Goal: Task Accomplishment & Management: Manage account settings

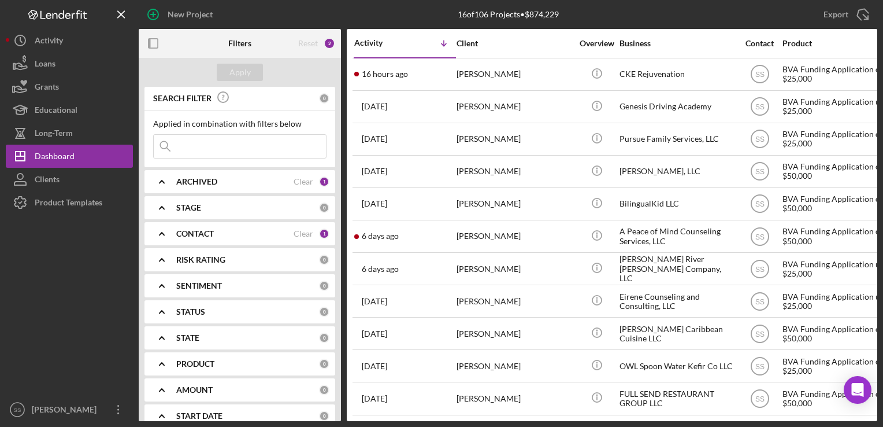
scroll to position [170, 2]
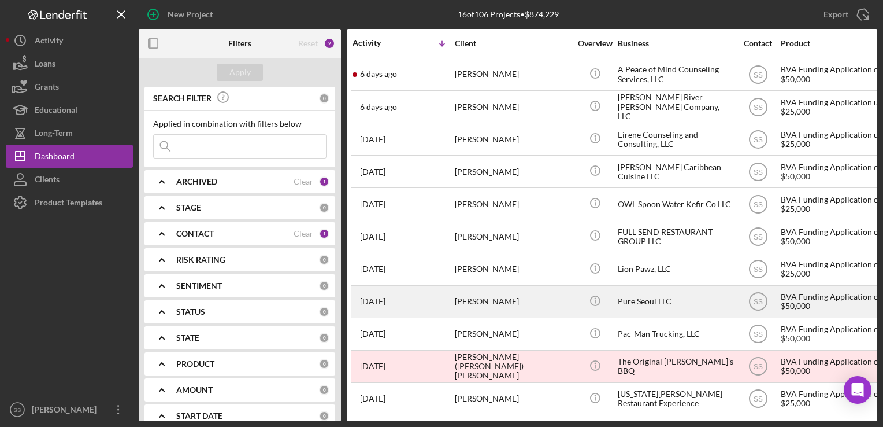
drag, startPoint x: 576, startPoint y: 295, endPoint x: 405, endPoint y: 290, distance: 171.2
click at [405, 290] on div "1 month ago Jason Song" at bounding box center [403, 301] width 101 height 31
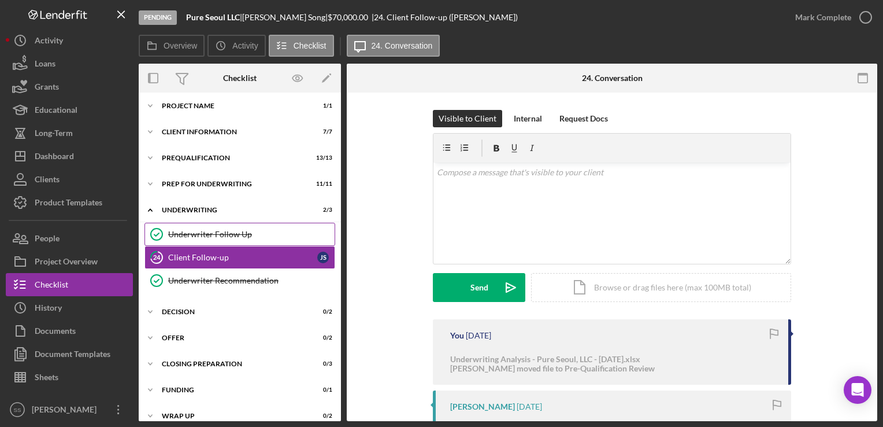
scroll to position [14, 0]
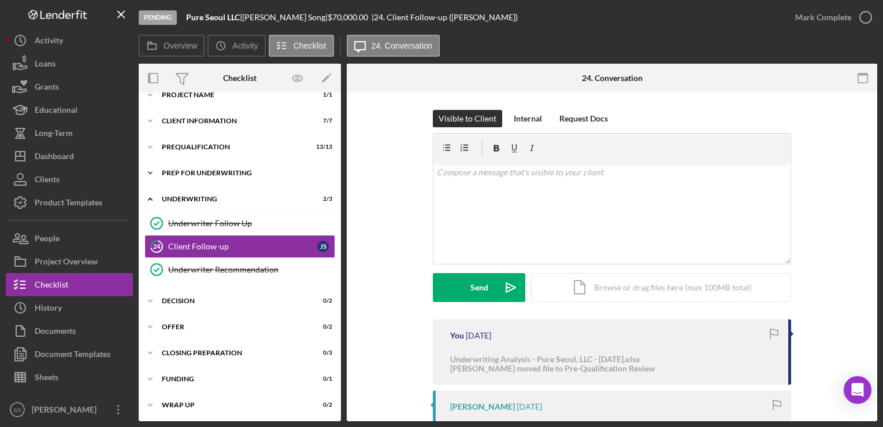
click at [182, 180] on div "Icon/Expander Prep for Underwriting 11 / 11" at bounding box center [240, 172] width 202 height 23
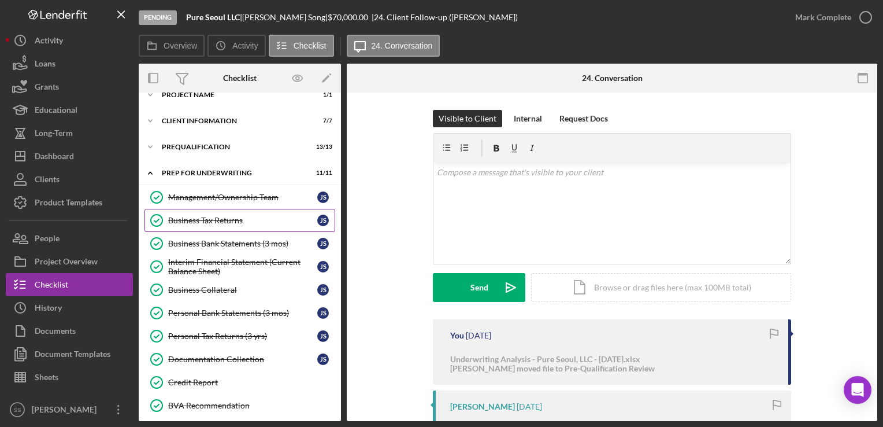
scroll to position [0, 0]
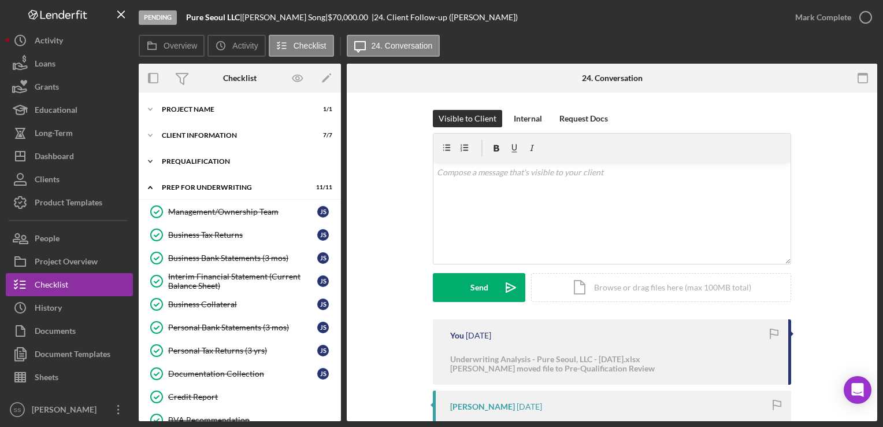
click at [180, 163] on div "Prequalification" at bounding box center [244, 161] width 165 height 7
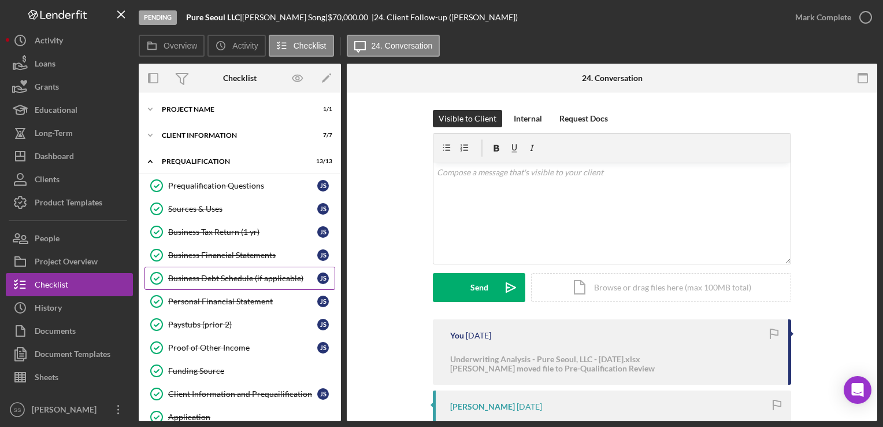
click at [192, 273] on div "Business Debt Schedule (if applicable)" at bounding box center [242, 277] width 149 height 9
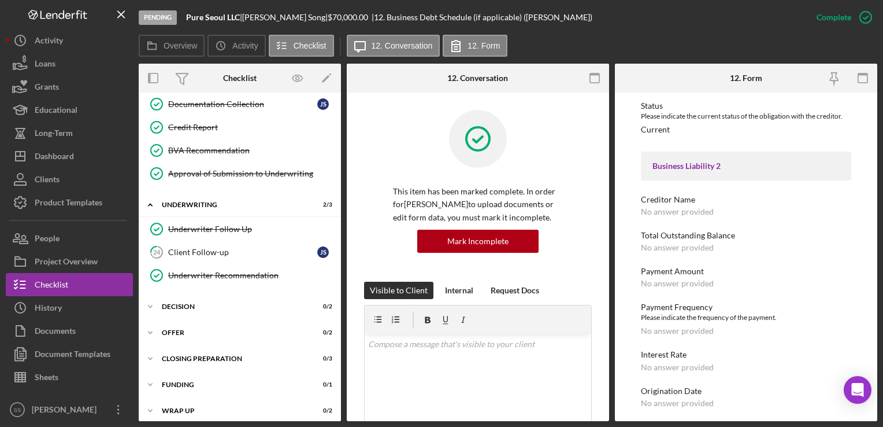
scroll to position [576, 0]
click at [224, 248] on div "Client Follow-up" at bounding box center [242, 252] width 149 height 9
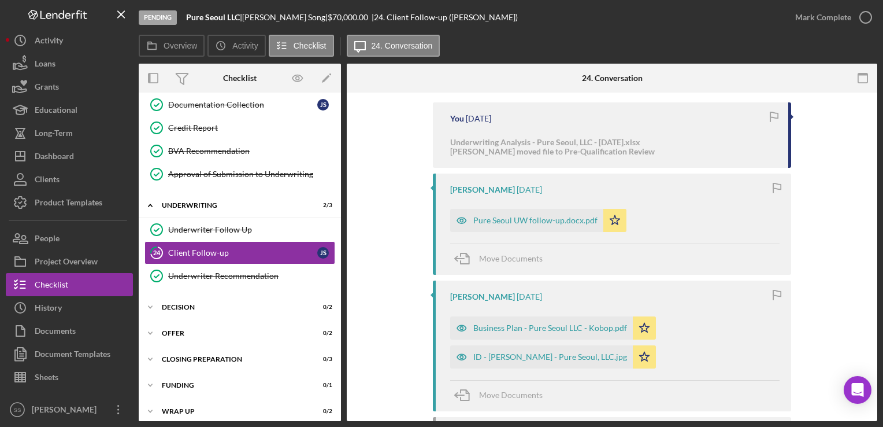
scroll to position [217, 0]
click at [520, 213] on div "Pure Seoul UW follow-up.docx.pdf" at bounding box center [526, 219] width 153 height 23
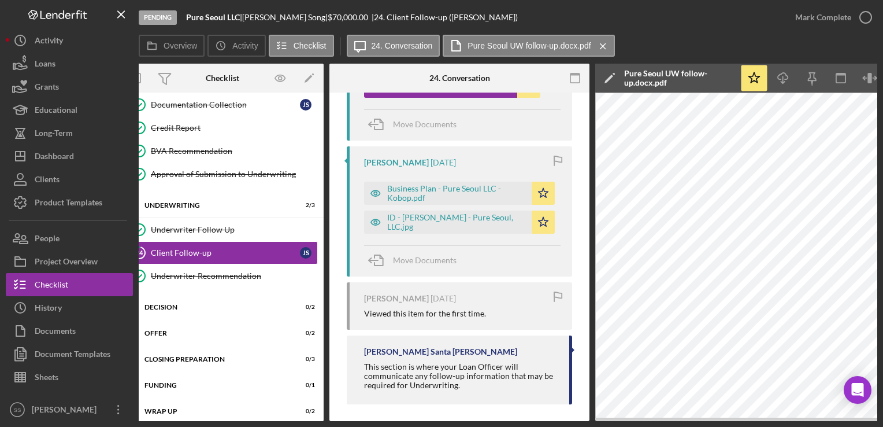
scroll to position [0, 0]
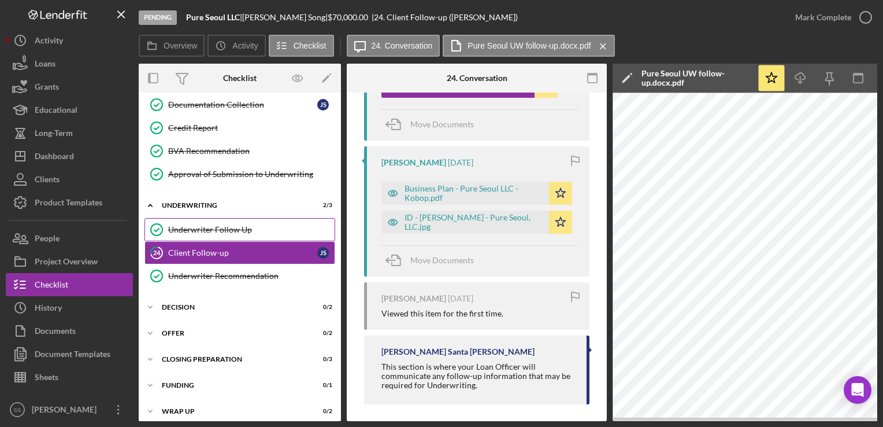
click at [250, 225] on div "Underwriter Follow Up" at bounding box center [251, 229] width 166 height 9
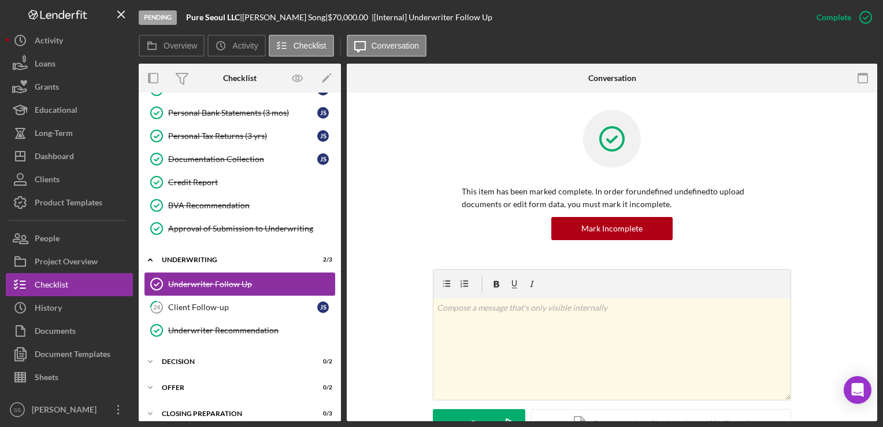
scroll to position [521, 0]
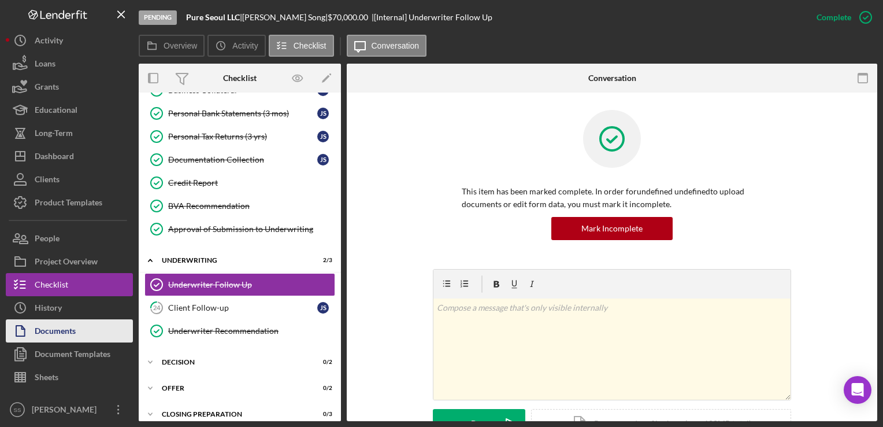
click at [50, 330] on div "Documents" at bounding box center [55, 332] width 41 height 26
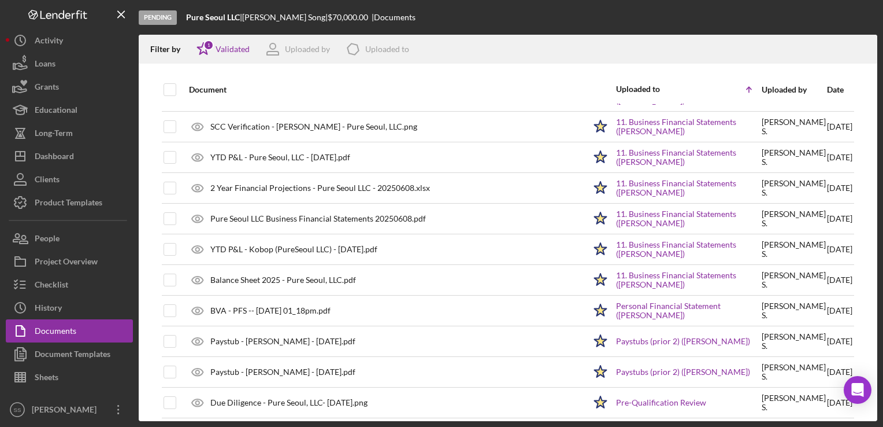
scroll to position [361, 0]
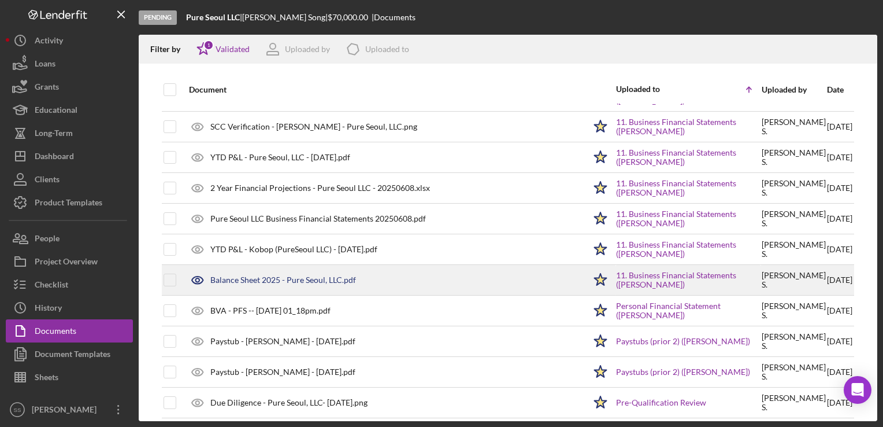
click at [317, 279] on div "Balance Sheet 2025 - Pure Seoul, LLC.pdf" at bounding box center [283, 279] width 146 height 9
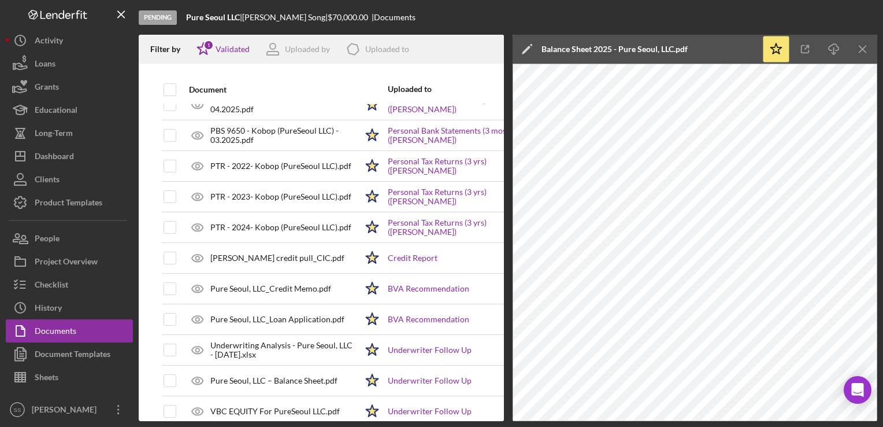
scroll to position [1426, 0]
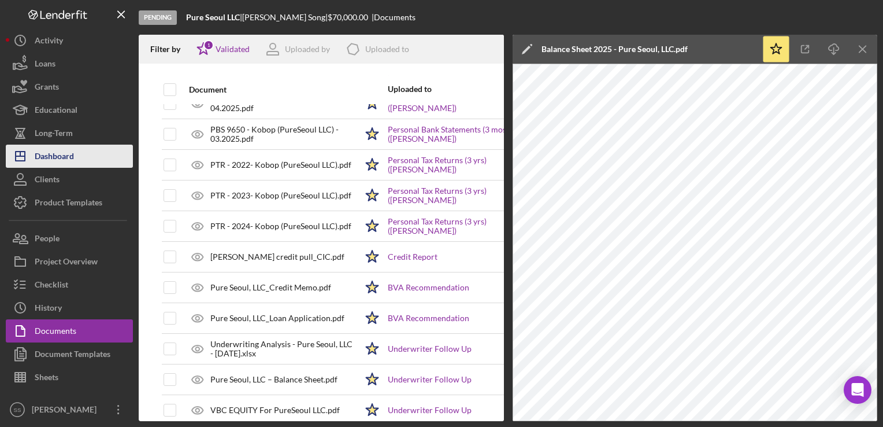
click at [71, 147] on div "Dashboard" at bounding box center [54, 158] width 39 height 26
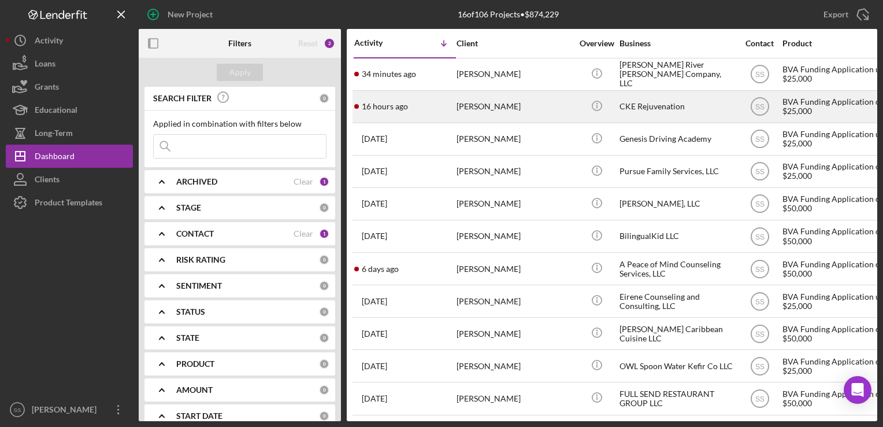
click at [510, 100] on div "[PERSON_NAME]" at bounding box center [515, 106] width 116 height 31
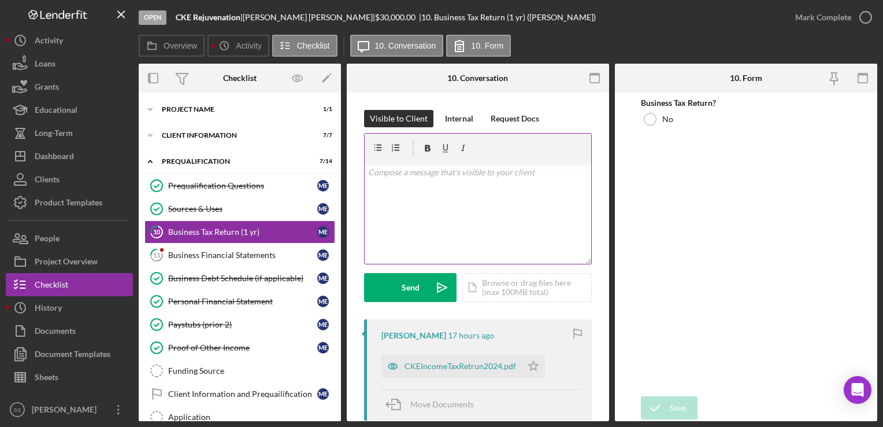
scroll to position [125, 0]
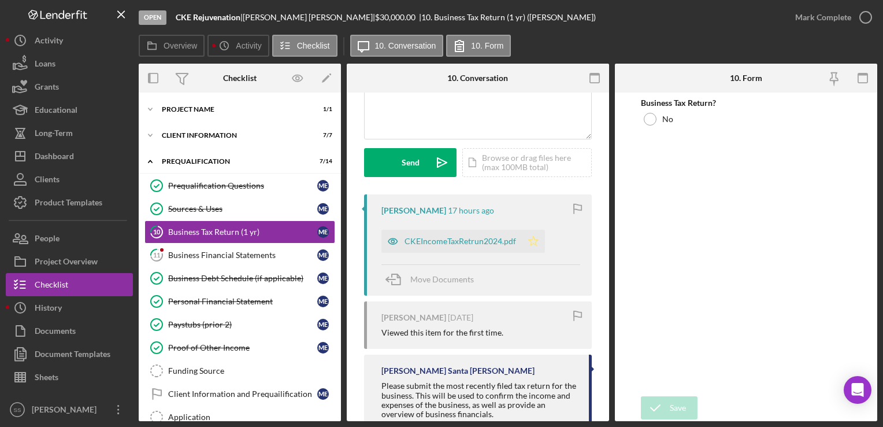
click at [539, 237] on icon "Icon/Star" at bounding box center [533, 240] width 23 height 23
click at [499, 242] on div "CKEIncomeTaxRetrun2024.pdf" at bounding box center [461, 240] width 112 height 9
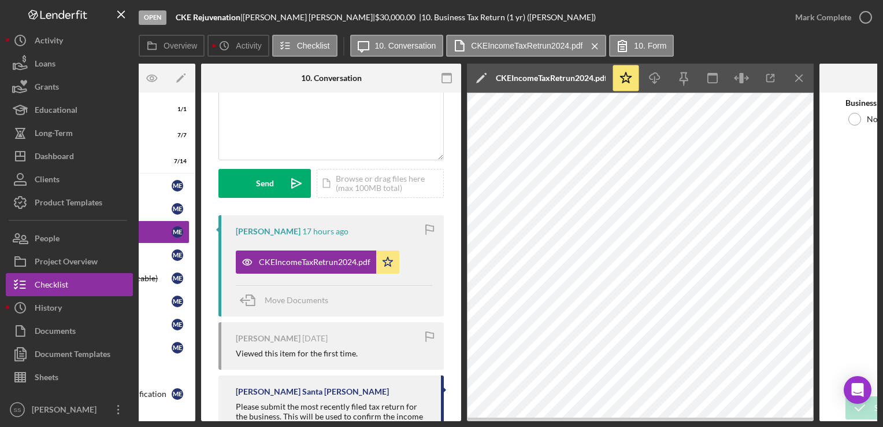
scroll to position [0, 0]
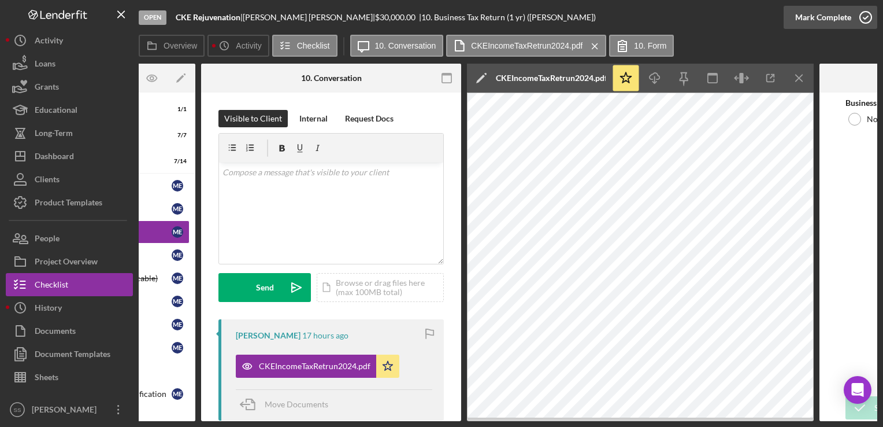
click at [862, 24] on icon "button" at bounding box center [866, 17] width 29 height 29
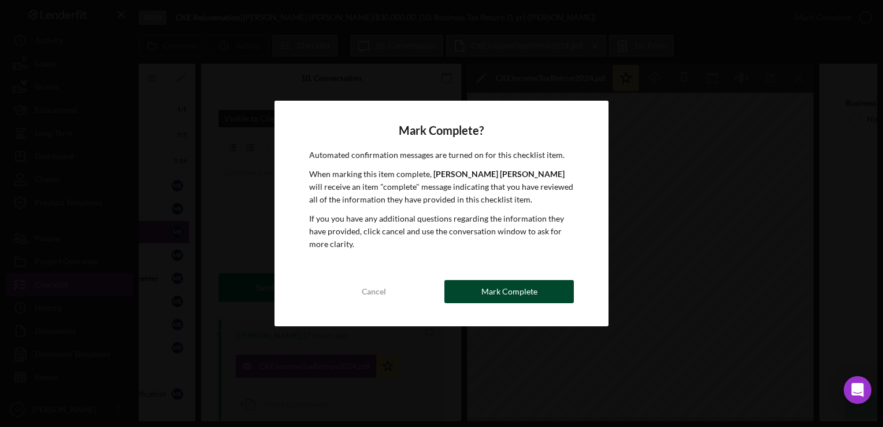
click at [545, 280] on div "Cancel Mark Complete" at bounding box center [441, 291] width 265 height 23
click at [548, 291] on button "Mark Complete" at bounding box center [509, 291] width 129 height 23
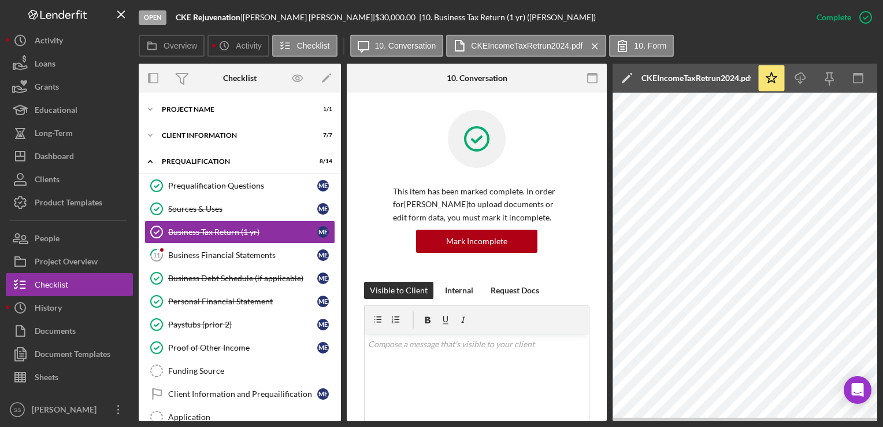
scroll to position [0, 1]
click at [194, 251] on div "Business Financial Statements" at bounding box center [242, 254] width 149 height 9
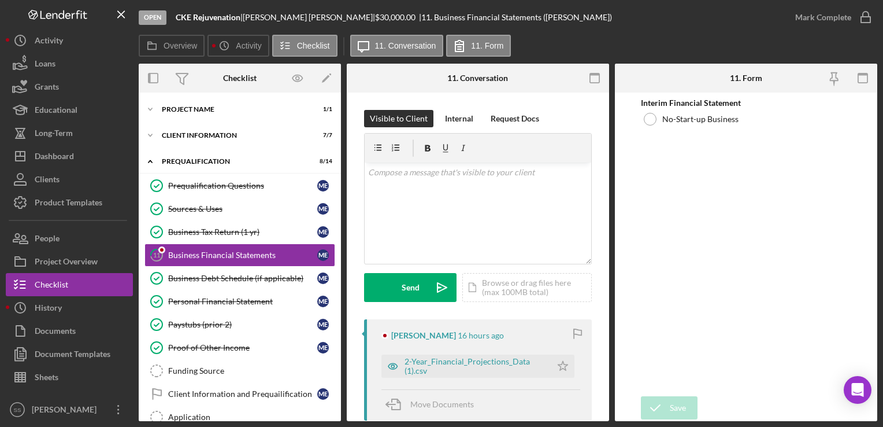
scroll to position [198, 0]
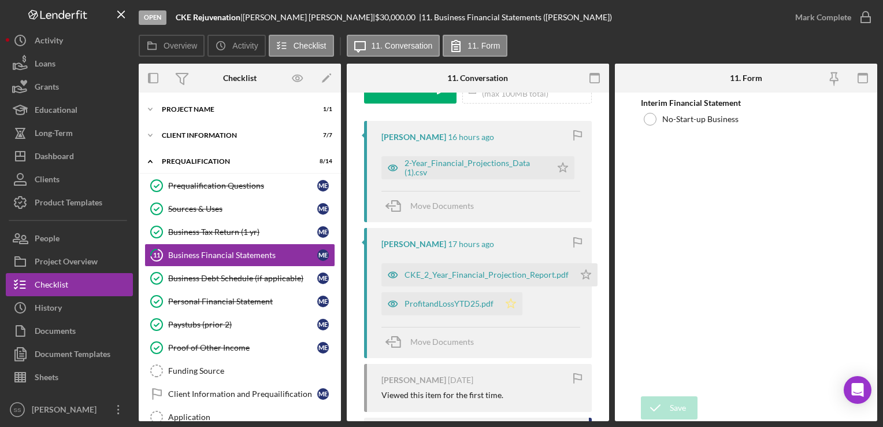
click at [502, 307] on icon "Icon/Star" at bounding box center [510, 303] width 23 height 23
click at [568, 172] on polygon "button" at bounding box center [563, 166] width 10 height 9
click at [567, 167] on icon "Icon/Star" at bounding box center [562, 167] width 23 height 23
click at [469, 302] on div "ProfitandLossYTD25.pdf" at bounding box center [449, 303] width 89 height 9
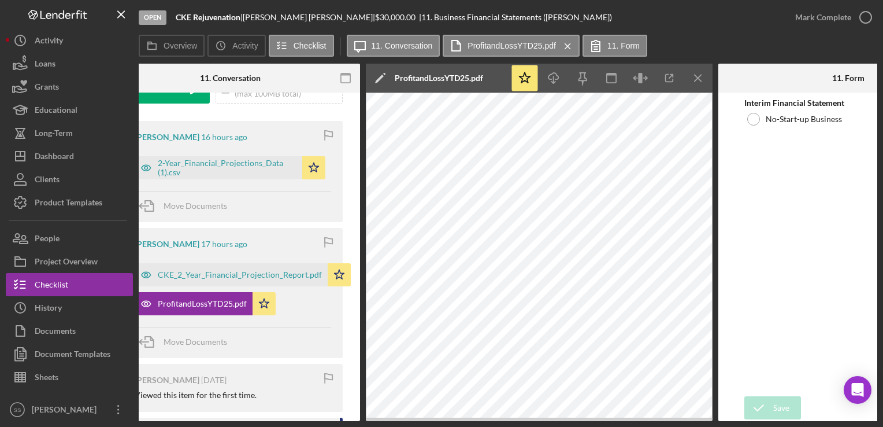
scroll to position [0, 247]
click at [268, 276] on div "CKE_2_Year_Financial_Projection_Report.pdf" at bounding box center [239, 274] width 164 height 9
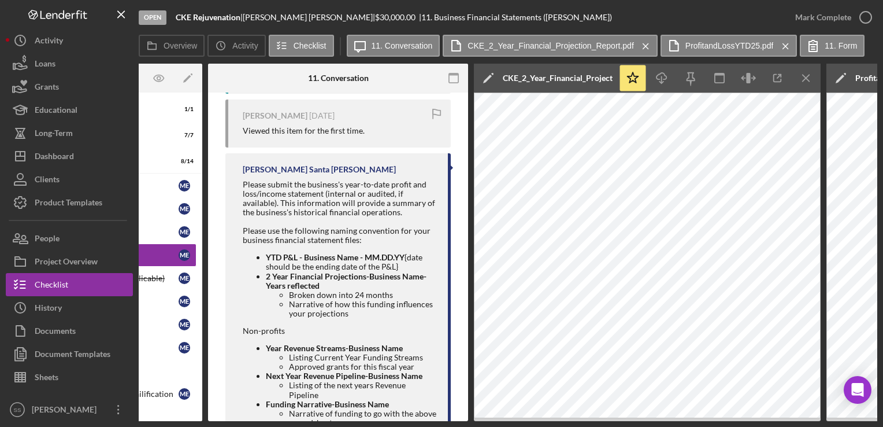
scroll to position [0, 140]
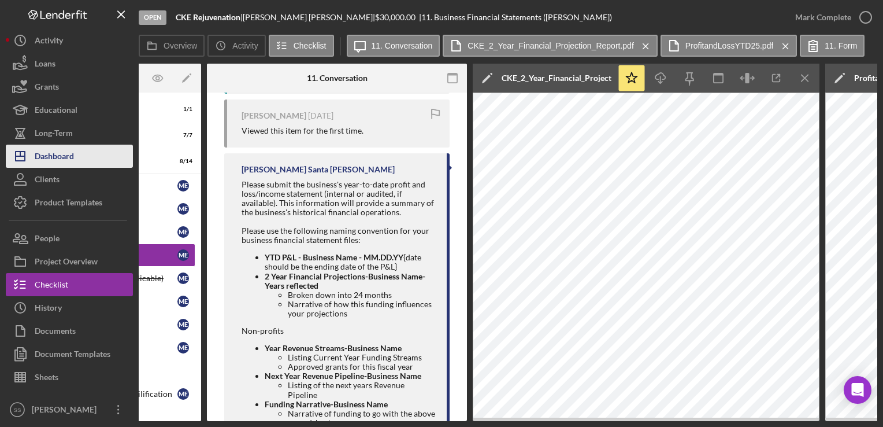
click at [54, 158] on div "Dashboard" at bounding box center [54, 158] width 39 height 26
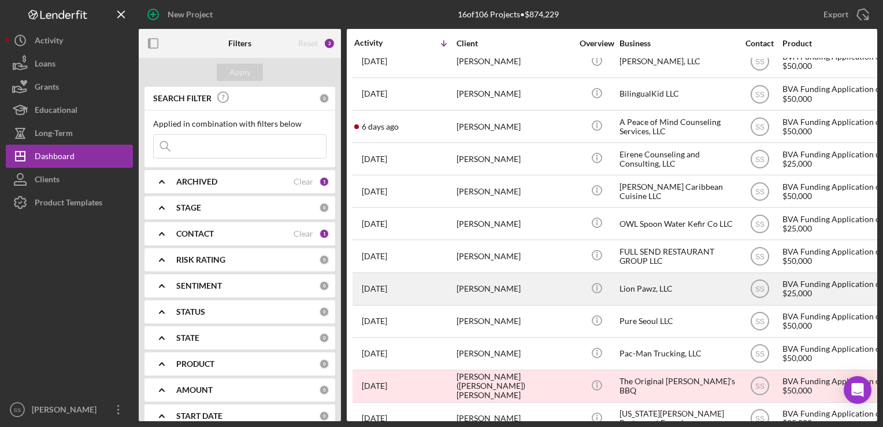
scroll to position [170, 0]
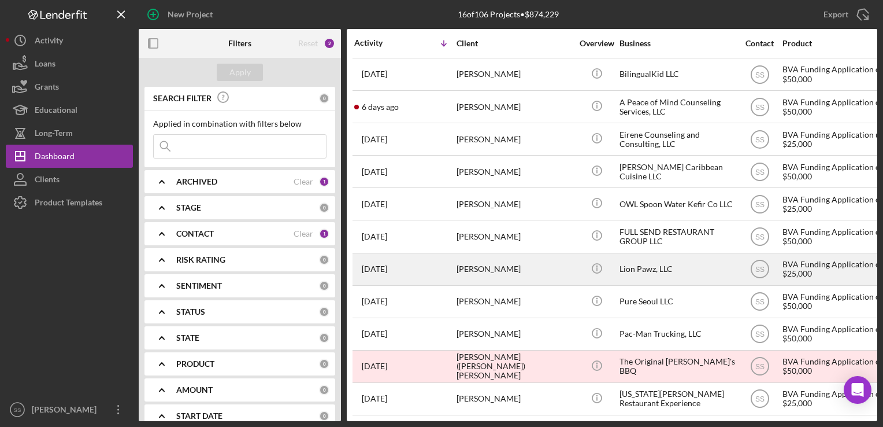
click at [498, 256] on div "Trevel Watson" at bounding box center [515, 269] width 116 height 31
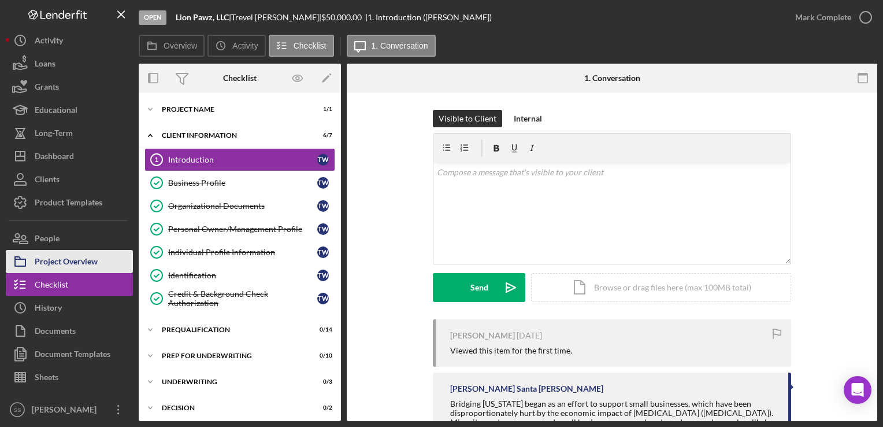
click at [47, 261] on div "Project Overview" at bounding box center [66, 263] width 63 height 26
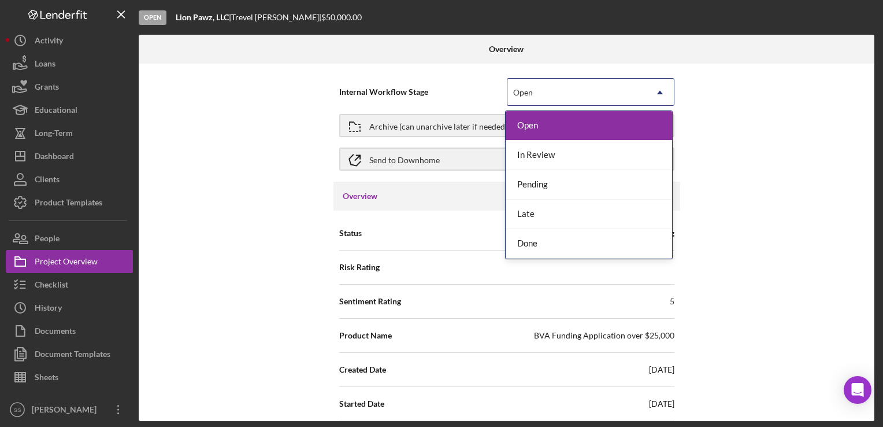
click at [651, 91] on icon "Icon/Dropdown Arrow" at bounding box center [660, 93] width 28 height 28
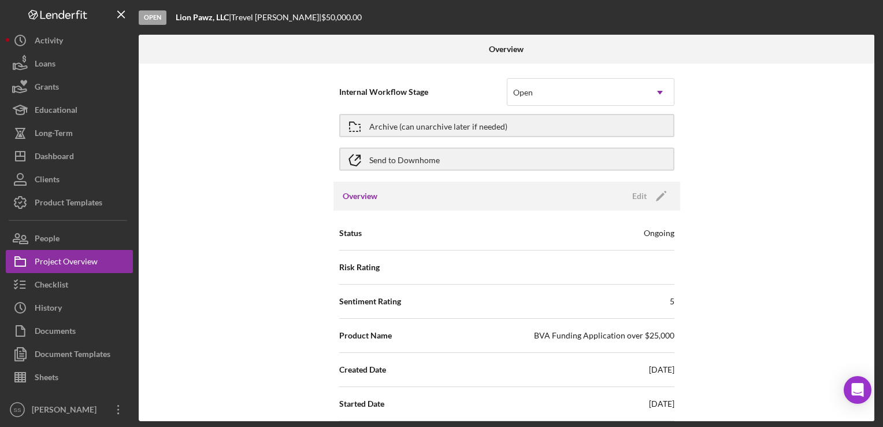
click at [786, 91] on div "Internal Workflow Stage Open Icon/Dropdown Arrow Archive (can unarchive later i…" at bounding box center [507, 242] width 736 height 357
click at [656, 196] on icon "Icon/Edit" at bounding box center [661, 196] width 29 height 29
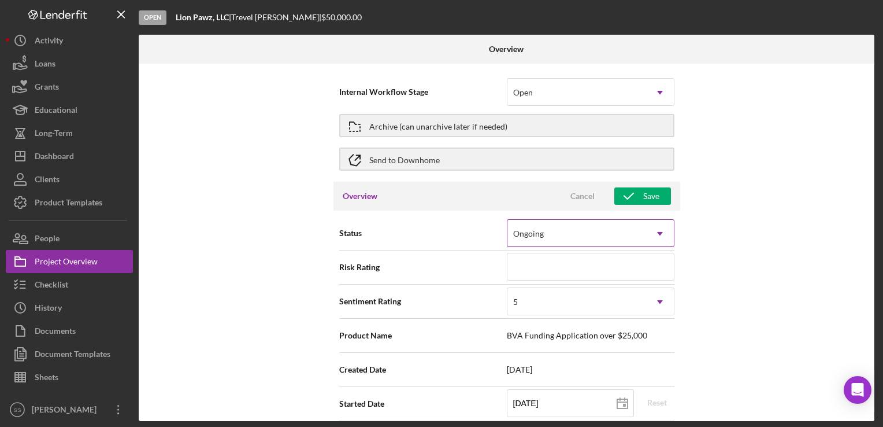
click at [646, 246] on icon "Icon/Dropdown Arrow" at bounding box center [660, 234] width 28 height 28
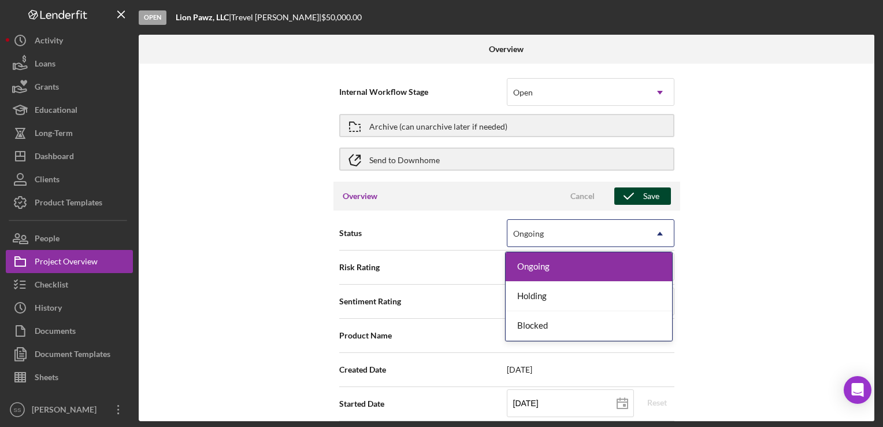
click at [627, 200] on icon "button" at bounding box center [628, 196] width 29 height 29
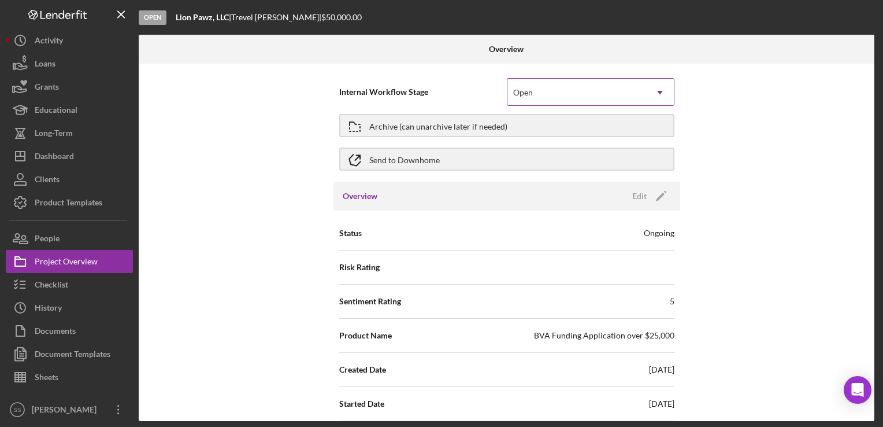
click at [657, 91] on use at bounding box center [660, 92] width 6 height 3
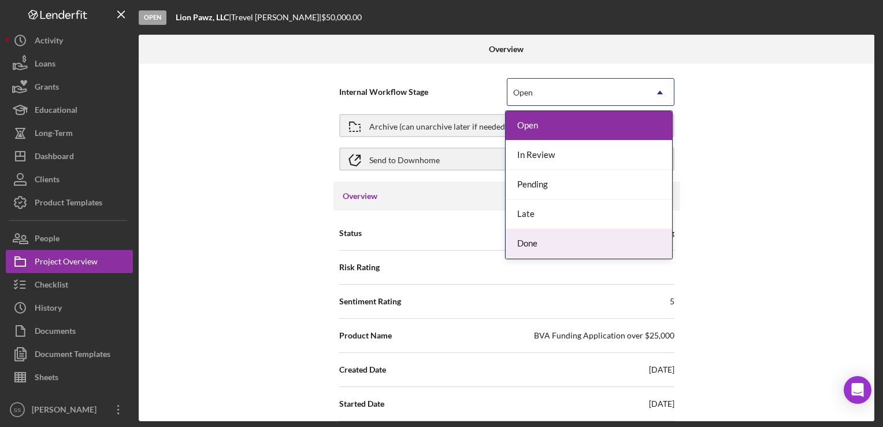
click at [721, 240] on div "Internal Workflow Stage 5 results available. Use Up and Down to choose options,…" at bounding box center [507, 242] width 736 height 357
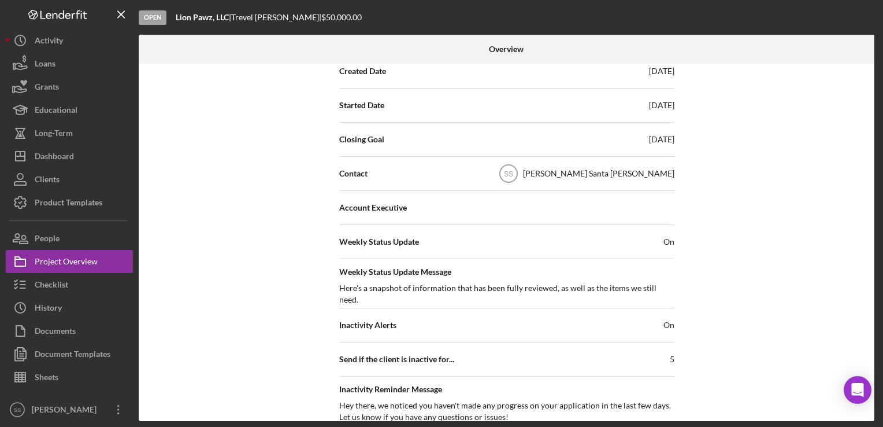
scroll to position [301, 0]
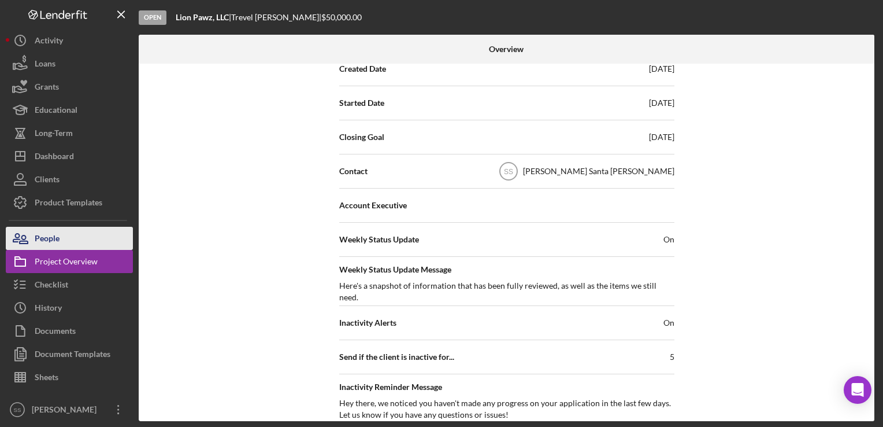
click at [36, 241] on div "People" at bounding box center [47, 240] width 25 height 26
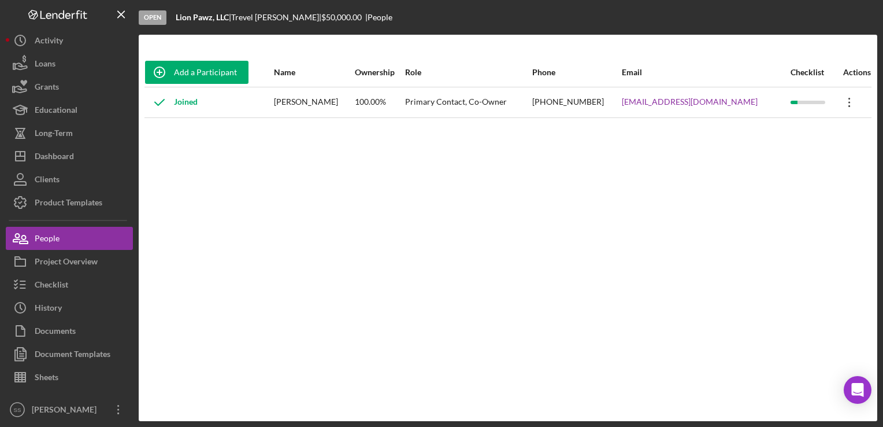
click at [839, 98] on icon "Icon/Overflow" at bounding box center [849, 102] width 29 height 29
click at [368, 224] on div "Add a Participant Name Ownership Role Phone Email Checklist Actions Joined Trev…" at bounding box center [508, 228] width 739 height 340
click at [65, 268] on div "Project Overview" at bounding box center [66, 263] width 63 height 26
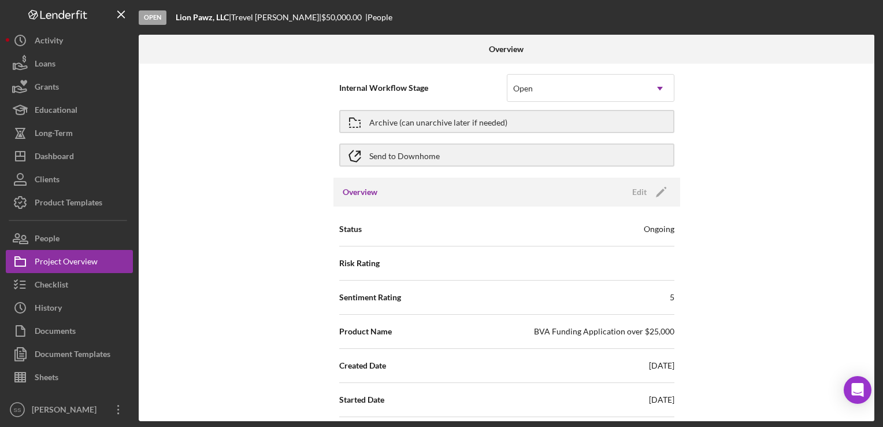
scroll to position [5, 0]
click at [656, 188] on icon "Icon/Edit" at bounding box center [661, 191] width 29 height 29
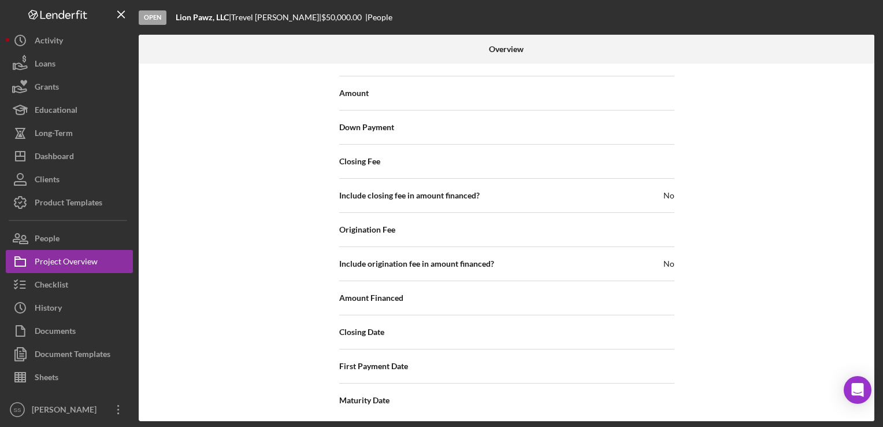
scroll to position [1424, 0]
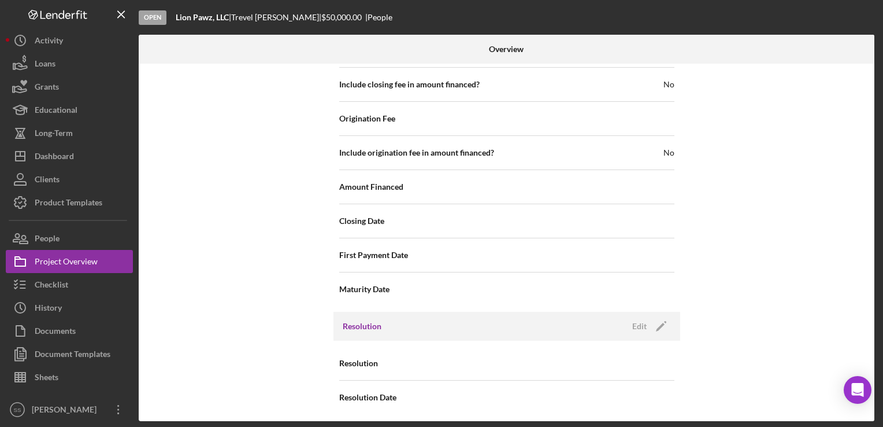
click at [643, 324] on div "Edit" at bounding box center [639, 325] width 14 height 17
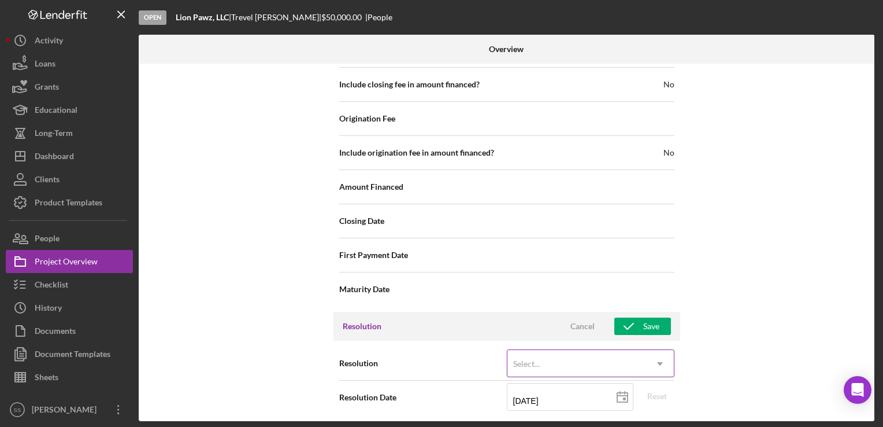
click at [672, 372] on div "Select... Icon/Dropdown Arrow" at bounding box center [591, 363] width 168 height 28
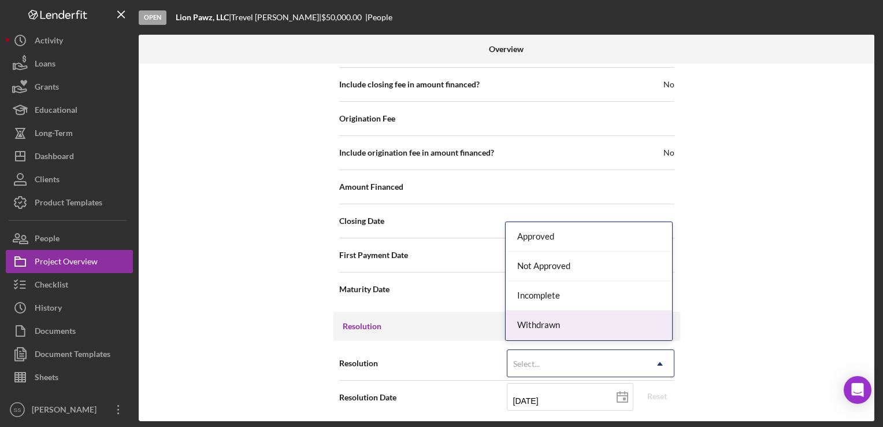
click at [638, 316] on div "Withdrawn" at bounding box center [589, 324] width 166 height 29
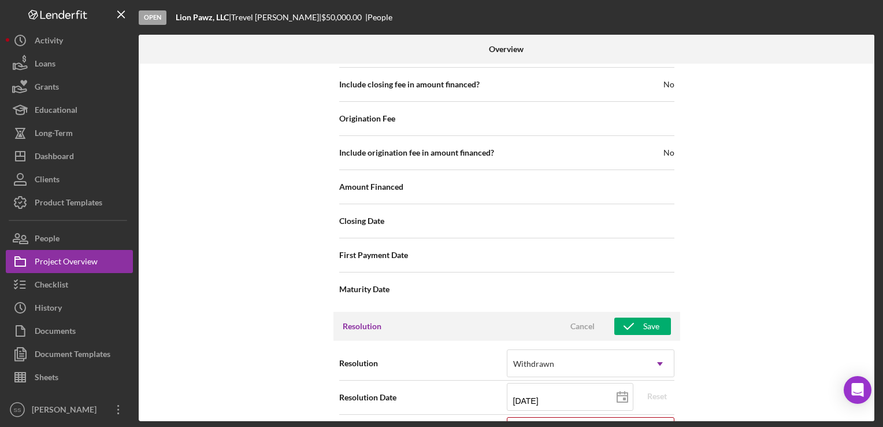
click at [748, 362] on div "Internal Workflow Stage Open Icon/Dropdown Arrow Archive (can unarchive later i…" at bounding box center [507, 242] width 736 height 357
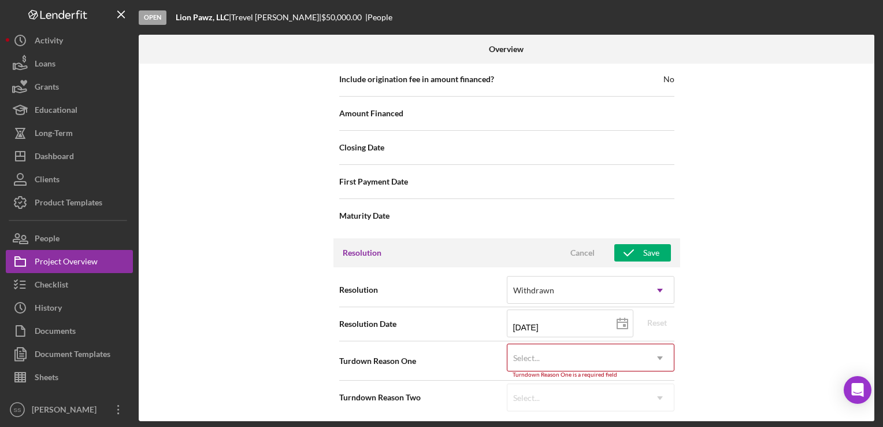
scroll to position [1497, 0]
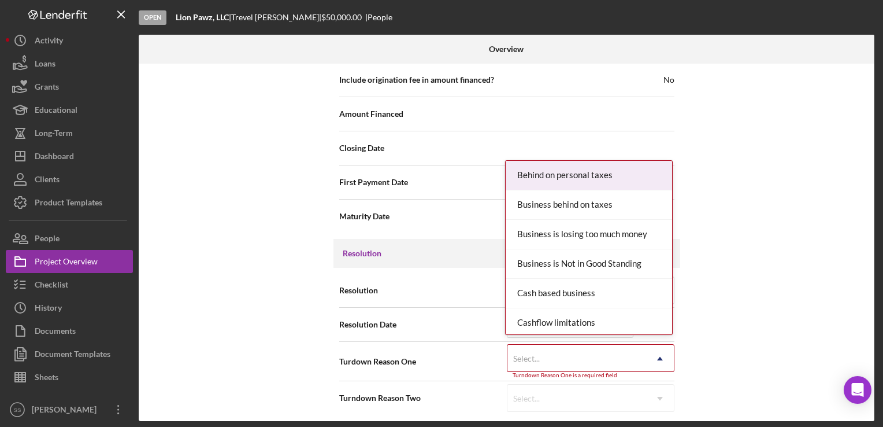
click at [571, 353] on div "Select..." at bounding box center [577, 358] width 139 height 27
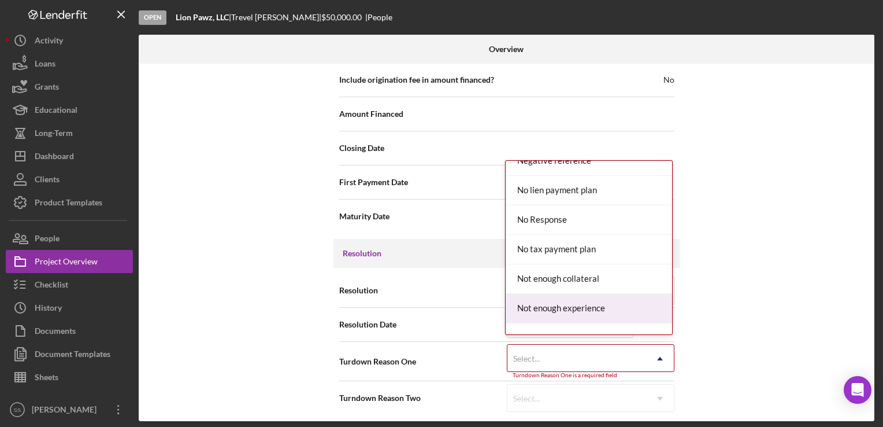
scroll to position [782, 0]
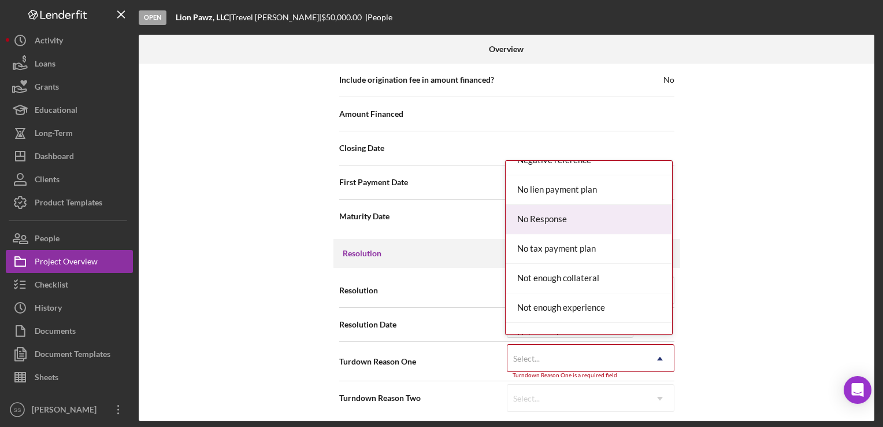
click at [567, 218] on div "No Response" at bounding box center [589, 219] width 166 height 29
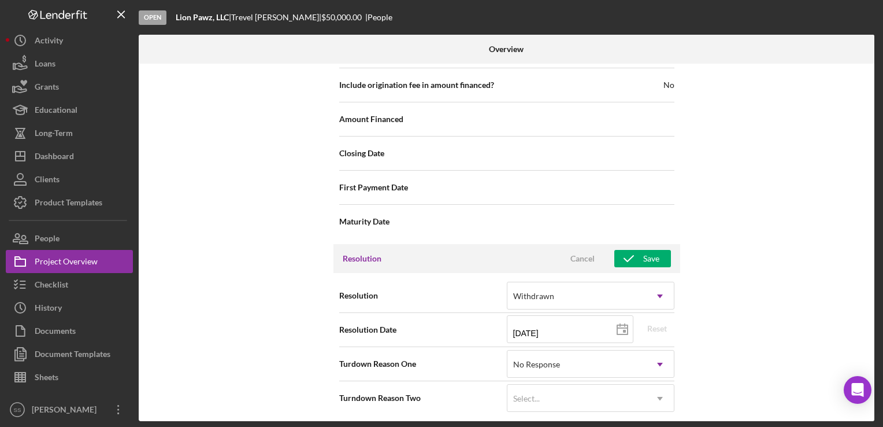
click at [762, 332] on div "Internal Workflow Stage Open Icon/Dropdown Arrow Archive (can unarchive later i…" at bounding box center [507, 242] width 736 height 357
click at [643, 256] on div "Save" at bounding box center [651, 258] width 16 height 17
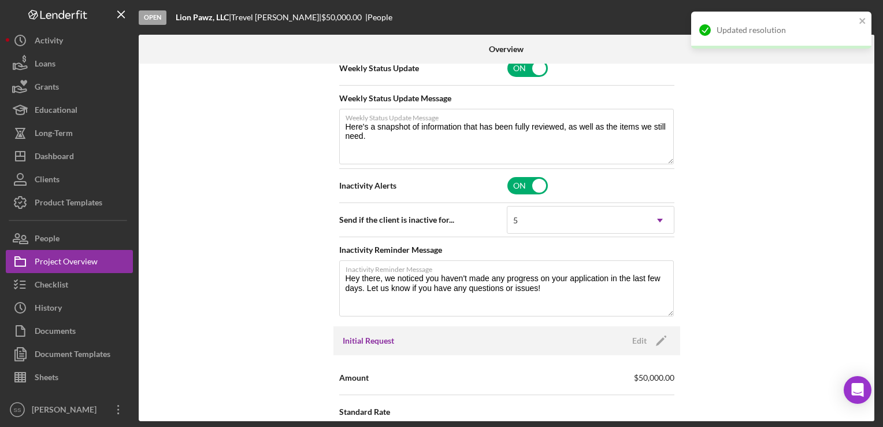
scroll to position [0, 0]
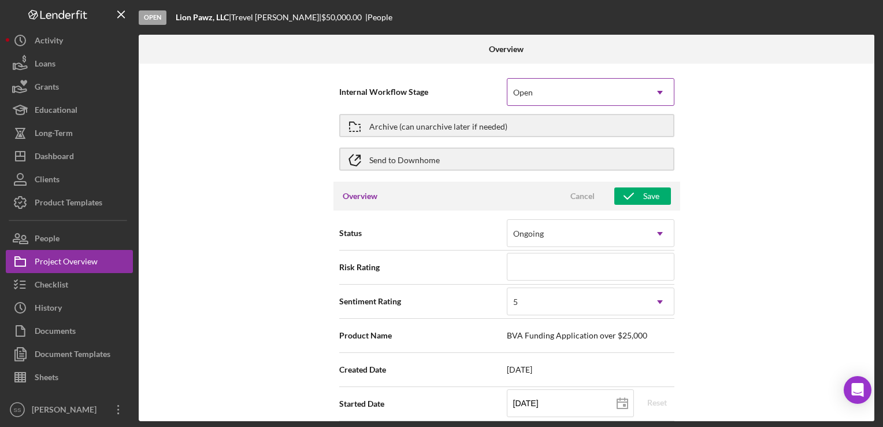
click at [659, 87] on icon "Icon/Dropdown Arrow" at bounding box center [660, 93] width 28 height 28
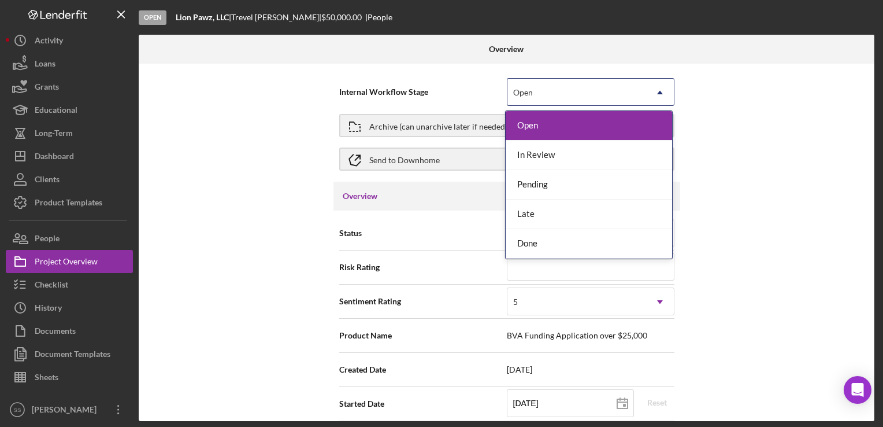
click at [753, 131] on div "Internal Workflow Stage 5 results available. Use Up and Down to choose options,…" at bounding box center [507, 242] width 736 height 357
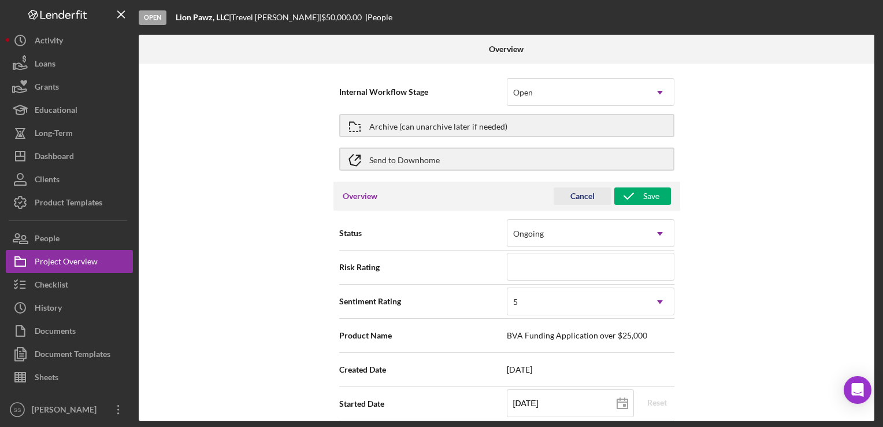
click at [590, 201] on div "Cancel" at bounding box center [583, 195] width 24 height 17
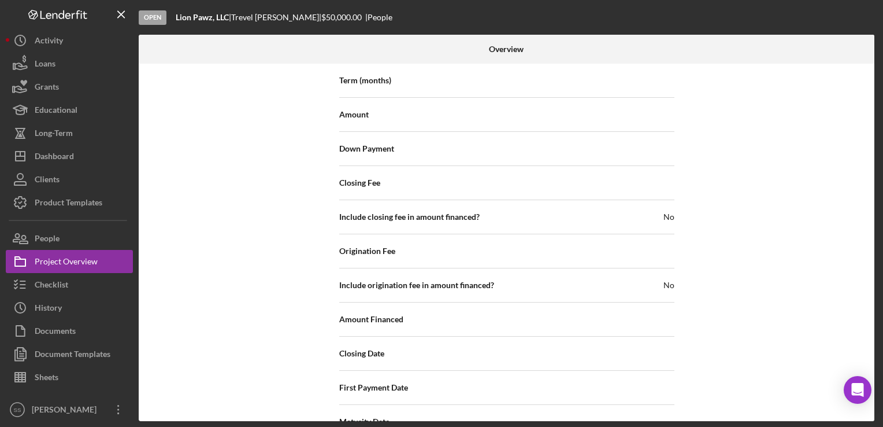
scroll to position [1412, 0]
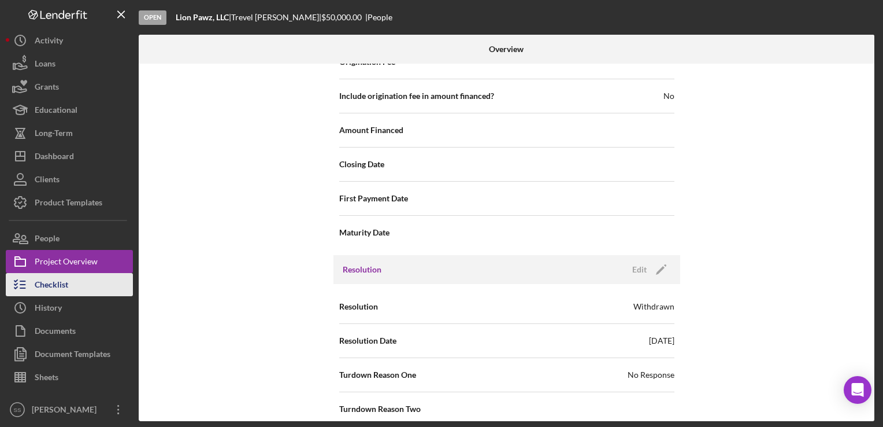
click at [31, 286] on icon "button" at bounding box center [20, 284] width 29 height 29
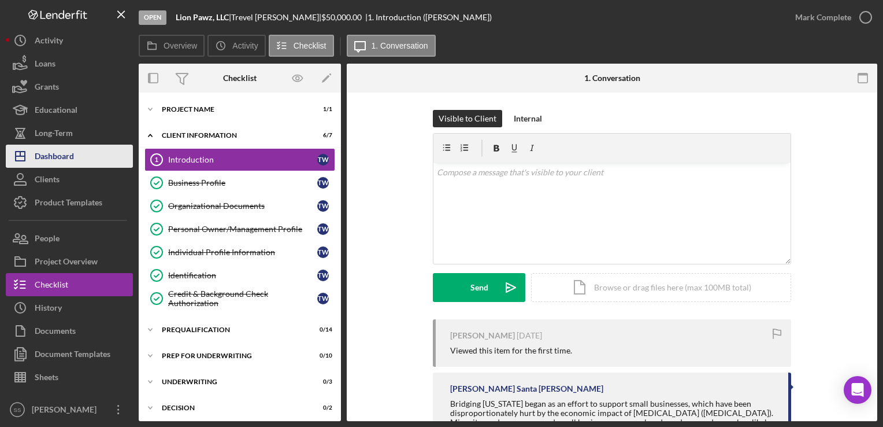
click at [46, 156] on div "Dashboard" at bounding box center [54, 158] width 39 height 26
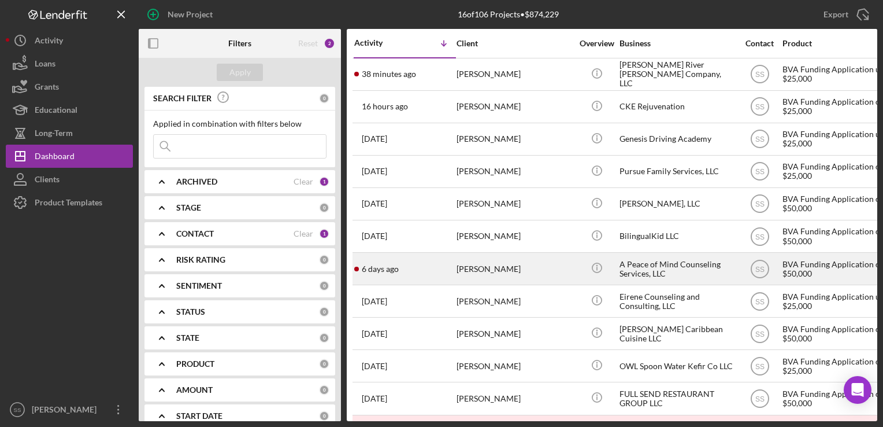
scroll to position [170, 0]
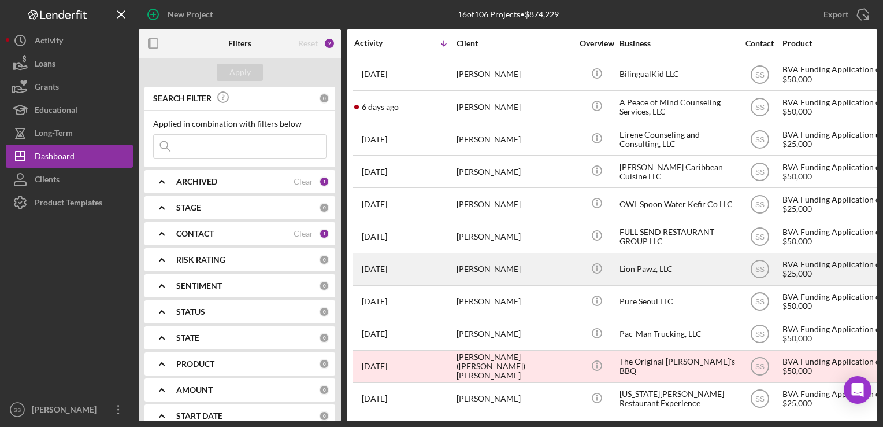
drag, startPoint x: 514, startPoint y: 264, endPoint x: 464, endPoint y: 263, distance: 50.3
click at [464, 263] on div "Trevel Watson" at bounding box center [515, 269] width 116 height 31
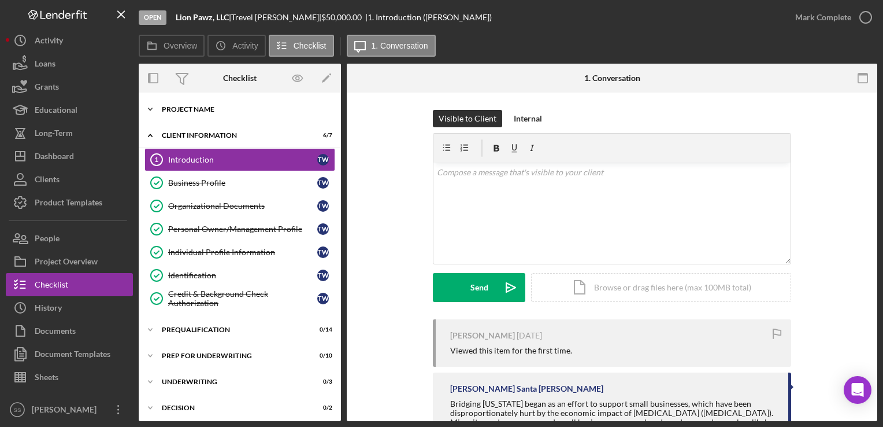
click at [183, 103] on div "Icon/Expander Project Name 1 / 1" at bounding box center [240, 109] width 202 height 23
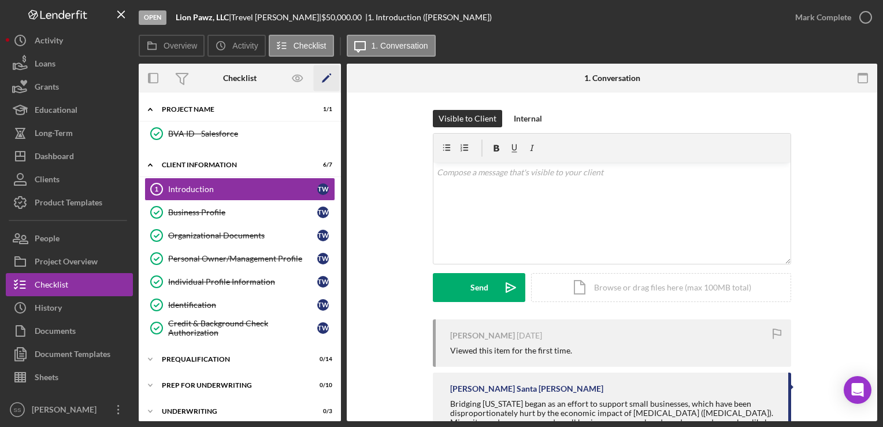
click at [322, 72] on icon "Icon/Edit" at bounding box center [327, 78] width 26 height 26
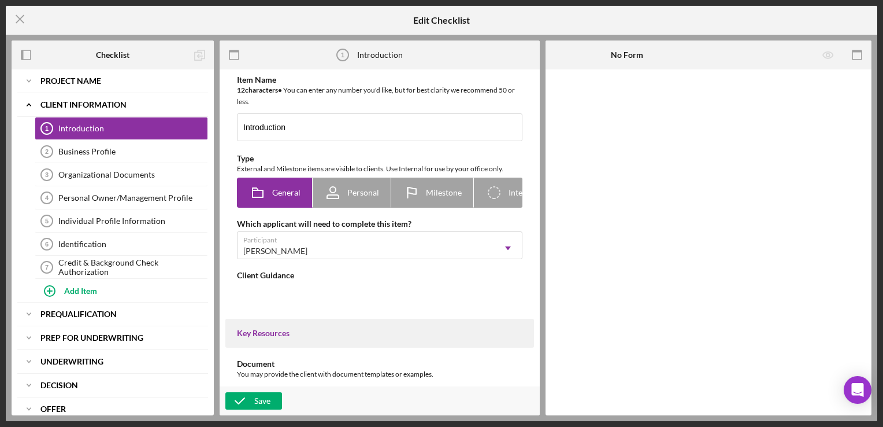
type textarea "<div>Bridging Virginia began as an effort to support small businesses, which ha…"
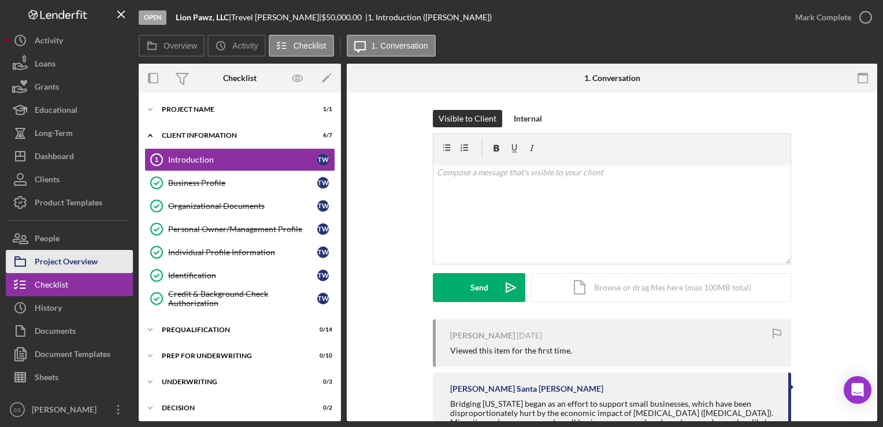
click at [61, 261] on div "Project Overview" at bounding box center [66, 263] width 63 height 26
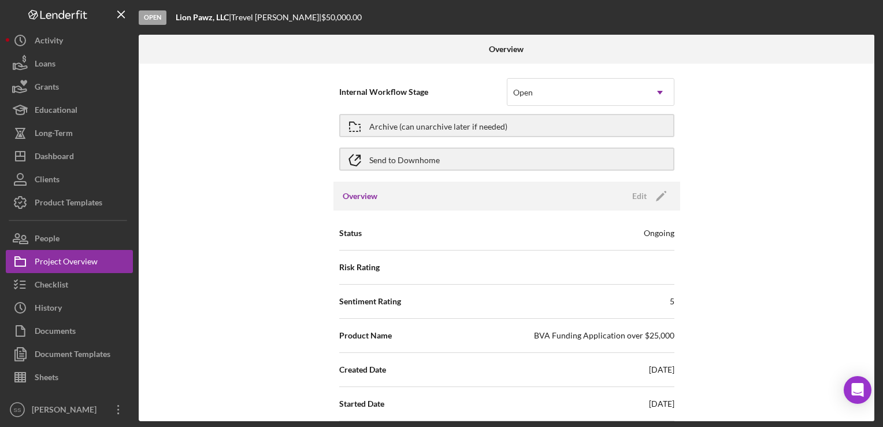
drag, startPoint x: 358, startPoint y: 173, endPoint x: 553, endPoint y: 138, distance: 198.1
click at [553, 138] on div "Archive (can unarchive later if needed)" at bounding box center [506, 125] width 335 height 29
click at [467, 131] on div "Archive (can unarchive later if needed)" at bounding box center [438, 125] width 138 height 21
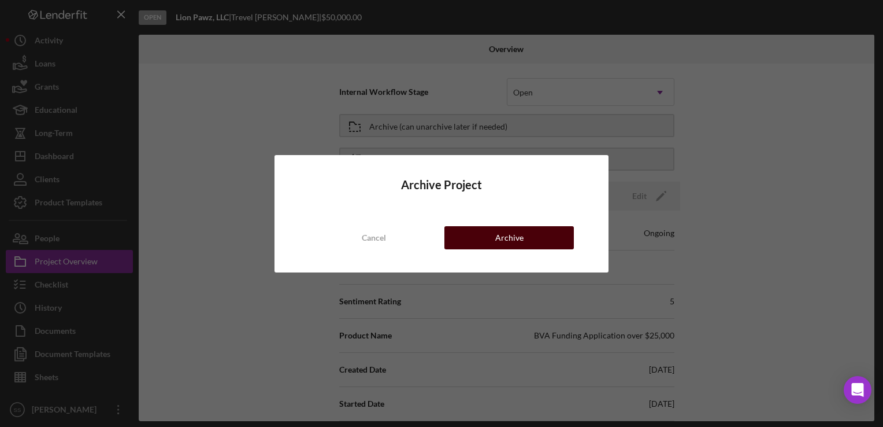
click at [495, 230] on button "Archive" at bounding box center [509, 237] width 129 height 23
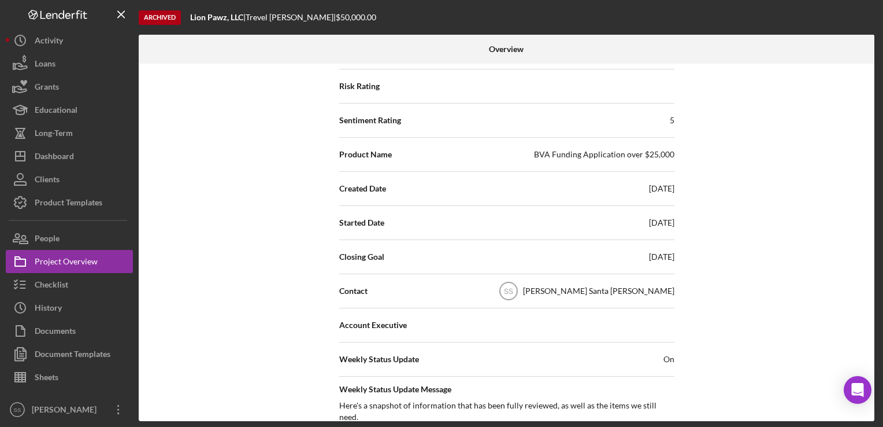
scroll to position [35, 0]
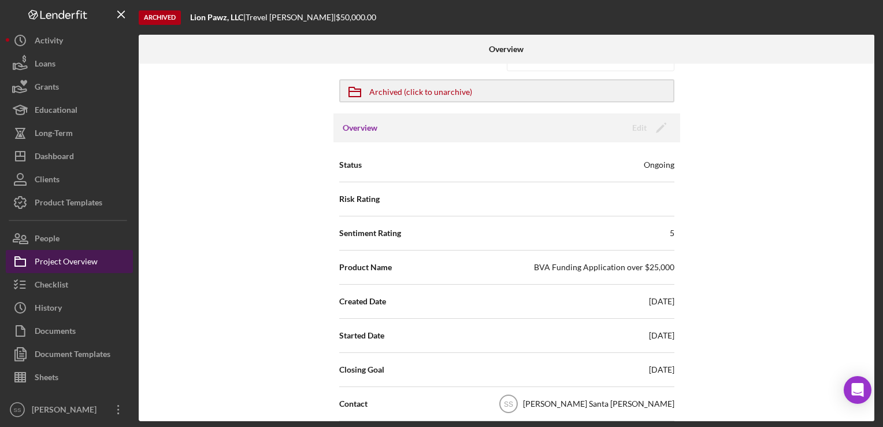
click at [66, 265] on div "Project Overview" at bounding box center [66, 263] width 63 height 26
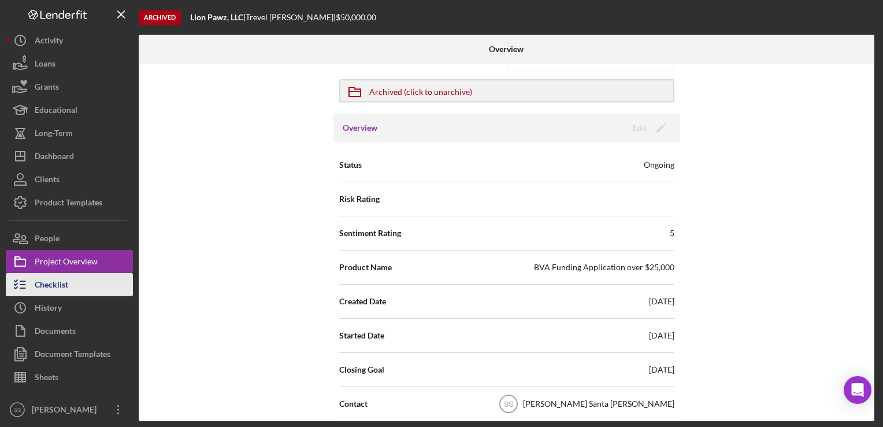
click at [62, 289] on div "Checklist" at bounding box center [52, 286] width 34 height 26
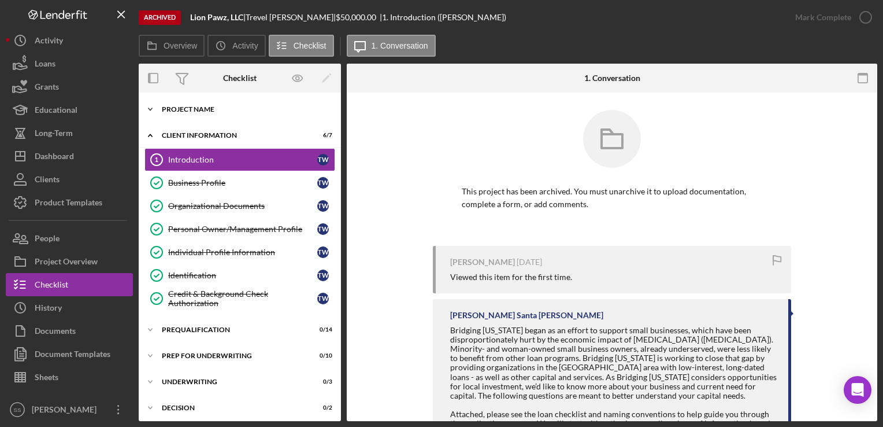
click at [230, 113] on div "Icon/Expander Project Name 1 / 1" at bounding box center [240, 109] width 202 height 23
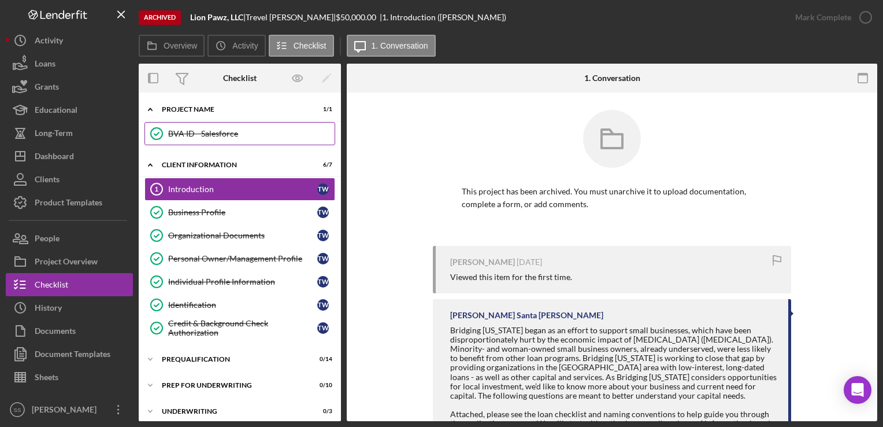
click at [255, 133] on div "BVA ID - Salesforce" at bounding box center [251, 133] width 166 height 9
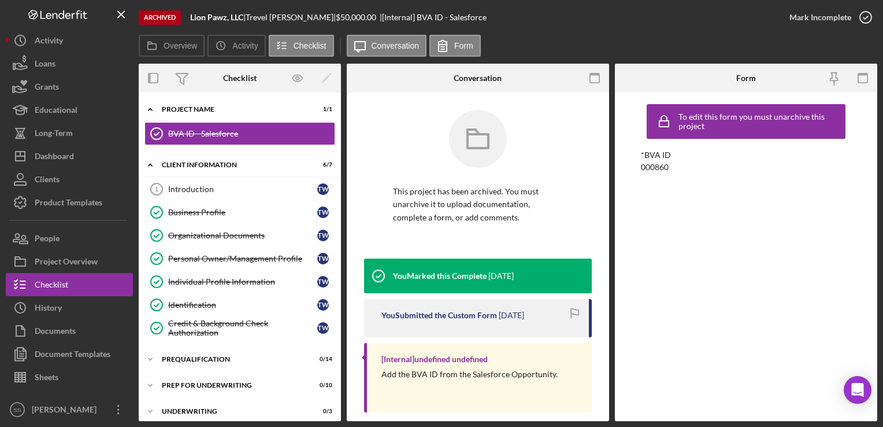
click at [641, 31] on div "Archived Lion Pawz, LLC | Trevel Watson | $50,000.00 | [Internal] BVA ID - Sale…" at bounding box center [458, 17] width 639 height 35
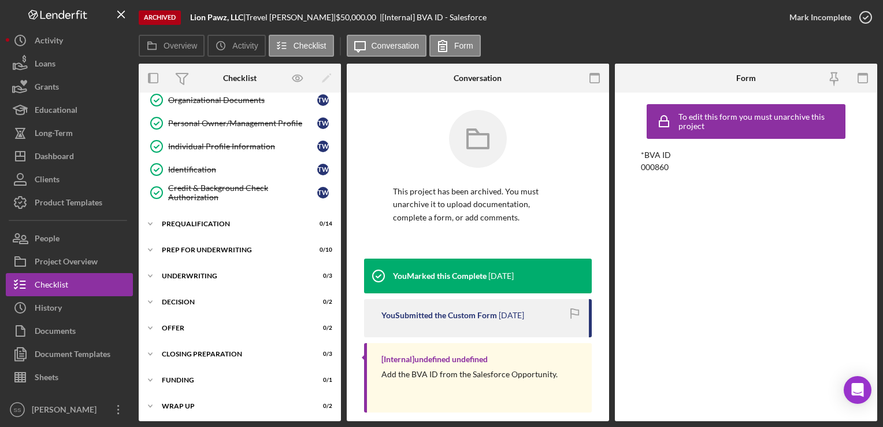
scroll to position [135, 0]
click at [60, 261] on div "Project Overview" at bounding box center [66, 263] width 63 height 26
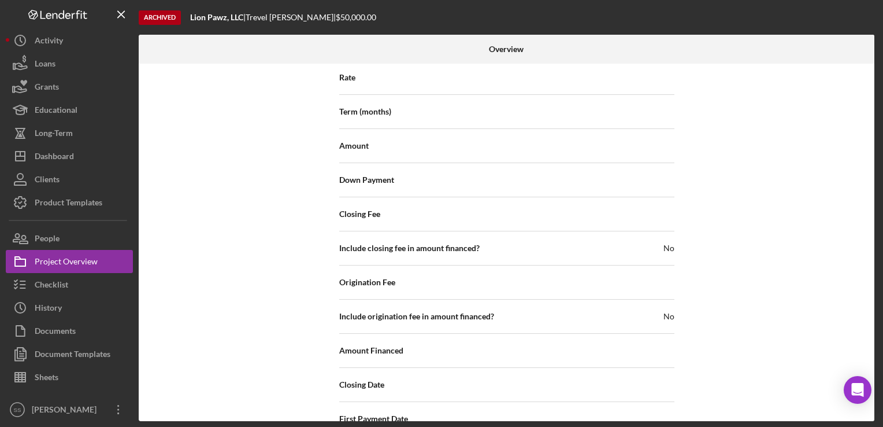
scroll to position [1378, 0]
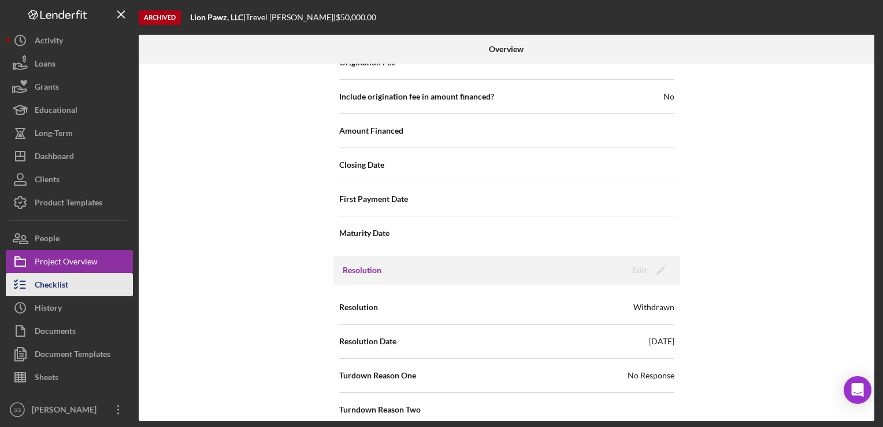
click at [79, 277] on button "Checklist" at bounding box center [69, 284] width 127 height 23
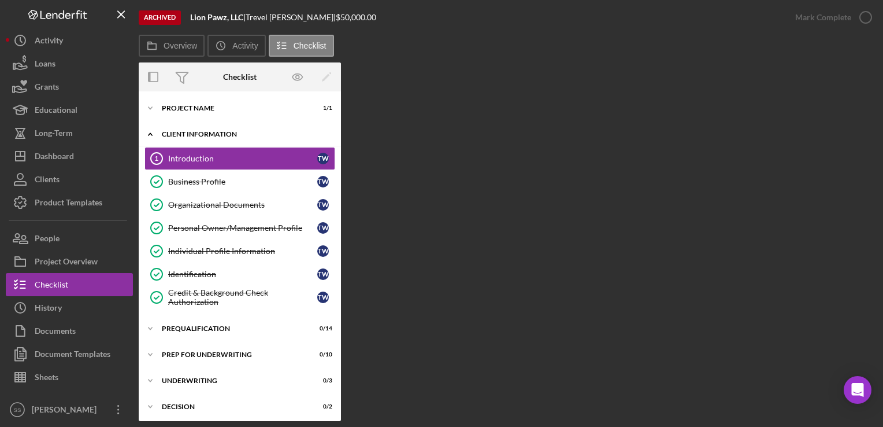
click at [148, 135] on icon "Icon/Expander" at bounding box center [150, 134] width 23 height 23
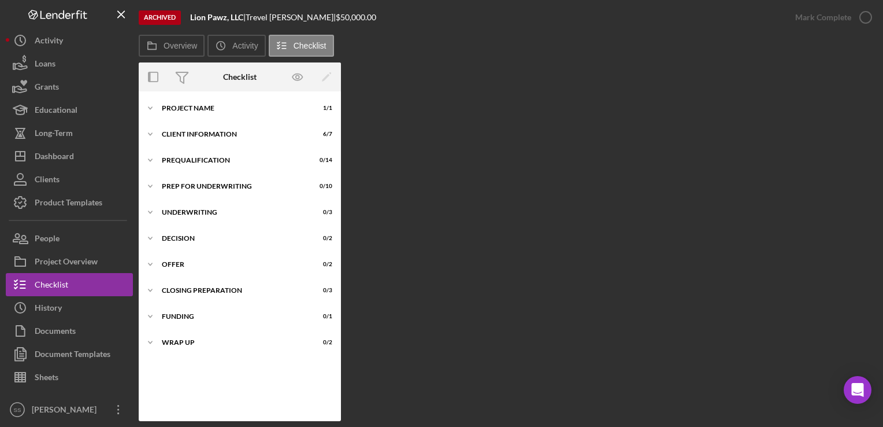
click at [190, 96] on div "Icon/Expander Project Name 1 / 1 Icon/Expander Client Information 6 / 7 Icon/Ex…" at bounding box center [240, 256] width 202 height 330
click at [192, 114] on div "Icon/Expander Project Name 1 / 1" at bounding box center [240, 108] width 202 height 23
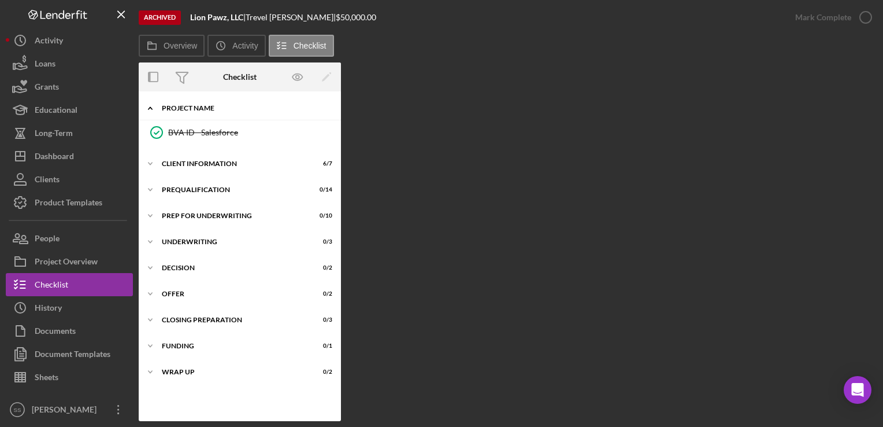
click at [192, 114] on div "Icon/Expander Project Name 1 / 1" at bounding box center [240, 109] width 202 height 24
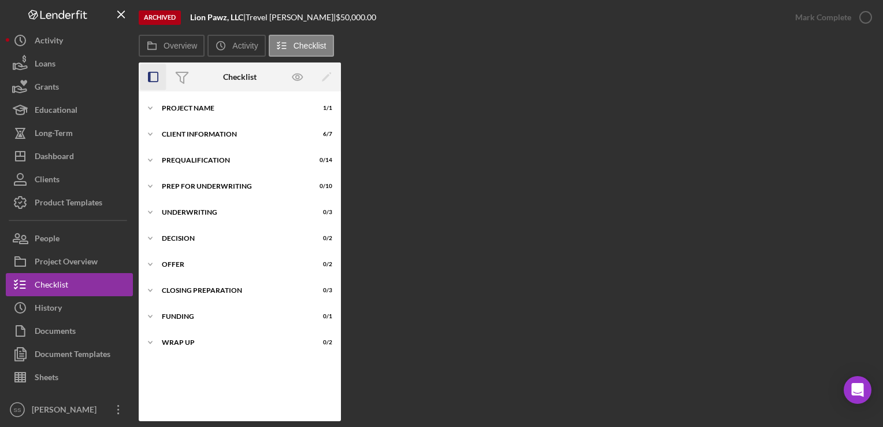
click at [150, 78] on rect "button" at bounding box center [150, 76] width 2 height 9
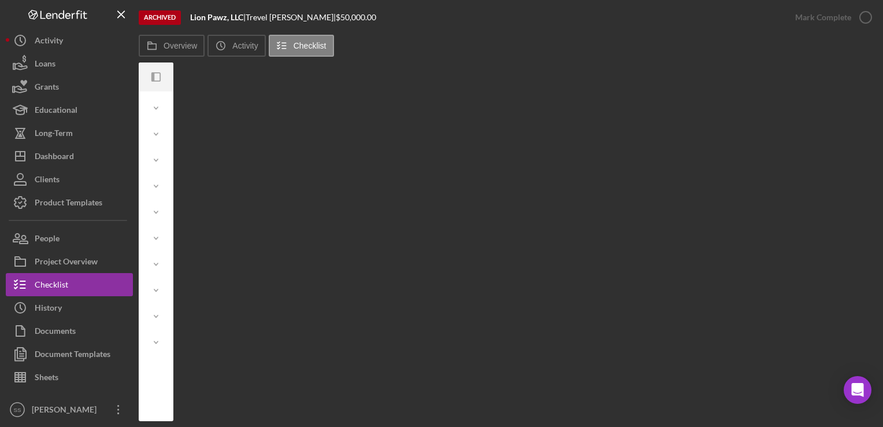
click at [150, 78] on div at bounding box center [145, 76] width 12 height 29
click at [161, 76] on icon "Icon/Panel Side Expand" at bounding box center [156, 77] width 26 height 26
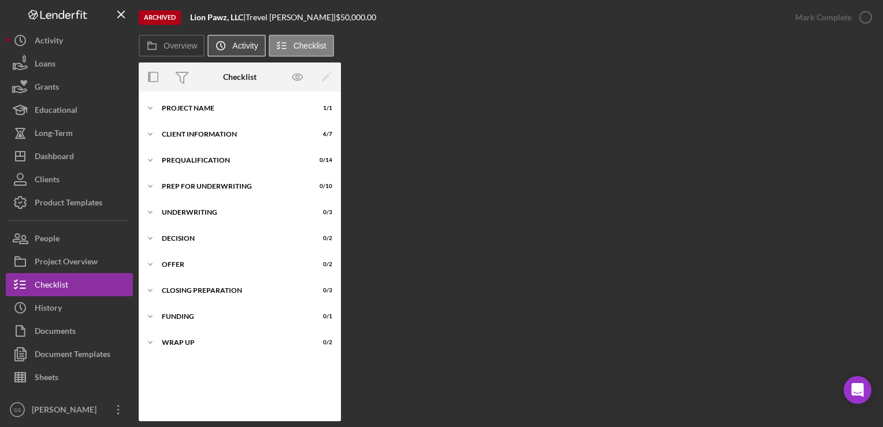
click at [245, 54] on button "Icon/History Activity" at bounding box center [237, 46] width 58 height 22
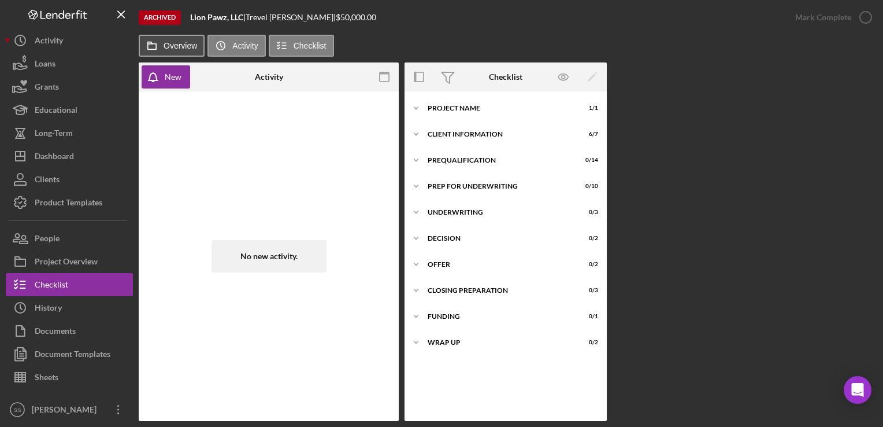
click at [178, 47] on label "Overview" at bounding box center [181, 45] width 34 height 9
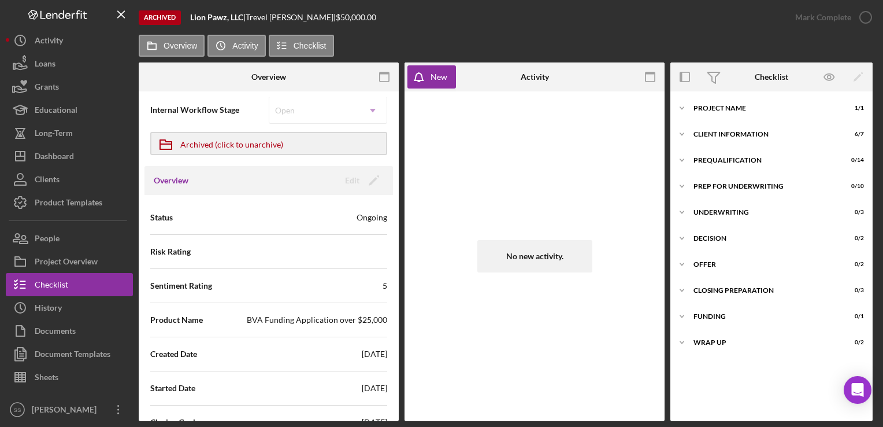
scroll to position [16, 0]
click at [739, 129] on div "Icon/Expander Client Information 6 / 7" at bounding box center [772, 134] width 202 height 23
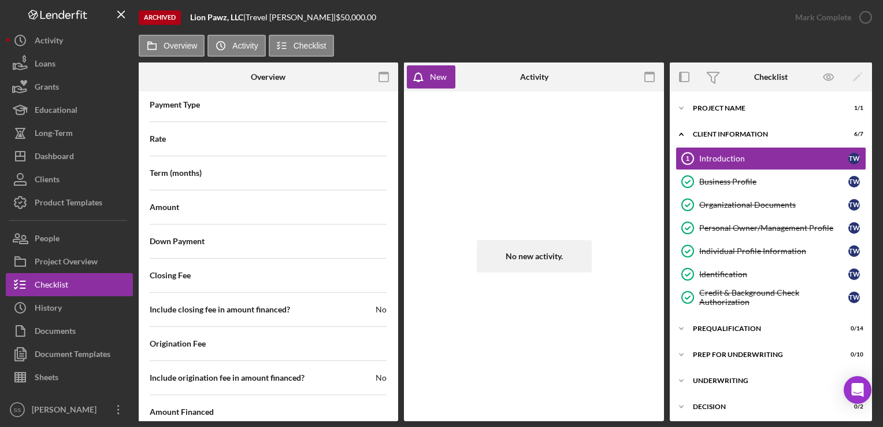
scroll to position [1143, 0]
click at [52, 280] on div "Checklist" at bounding box center [52, 286] width 34 height 26
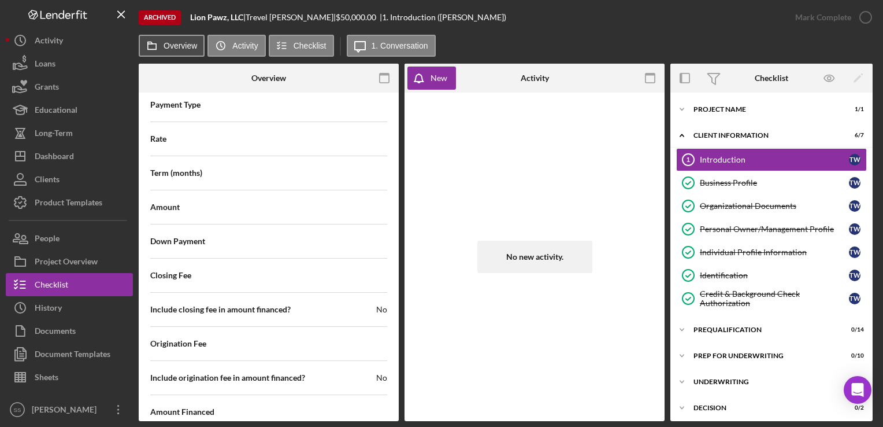
click at [165, 46] on label "Overview" at bounding box center [181, 45] width 34 height 9
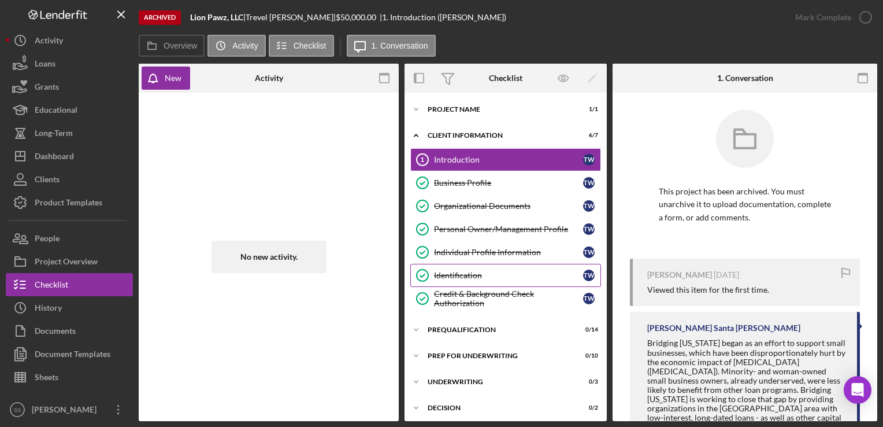
scroll to position [106, 0]
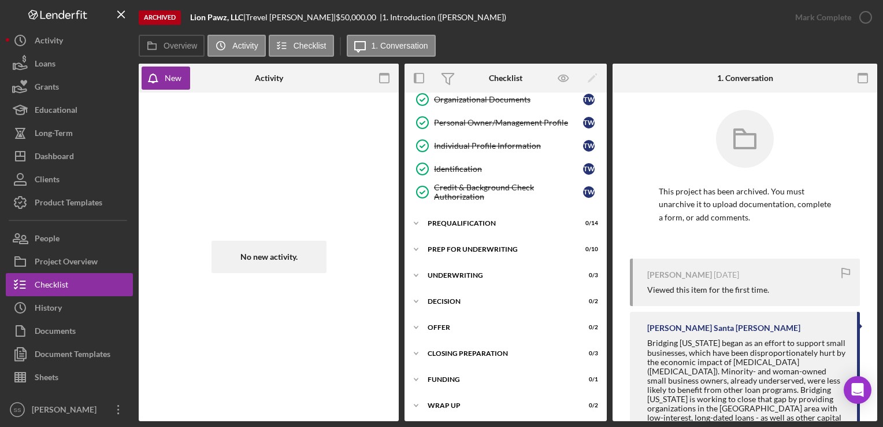
click at [461, 259] on div "Icon/Expander Prep for Underwriting 0 / 10" at bounding box center [506, 249] width 202 height 23
click at [466, 274] on div "Underwriting" at bounding box center [510, 275] width 165 height 7
click at [462, 249] on div "Prep for Underwriting" at bounding box center [510, 249] width 165 height 7
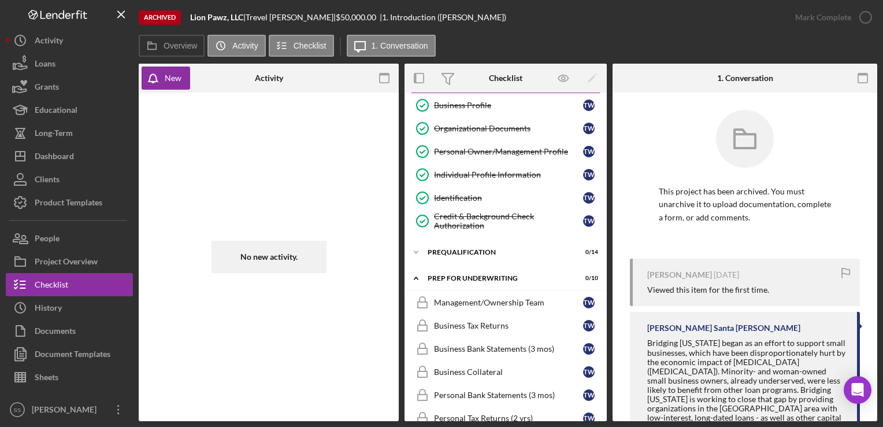
scroll to position [76, 0]
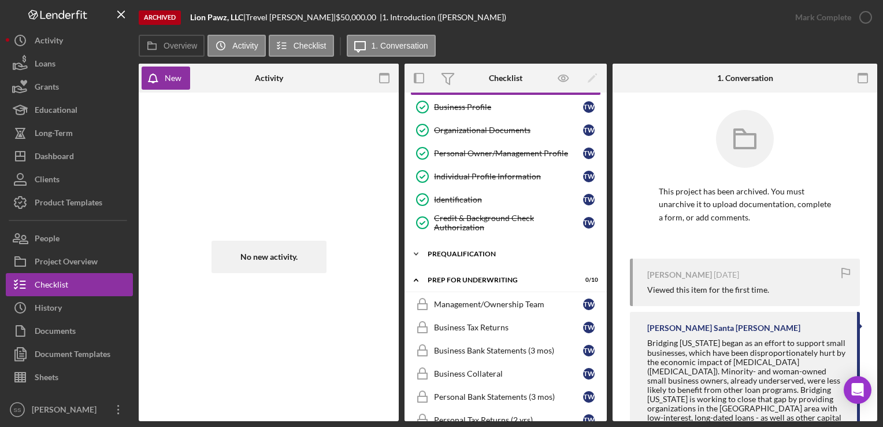
click at [456, 253] on div "Prequalification" at bounding box center [510, 253] width 165 height 7
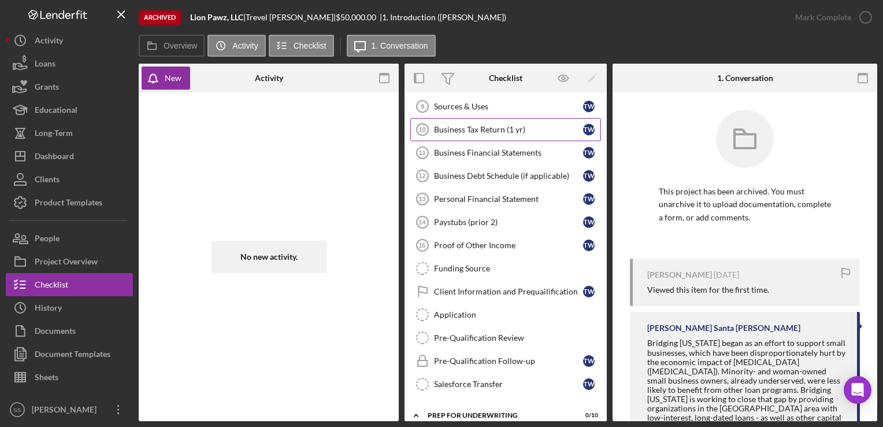
scroll to position [275, 0]
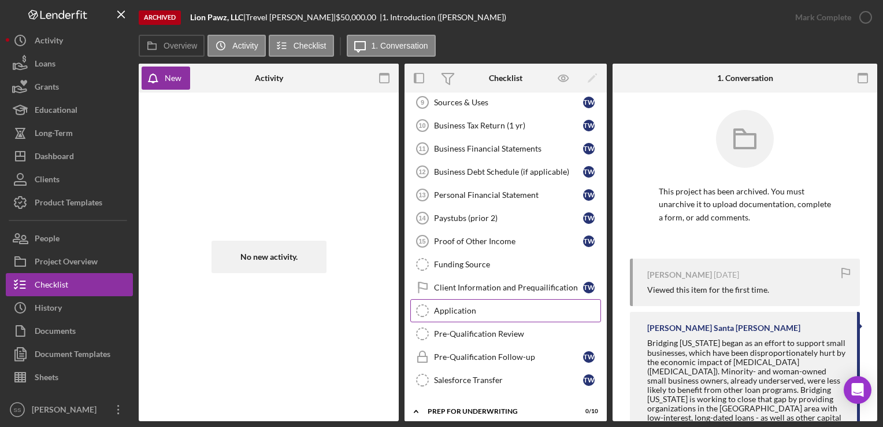
click at [450, 312] on link "Application Application" at bounding box center [505, 310] width 191 height 23
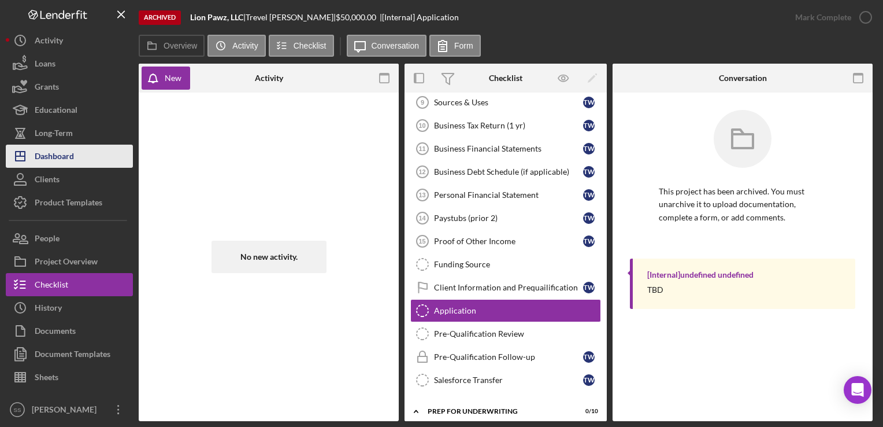
click at [50, 163] on div "Dashboard" at bounding box center [54, 158] width 39 height 26
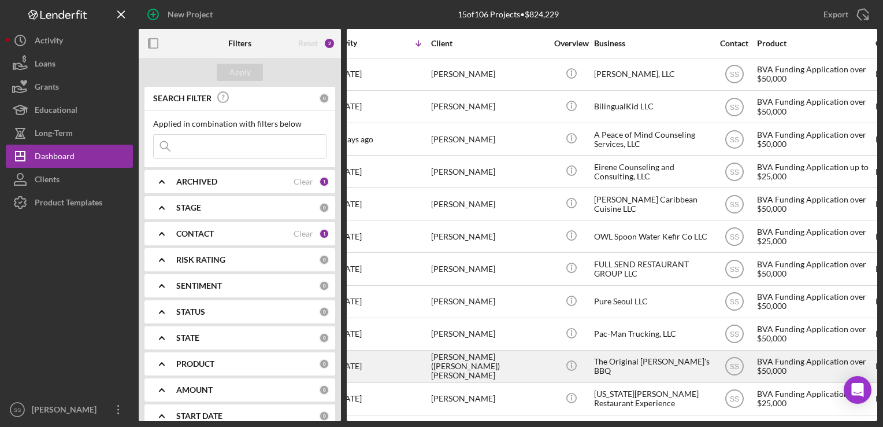
scroll to position [138, 0]
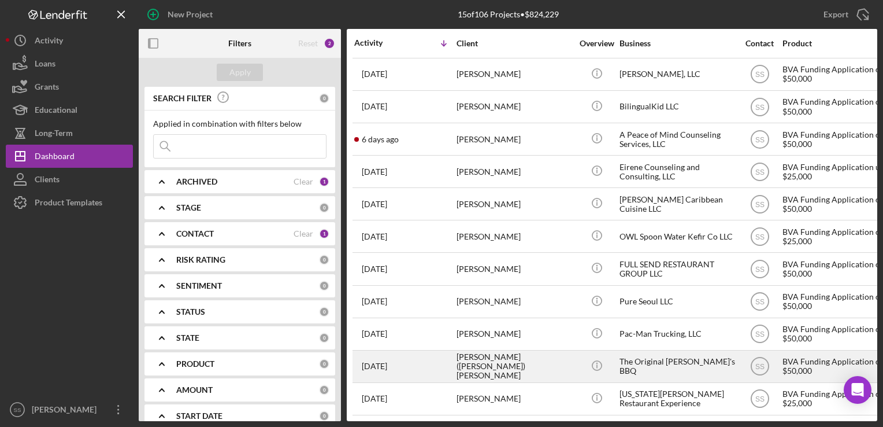
click at [387, 361] on time "[DATE]" at bounding box center [374, 365] width 25 height 9
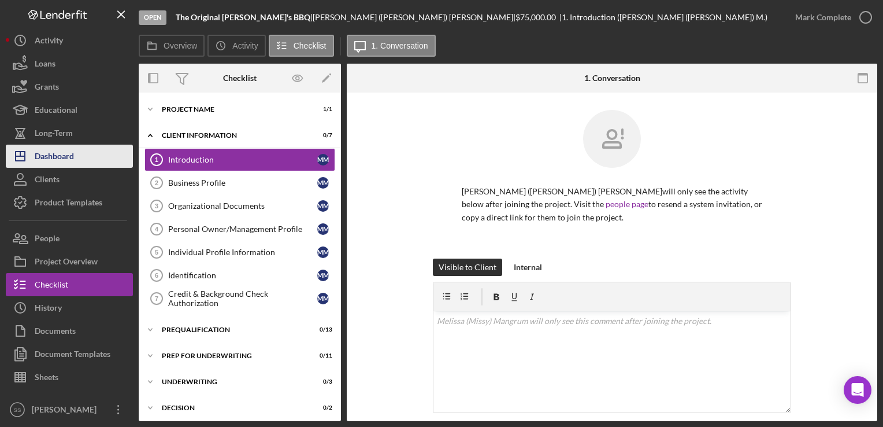
click at [55, 161] on div "Dashboard" at bounding box center [54, 158] width 39 height 26
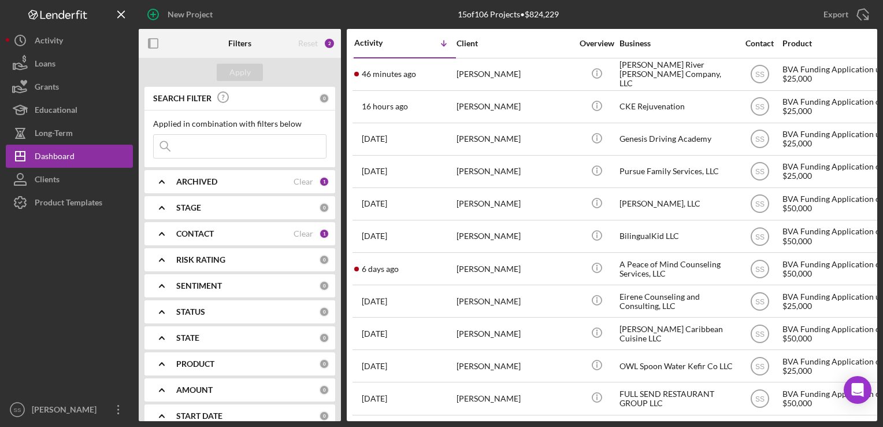
click at [319, 232] on div "1" at bounding box center [324, 233] width 10 height 10
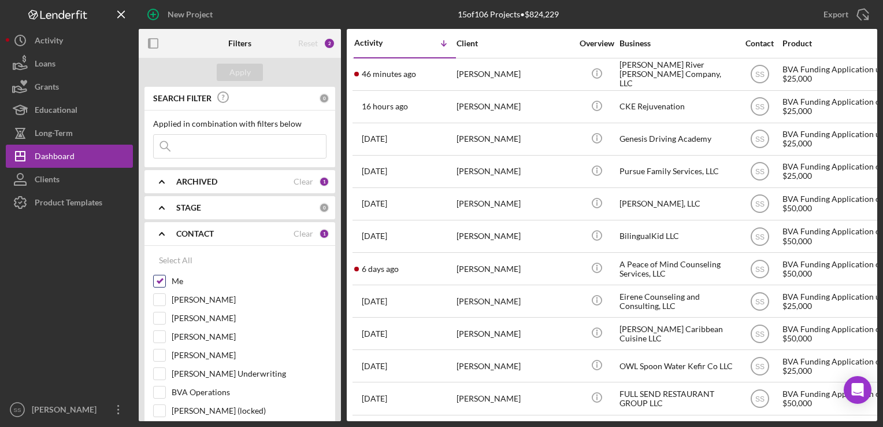
click at [155, 281] on input "Me" at bounding box center [160, 281] width 12 height 12
checkbox input "false"
click at [161, 332] on input "Nihal Vasty" at bounding box center [160, 337] width 12 height 12
click at [238, 72] on div "Apply" at bounding box center [239, 72] width 21 height 17
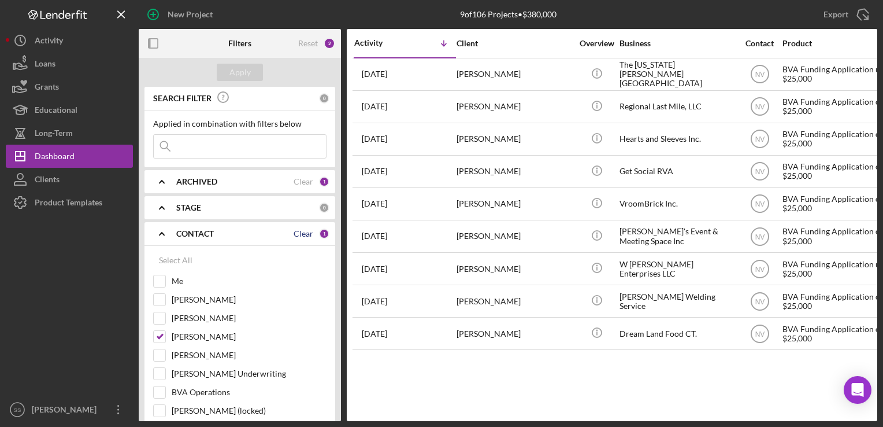
click at [302, 234] on div "Clear" at bounding box center [304, 233] width 20 height 9
checkbox input "false"
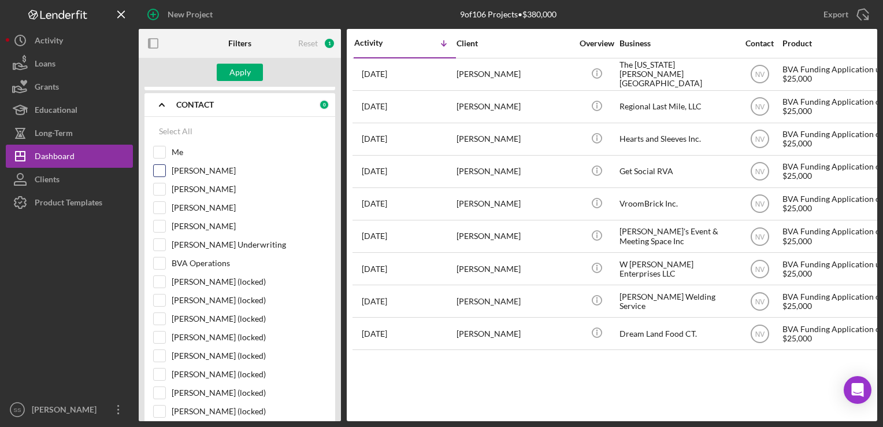
scroll to position [129, 0]
click at [160, 151] on input "Me" at bounding box center [160, 152] width 12 height 12
checkbox input "true"
click at [247, 68] on div "Apply" at bounding box center [239, 72] width 21 height 17
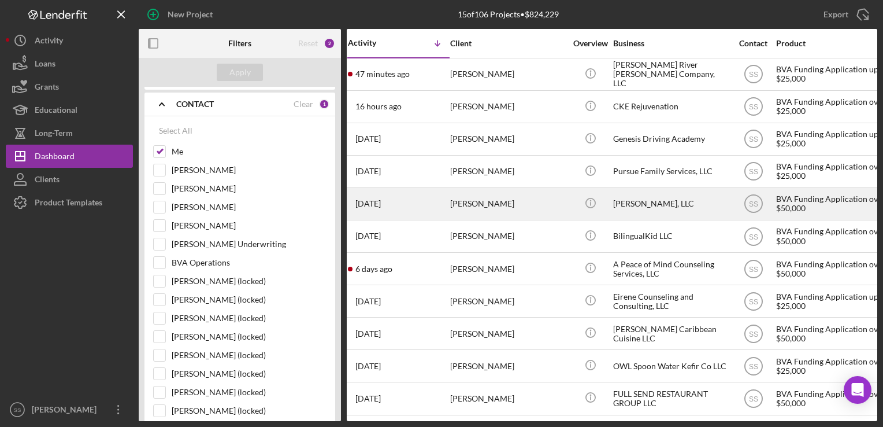
scroll to position [0, 0]
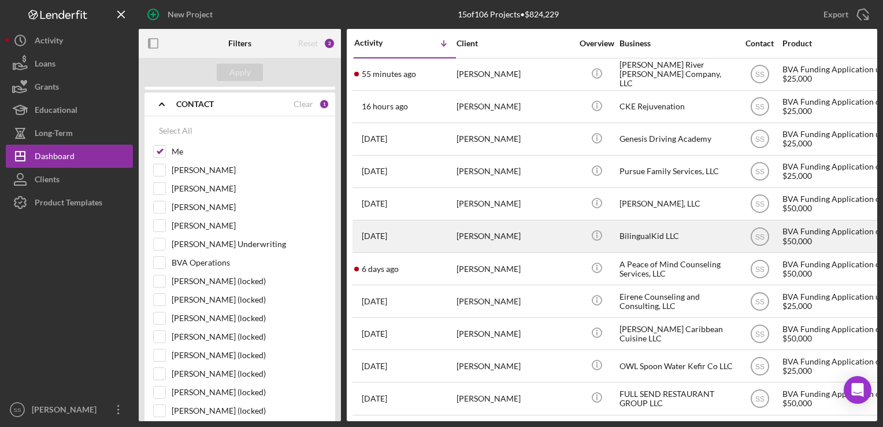
click at [490, 247] on div "[PERSON_NAME]" at bounding box center [515, 236] width 116 height 31
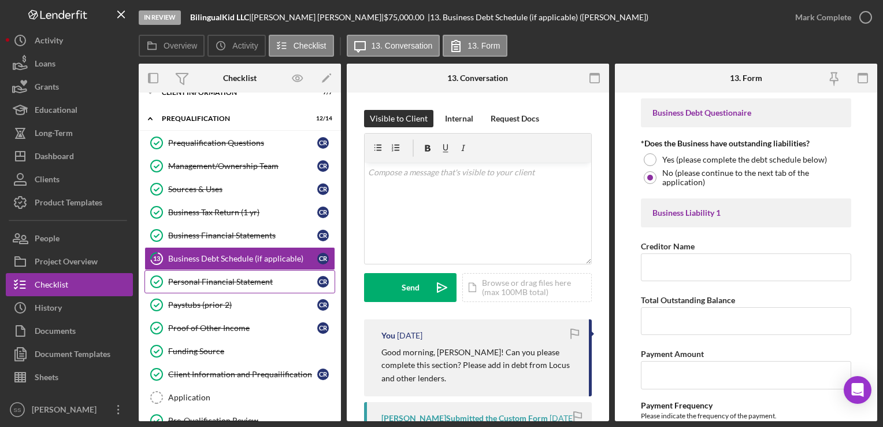
scroll to position [264, 0]
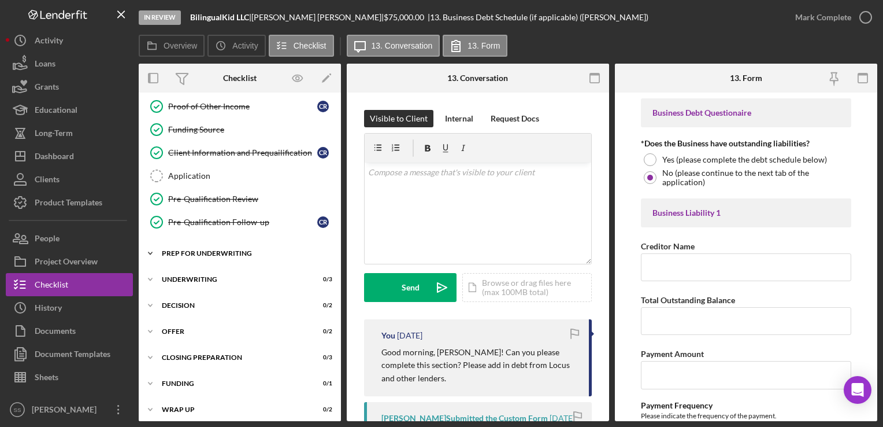
click at [242, 250] on div "Prep for Underwriting" at bounding box center [244, 253] width 165 height 7
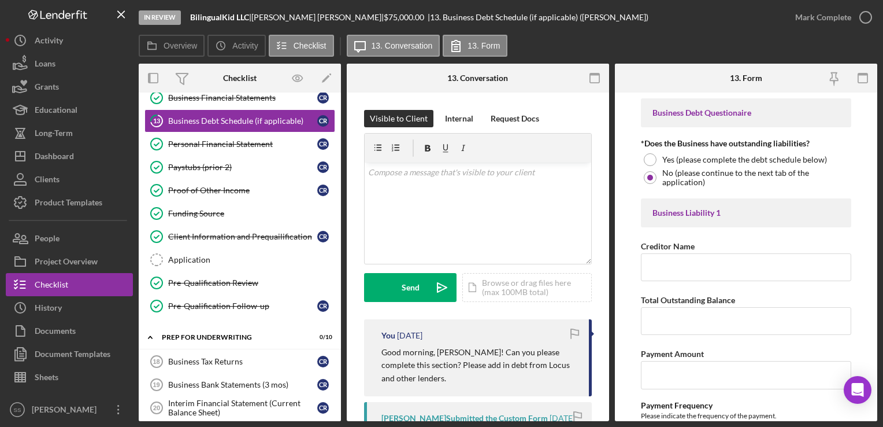
scroll to position [169, 0]
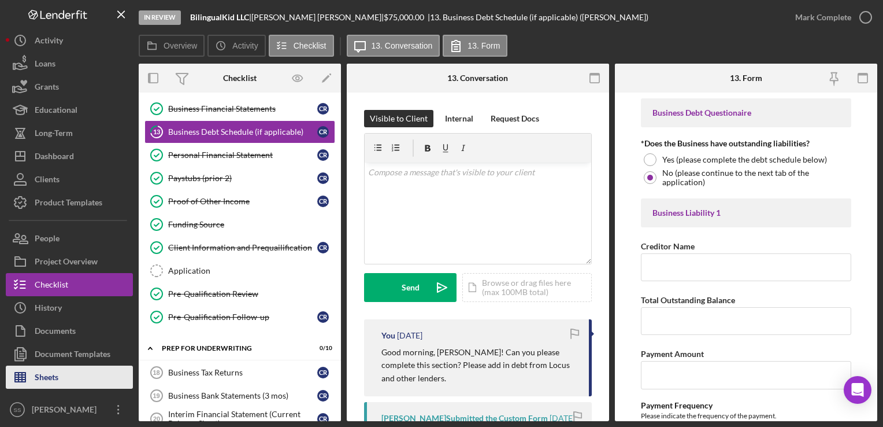
click at [57, 371] on div "Sheets" at bounding box center [47, 378] width 24 height 26
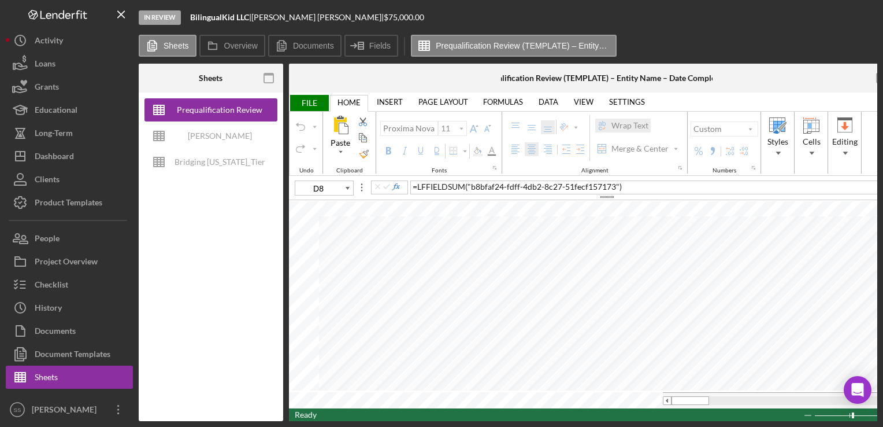
type input "B11"
type input "B4"
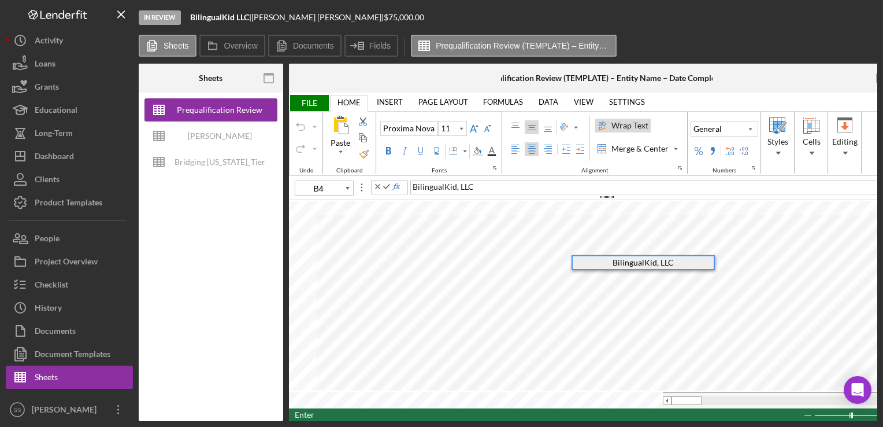
type input "B5"
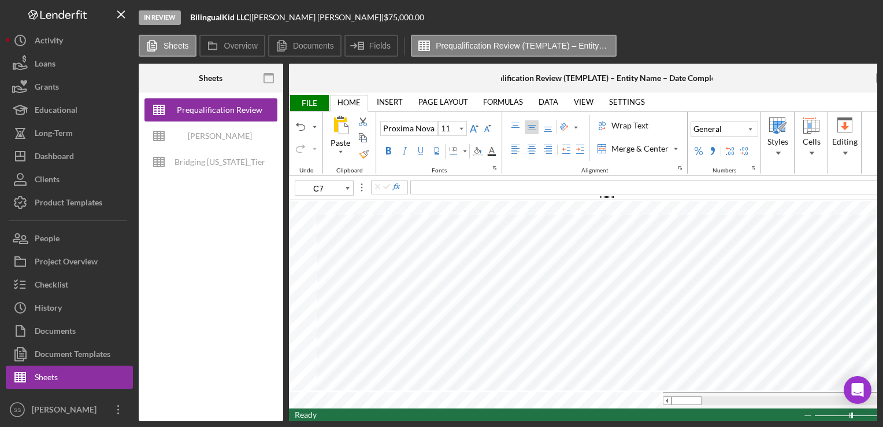
type input "B6"
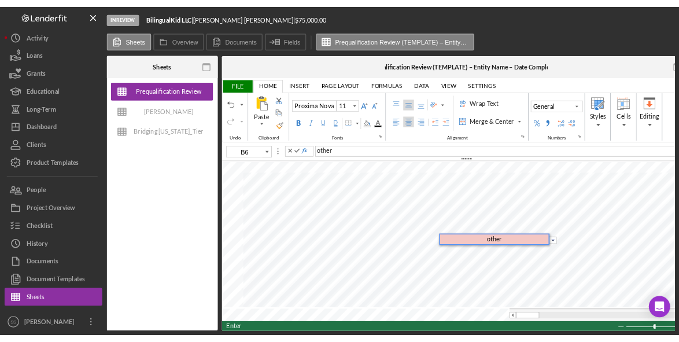
scroll to position [0, 47]
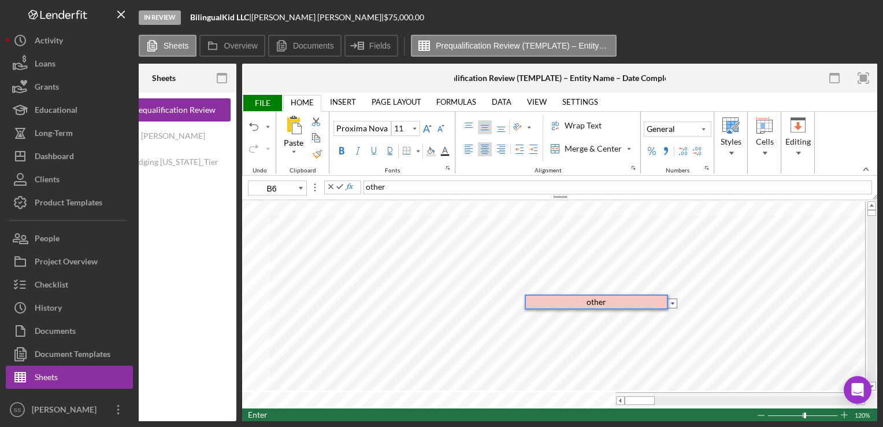
click at [684, 327] on body "In Review BilingualKid LLC | Claudia Robles | $75,000.00 Sheets Overview Docume…" at bounding box center [441, 213] width 883 height 427
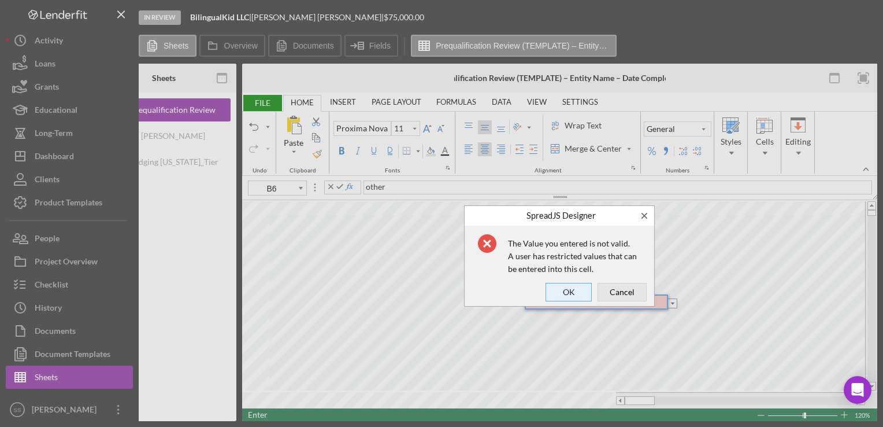
click at [587, 292] on span "OK" at bounding box center [569, 292] width 38 height 16
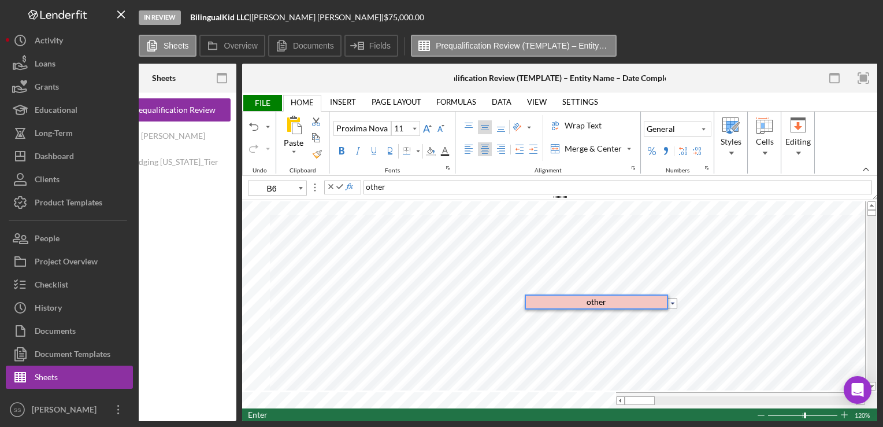
click at [671, 303] on input "image" at bounding box center [673, 303] width 10 height 10
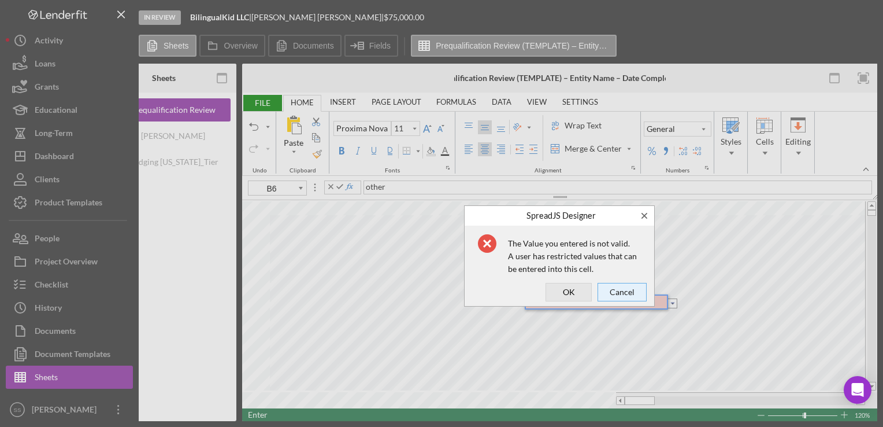
click at [621, 290] on span "Cancel" at bounding box center [622, 292] width 41 height 16
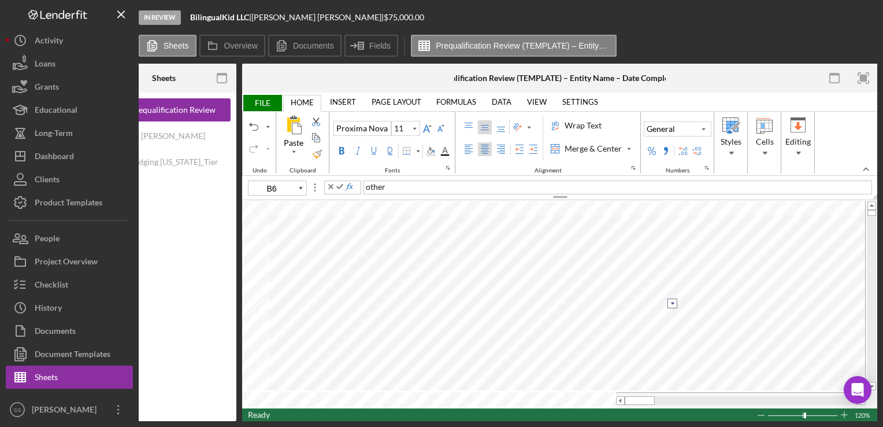
click at [671, 300] on input "image" at bounding box center [673, 303] width 10 height 10
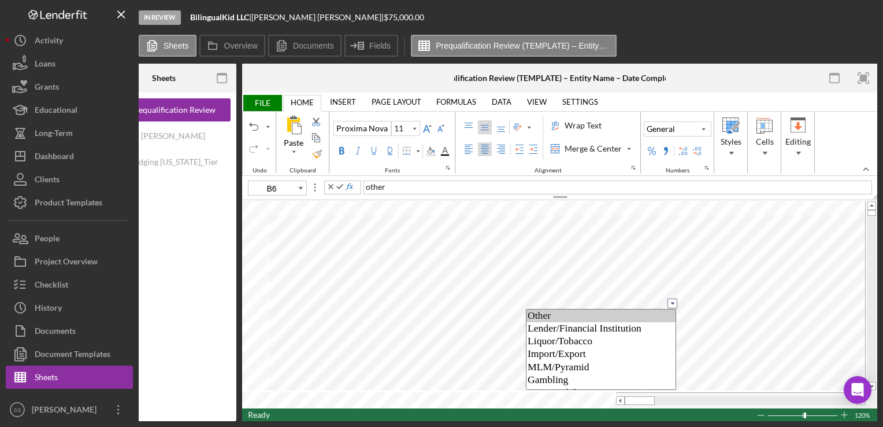
click at [599, 316] on option "Other" at bounding box center [601, 315] width 149 height 13
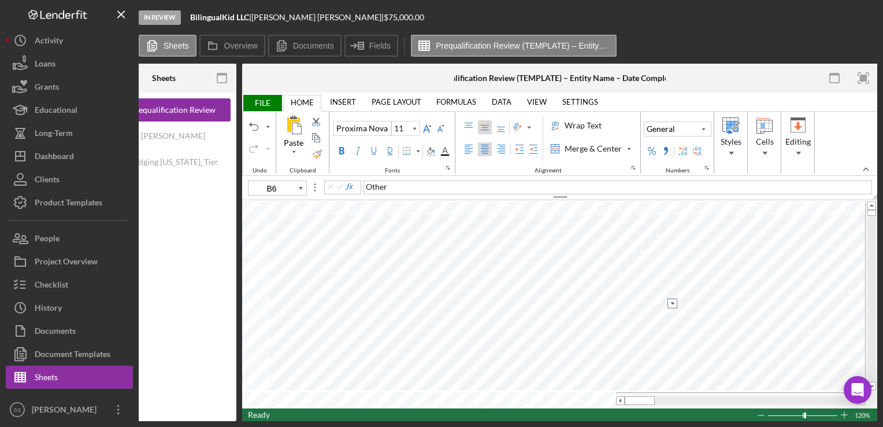
type input "B7"
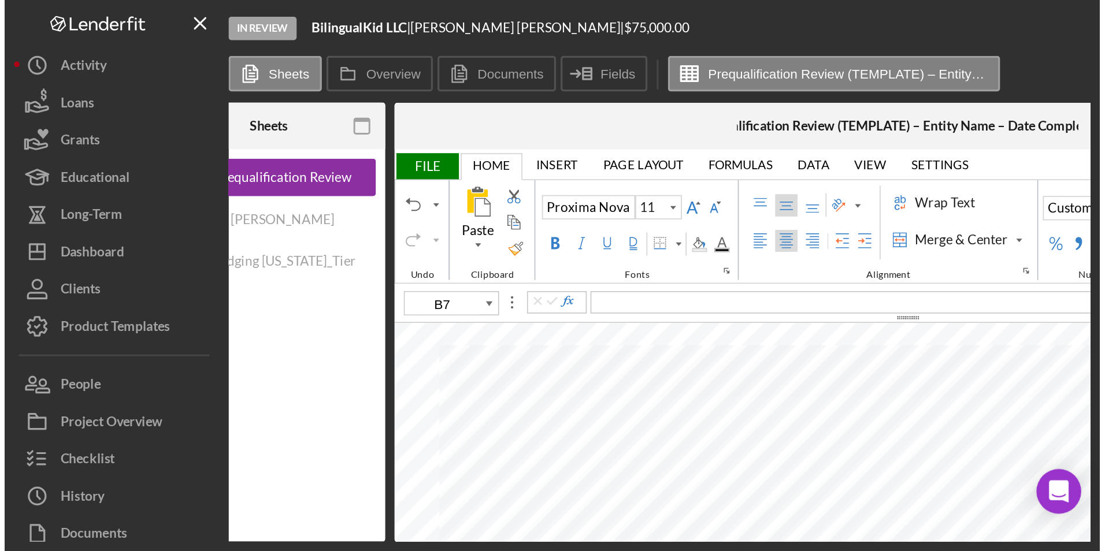
scroll to position [0, 0]
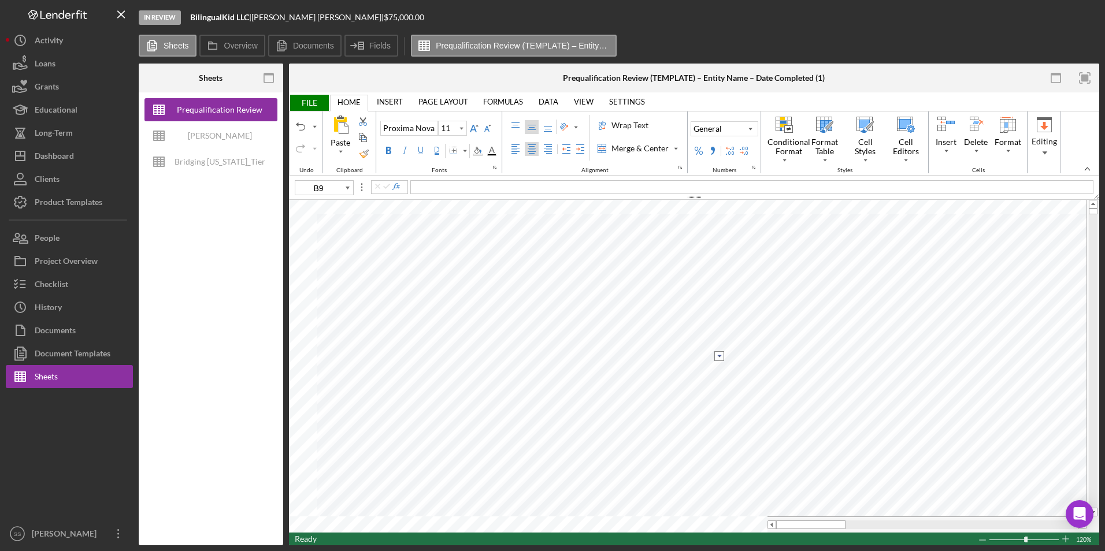
click at [716, 352] on input "image" at bounding box center [720, 356] width 10 height 10
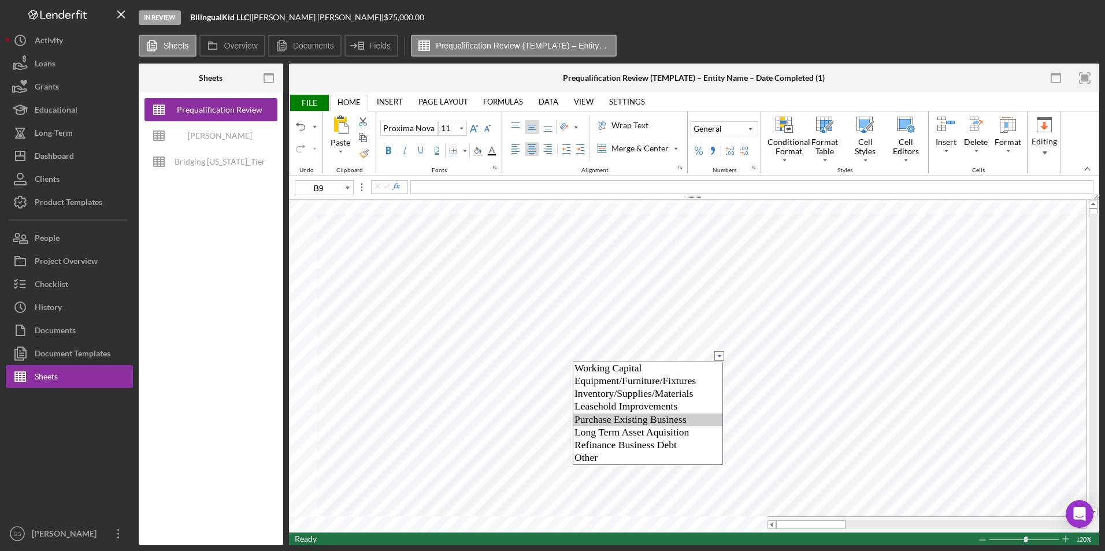
click at [657, 420] on option "Purchase Existing Business" at bounding box center [647, 420] width 149 height 13
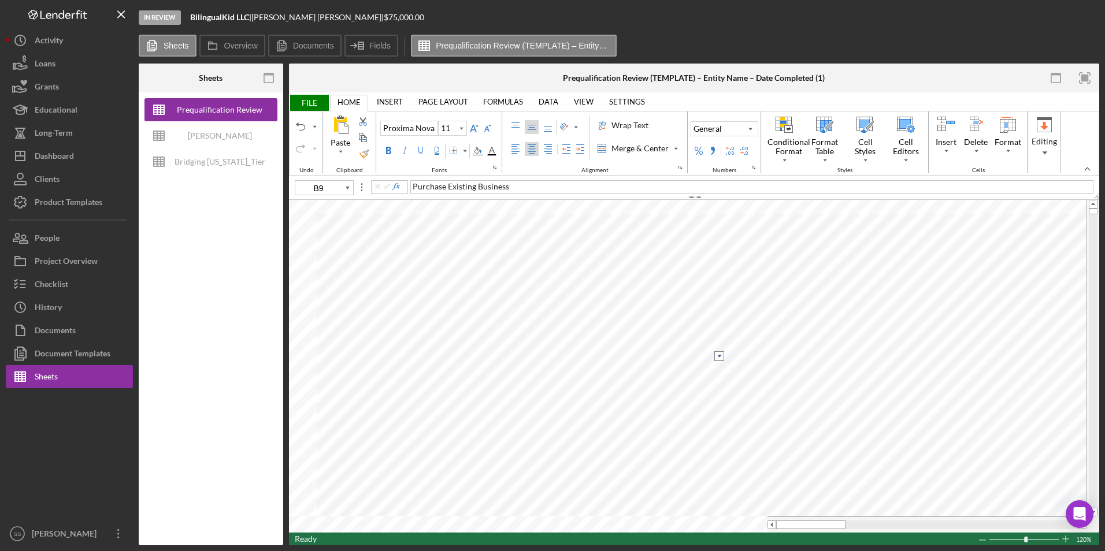
click at [718, 353] on input "image" at bounding box center [720, 356] width 10 height 10
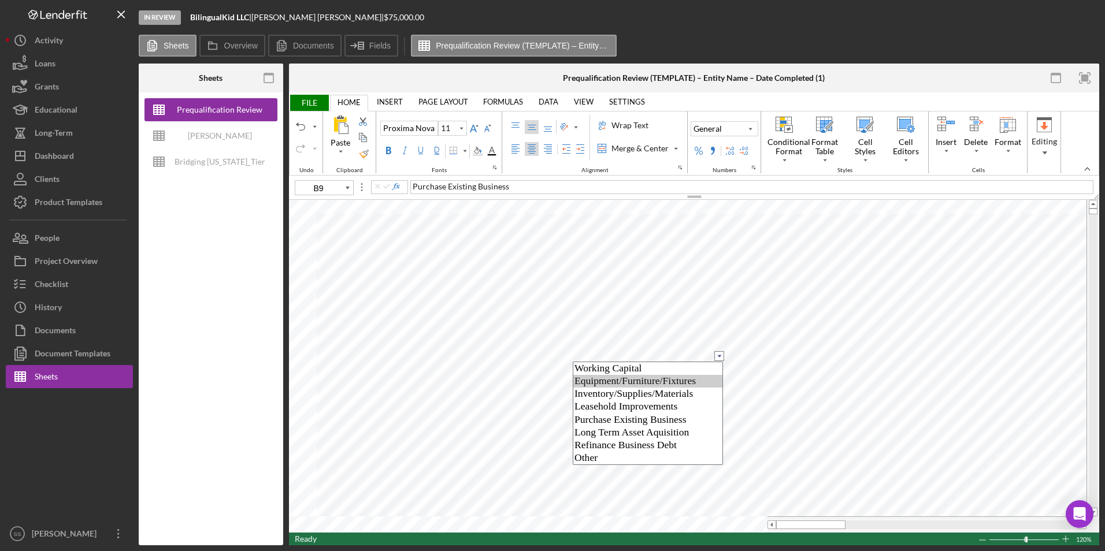
click at [651, 383] on option "Equipment/Furniture/Fixtures" at bounding box center [647, 381] width 149 height 13
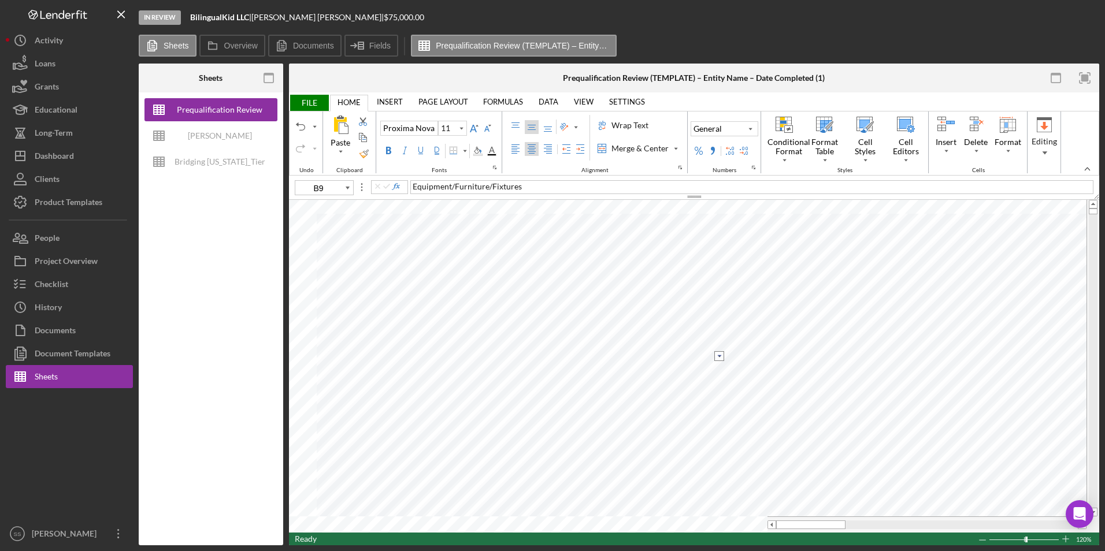
type input "B13"
type input "D13"
type input "B14"
type input "B16"
type input "B15"
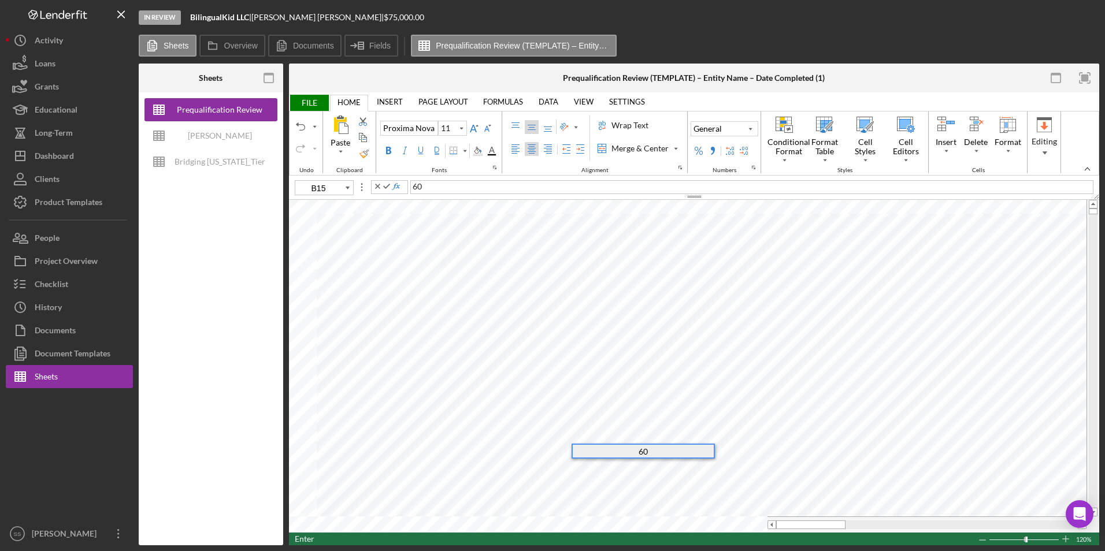
click at [646, 426] on div "60" at bounding box center [643, 451] width 143 height 15
type input "B17"
type input "B22"
type input "B23"
type input "B24"
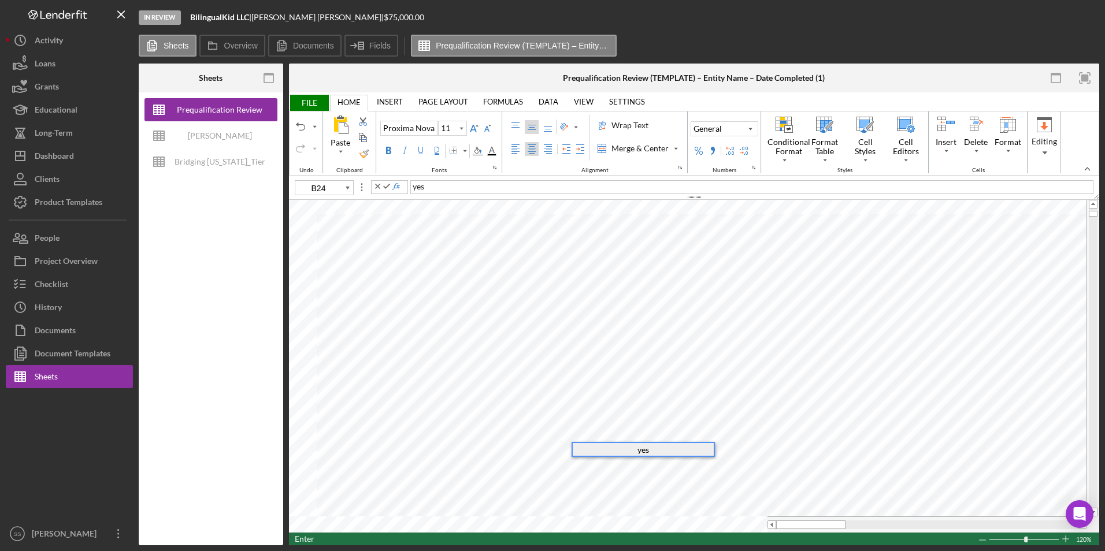
type input "B25"
click at [650, 426] on div "yes" at bounding box center [643, 463] width 141 height 13
type input "B31"
type input "B32"
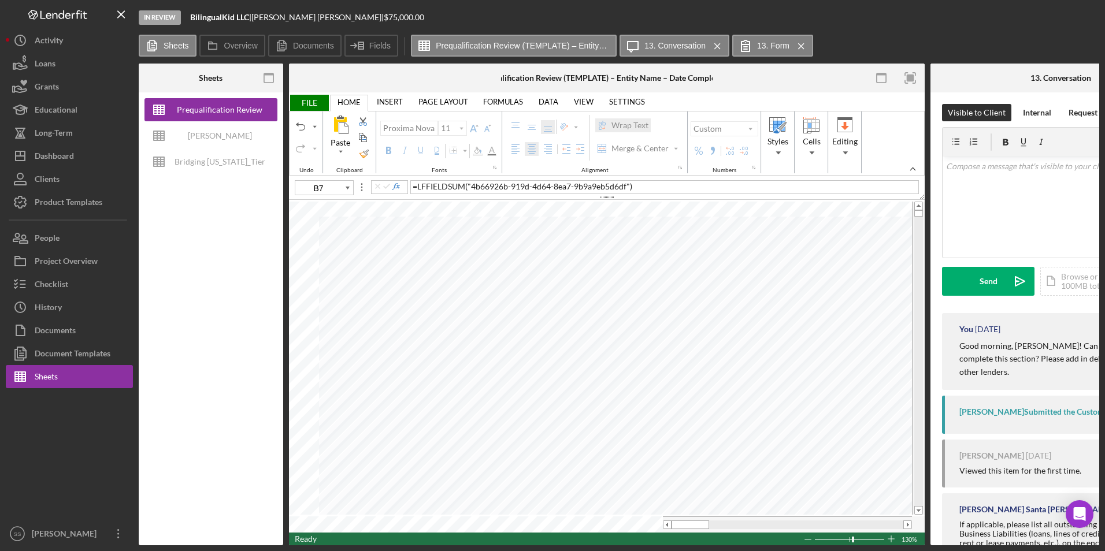
type input "D8"
type input "B23"
click at [314, 108] on span "FILE" at bounding box center [309, 103] width 40 height 16
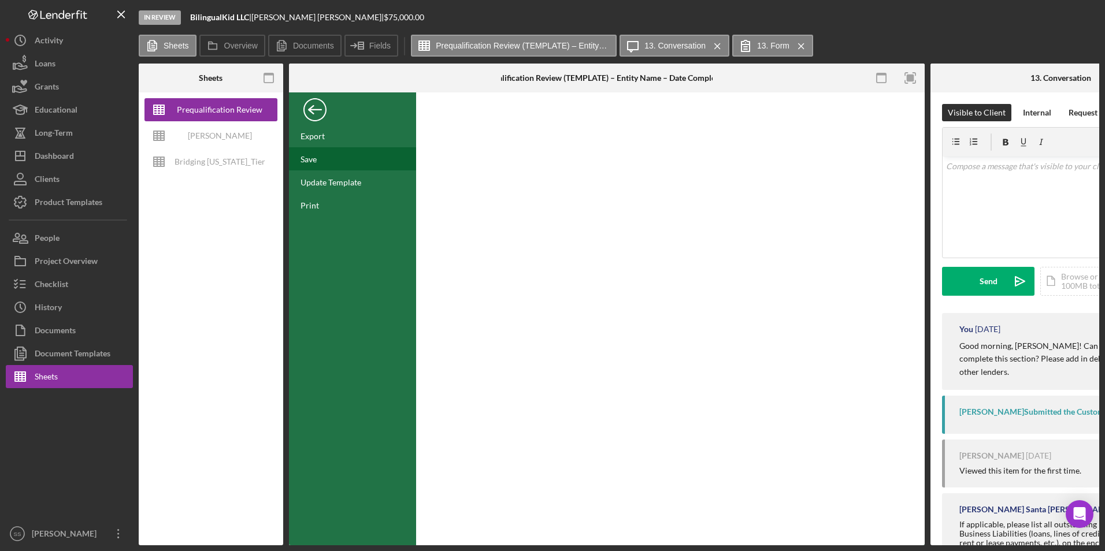
click at [308, 156] on div "Save" at bounding box center [309, 159] width 16 height 10
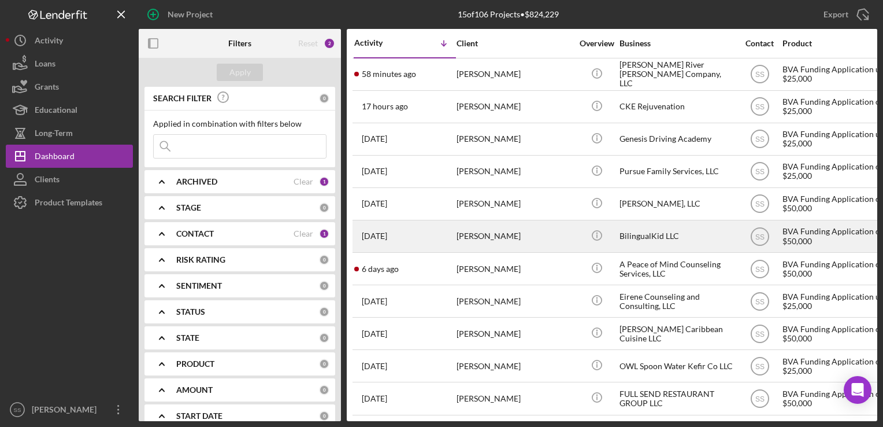
click at [462, 239] on div "[PERSON_NAME]" at bounding box center [515, 236] width 116 height 31
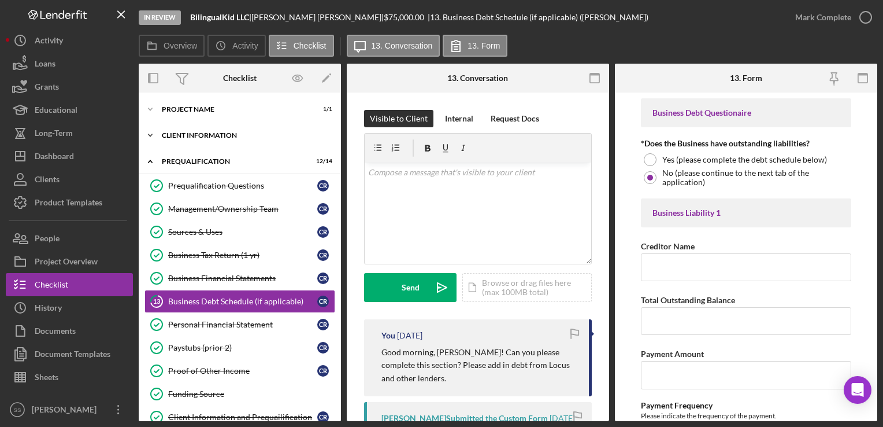
click at [198, 146] on div "Icon/Expander Client Information 7 / 7" at bounding box center [240, 135] width 202 height 23
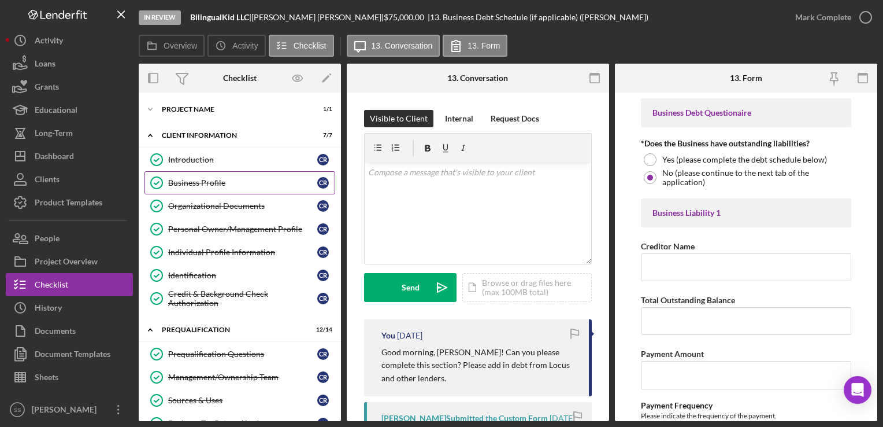
click at [206, 173] on link "Business Profile Business Profile C R" at bounding box center [240, 182] width 191 height 23
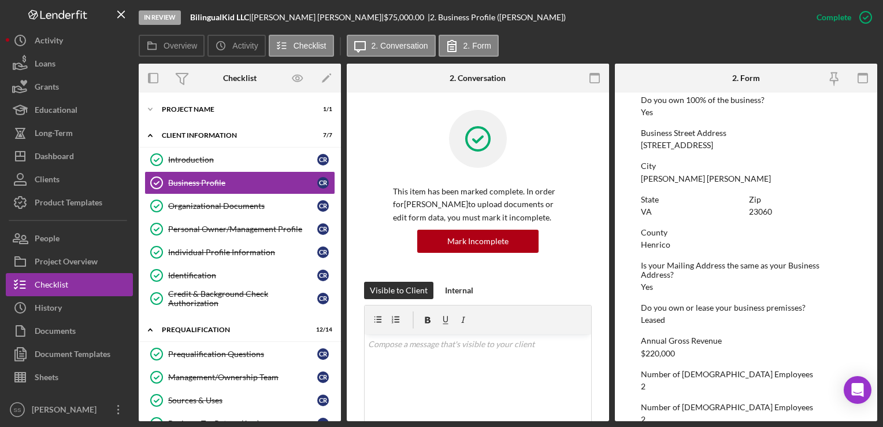
scroll to position [553, 0]
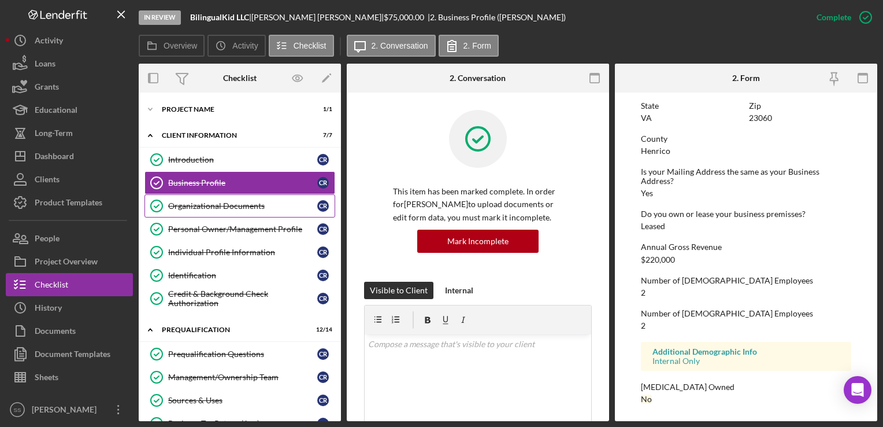
click at [239, 205] on div "Organizational Documents" at bounding box center [242, 205] width 149 height 9
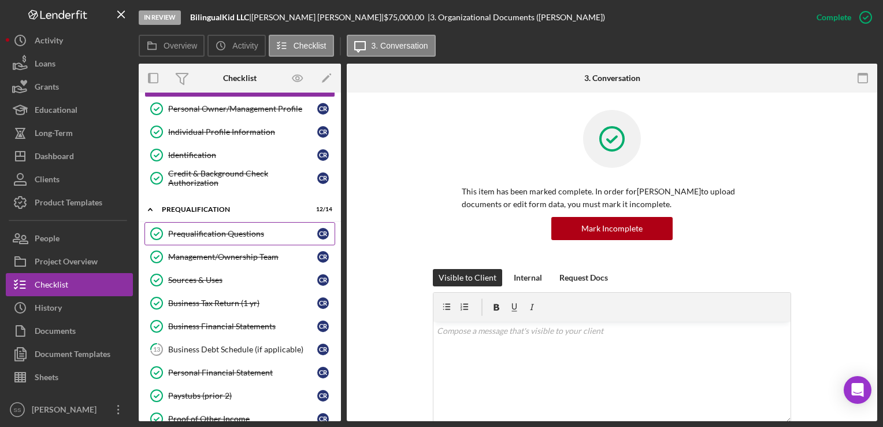
scroll to position [123, 0]
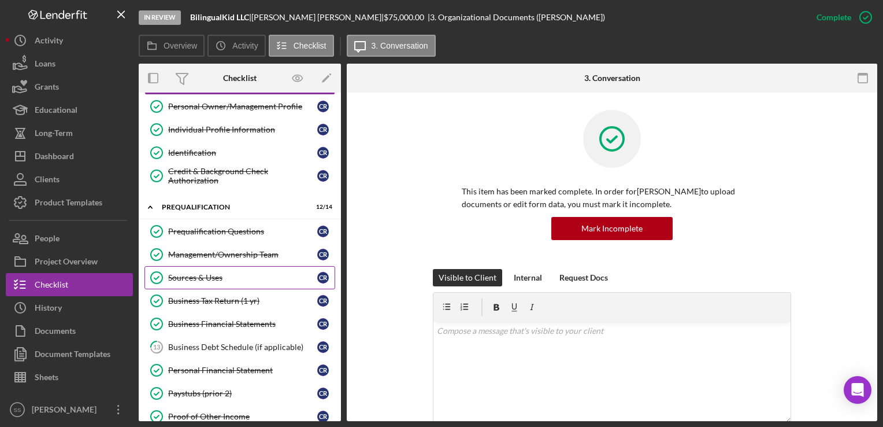
click at [213, 282] on link "Sources & Uses Sources & Uses C R" at bounding box center [240, 277] width 191 height 23
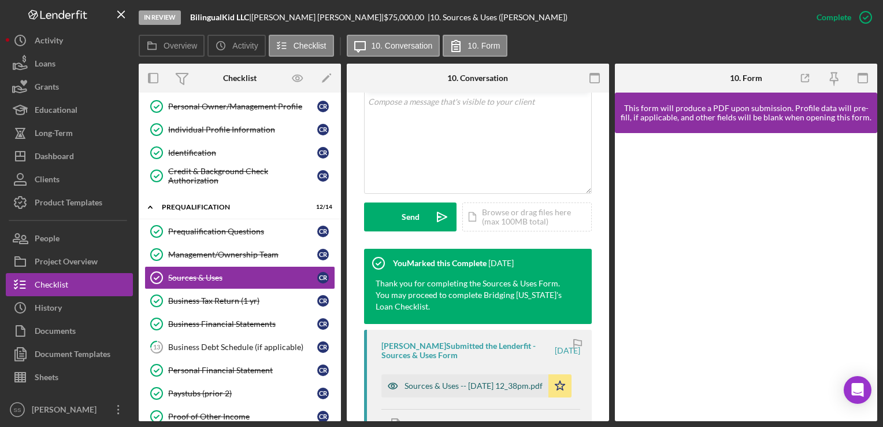
scroll to position [243, 0]
click at [456, 390] on div "Sources & Uses -- [DATE] 12_38pm.pdf" at bounding box center [474, 384] width 138 height 9
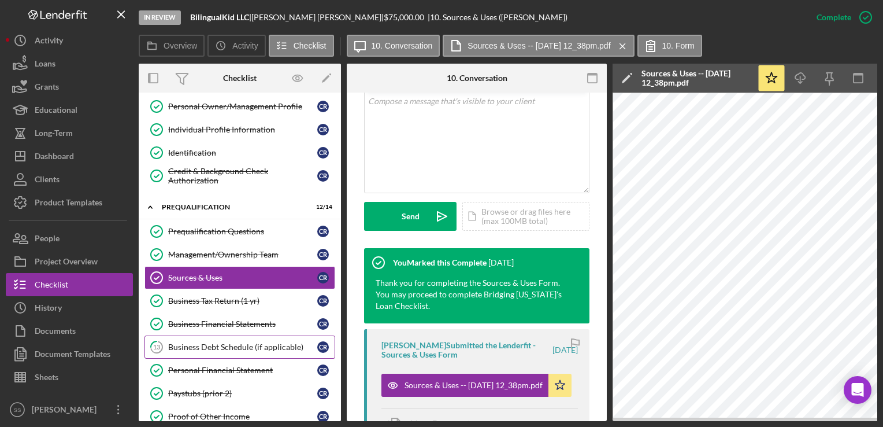
click at [249, 342] on div "Business Debt Schedule (if applicable)" at bounding box center [242, 346] width 149 height 9
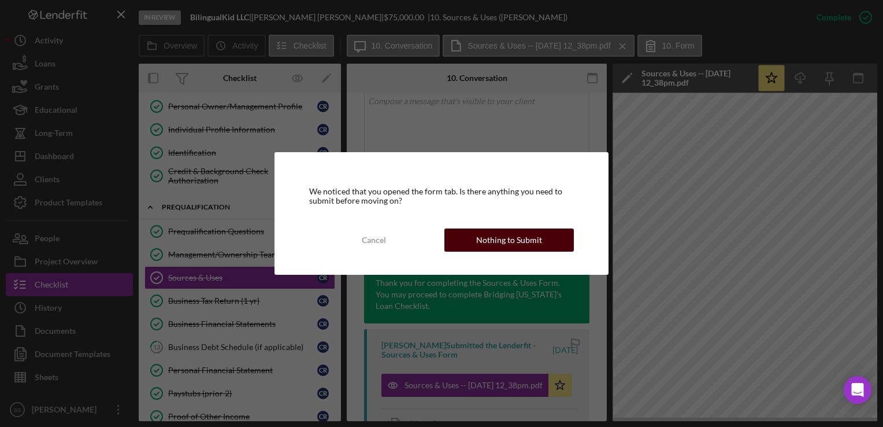
click at [489, 248] on div "Nothing to Submit" at bounding box center [509, 239] width 66 height 23
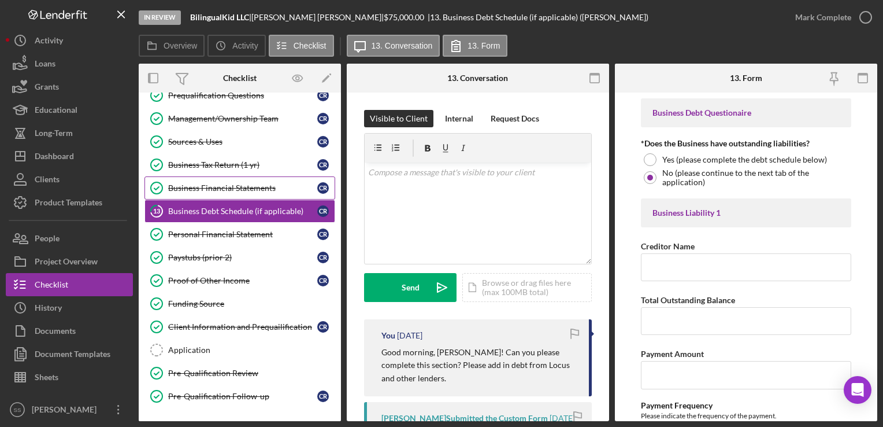
scroll to position [259, 0]
click at [208, 256] on div "Paystubs (prior 2)" at bounding box center [242, 256] width 149 height 9
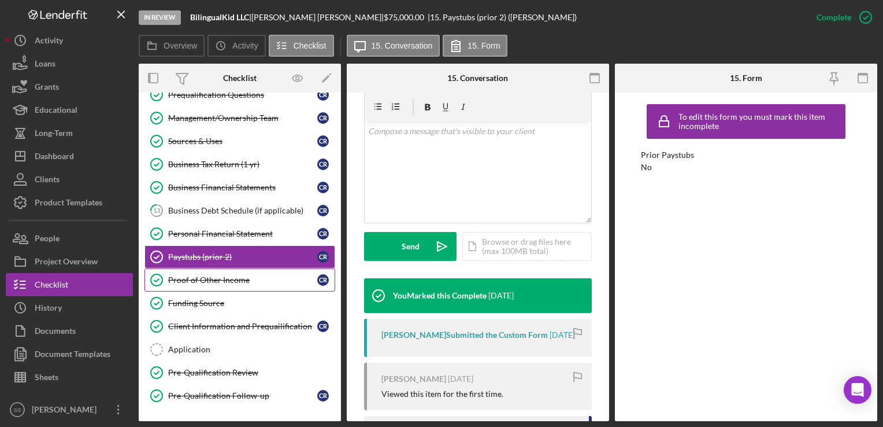
scroll to position [335, 0]
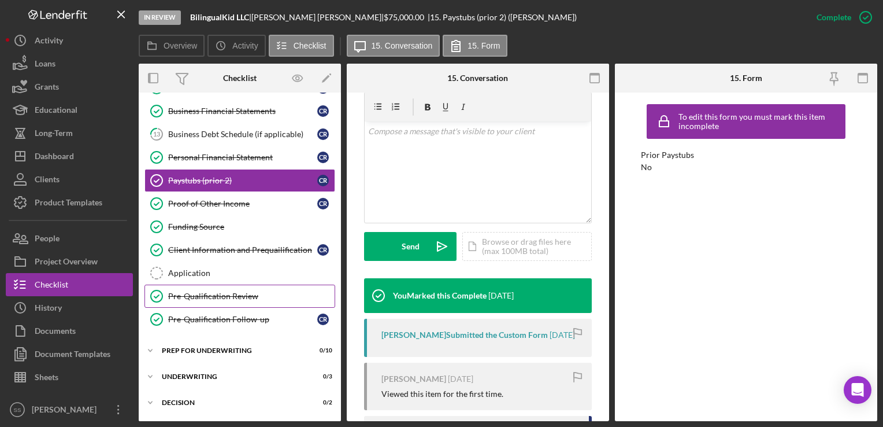
click at [225, 302] on link "Pre-Qualification Review Pre-Qualification Review" at bounding box center [240, 295] width 191 height 23
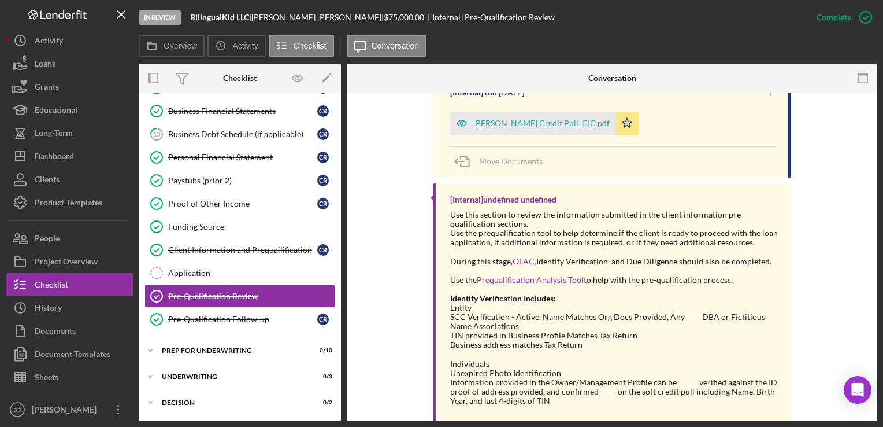
scroll to position [417, 0]
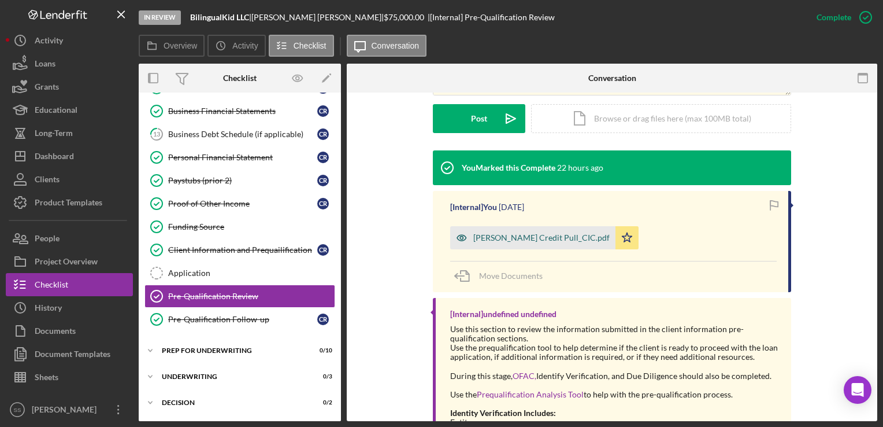
click at [509, 235] on div "[PERSON_NAME] Credit Pull_CIC.pdf" at bounding box center [541, 237] width 136 height 9
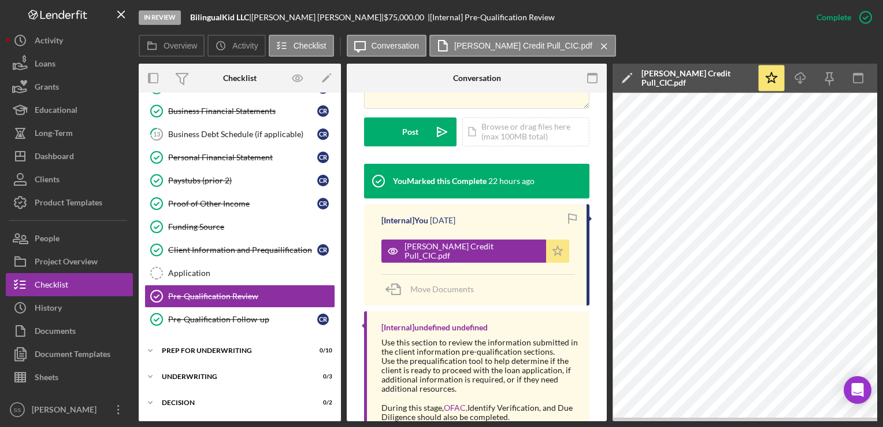
scroll to position [0, 82]
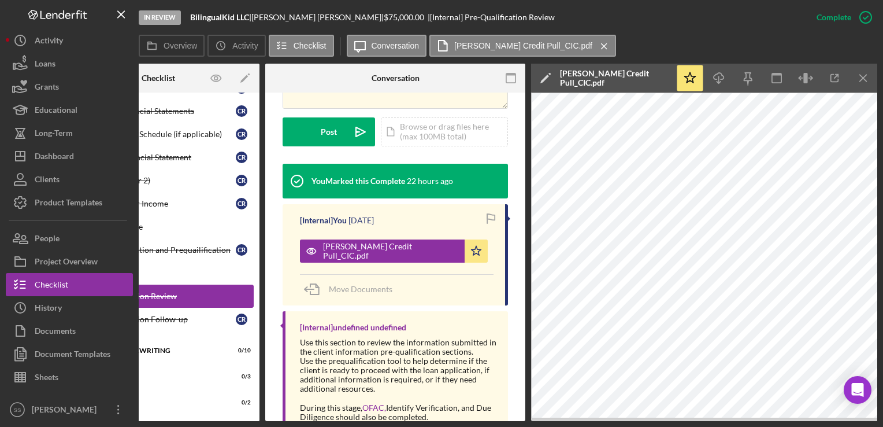
click at [194, 297] on link "Pre-Qualification Review Pre-Qualification Review" at bounding box center [158, 295] width 191 height 23
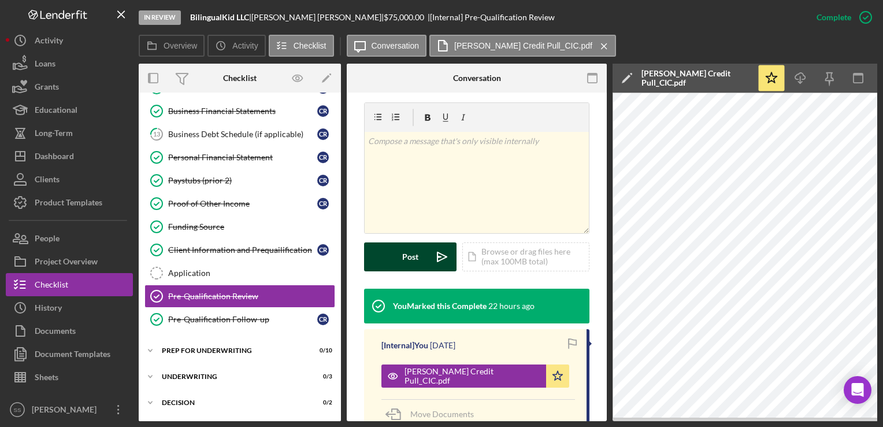
scroll to position [154, 0]
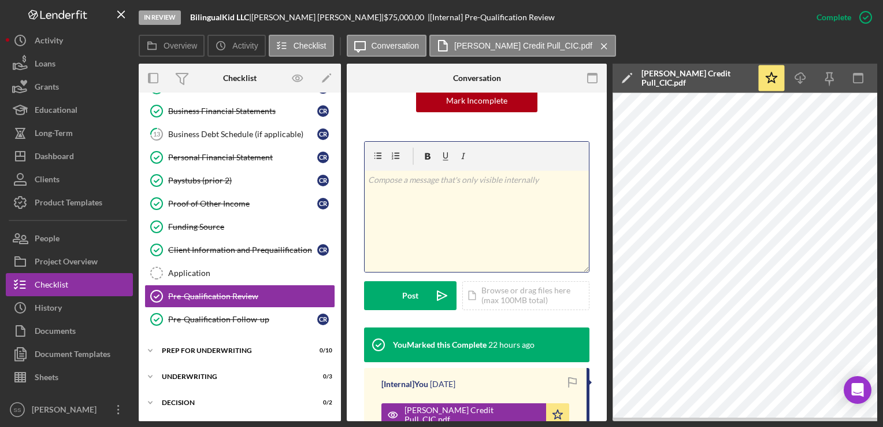
click at [446, 201] on div "v Color teal Color pink Remove color Add row above Add row below Add column bef…" at bounding box center [477, 221] width 224 height 101
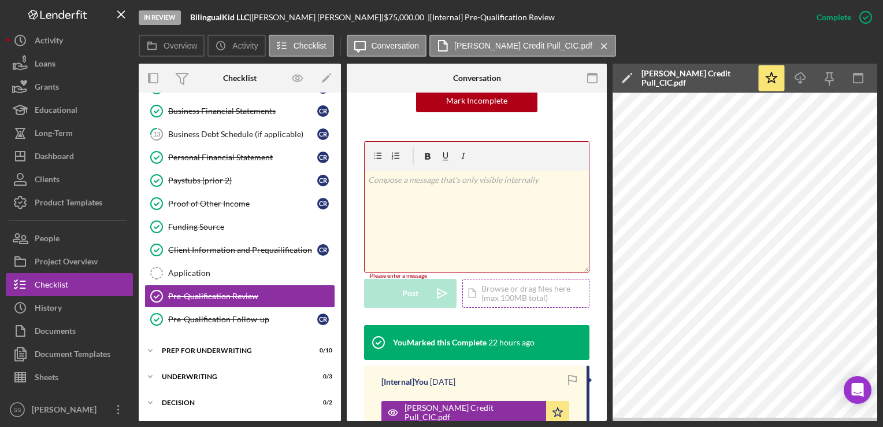
click at [485, 283] on div "Icon/Document Browse or drag files here (max 100MB total) Tap to choose files o…" at bounding box center [525, 293] width 127 height 29
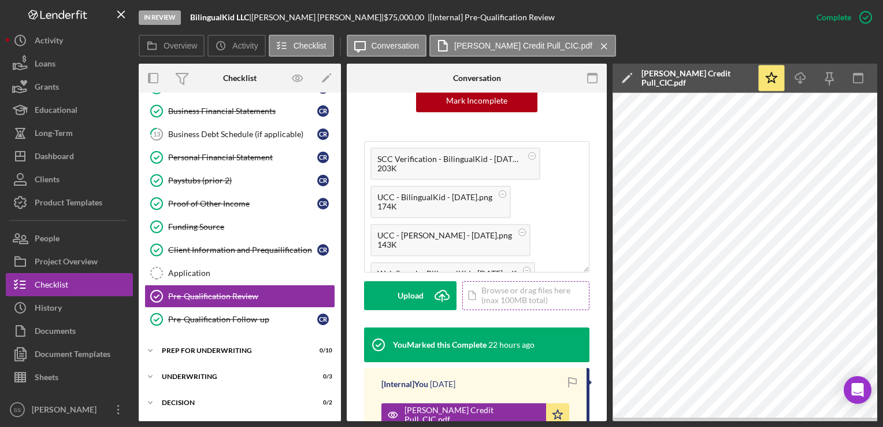
click at [451, 286] on icon "Icon/Upload" at bounding box center [442, 295] width 29 height 29
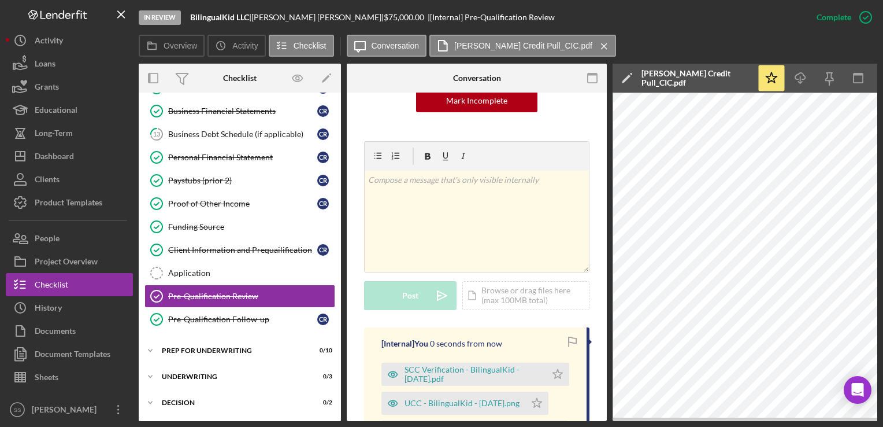
scroll to position [335, 0]
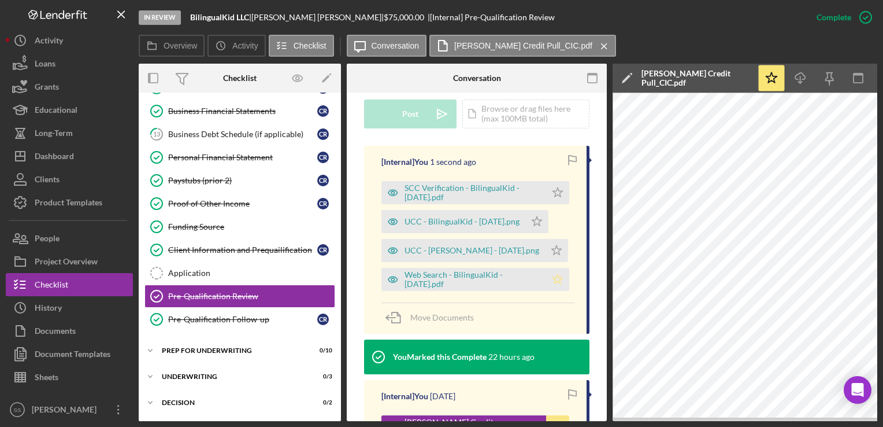
click at [553, 197] on polygon "button" at bounding box center [558, 191] width 10 height 9
click at [545, 239] on icon "Icon/Star" at bounding box center [556, 250] width 23 height 23
click at [553, 197] on polygon "button" at bounding box center [558, 191] width 10 height 9
click at [556, 181] on icon "Icon/Star" at bounding box center [557, 192] width 23 height 23
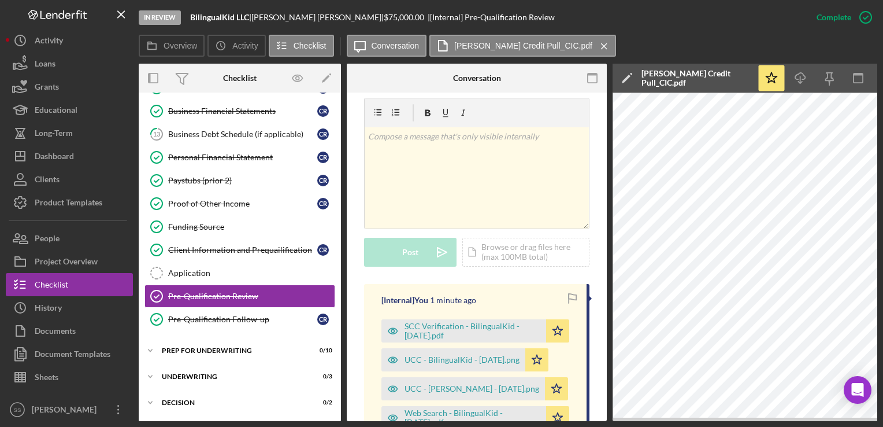
scroll to position [197, 0]
click at [490, 238] on div "Icon/Document Browse or drag files here (max 100MB total) Tap to choose files o…" at bounding box center [525, 252] width 127 height 29
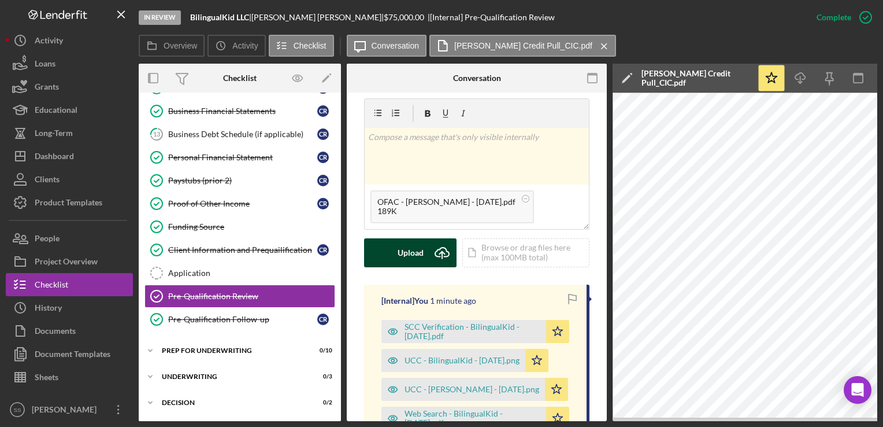
click at [398, 238] on button "Upload Icon/Upload" at bounding box center [410, 252] width 92 height 29
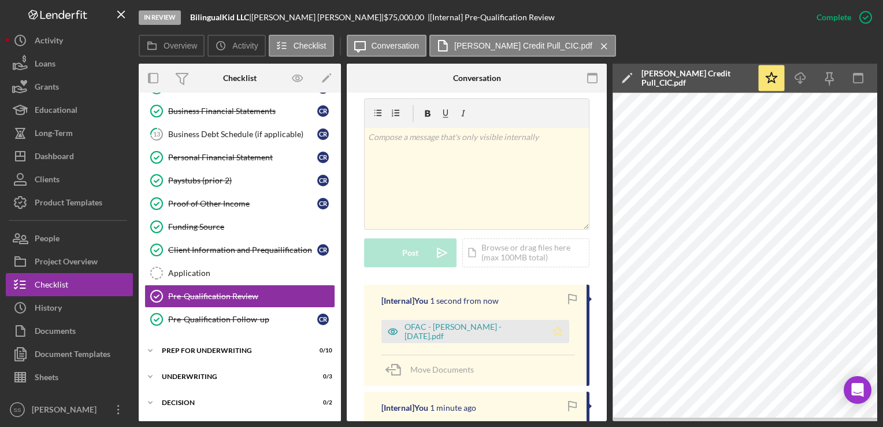
click at [548, 321] on icon "Icon/Star" at bounding box center [557, 331] width 23 height 23
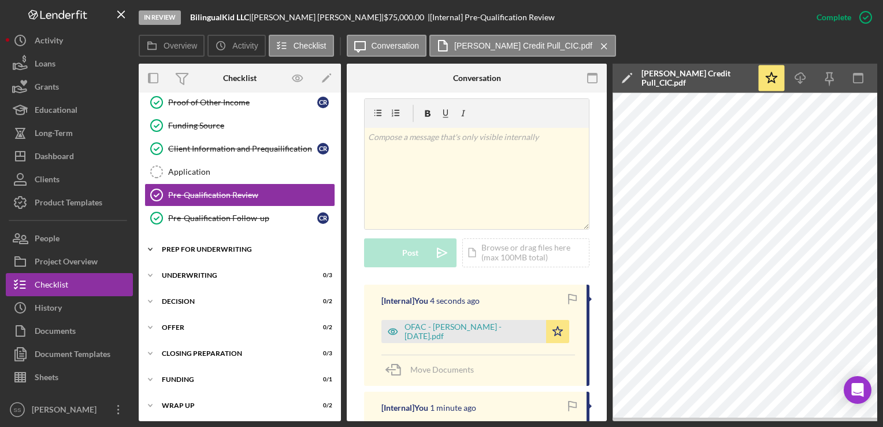
click at [262, 239] on div "Icon/Expander Prep for Underwriting 0 / 10" at bounding box center [240, 249] width 202 height 23
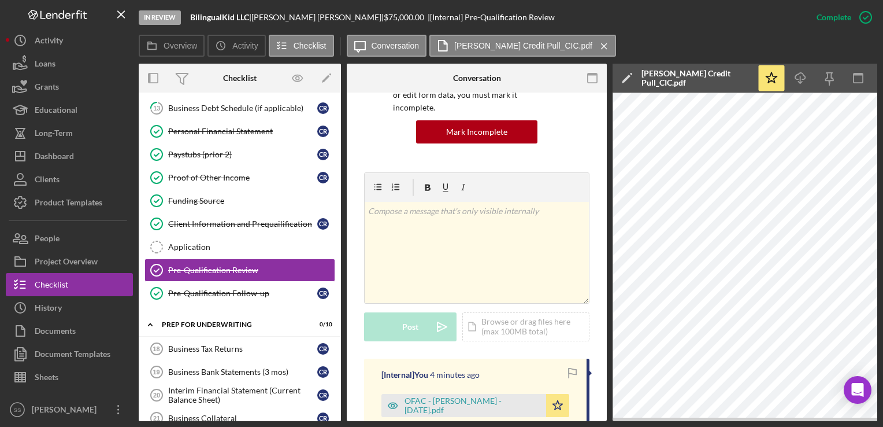
scroll to position [362, 0]
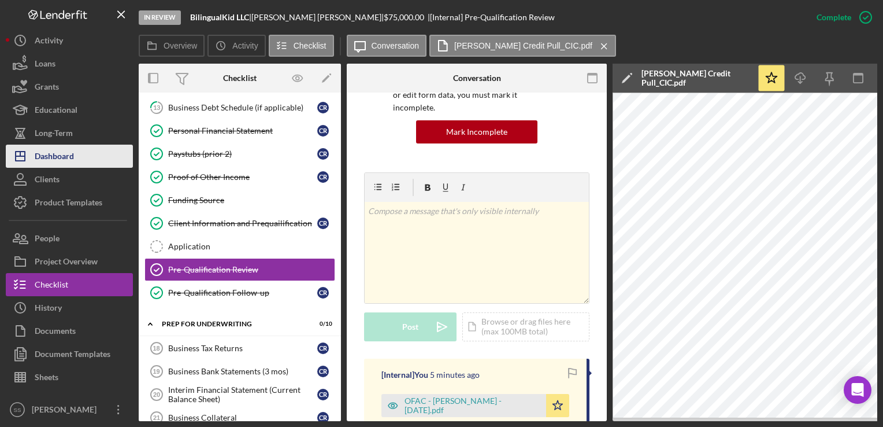
click at [32, 153] on icon "Icon/Dashboard" at bounding box center [20, 156] width 29 height 29
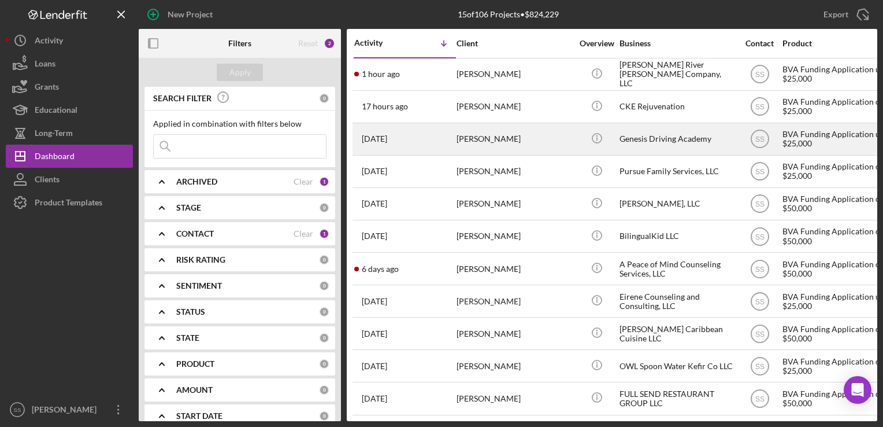
click at [513, 134] on div "[PERSON_NAME]" at bounding box center [515, 139] width 116 height 31
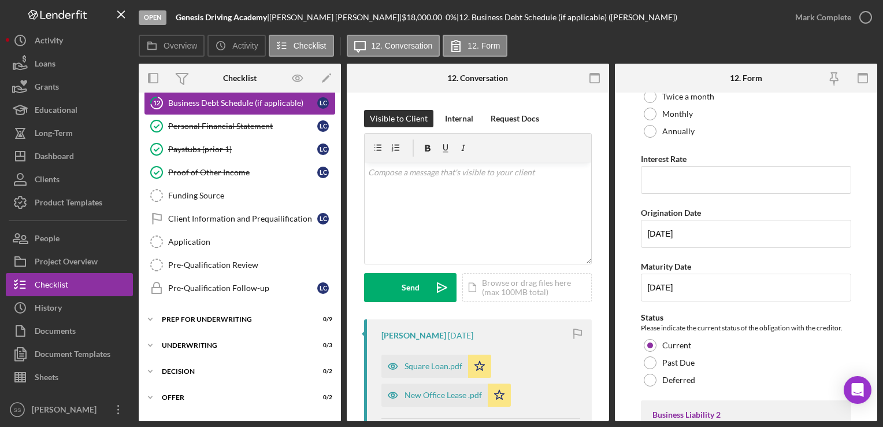
scroll to position [301, 0]
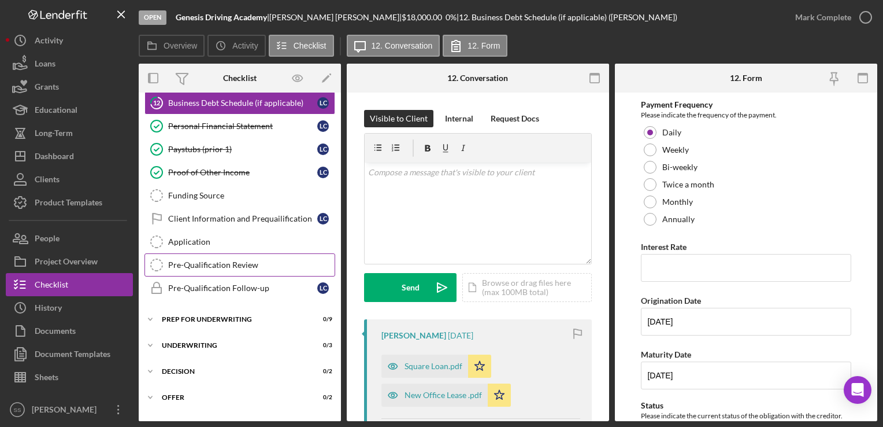
click at [202, 261] on div "Pre-Qualification Review" at bounding box center [251, 264] width 166 height 9
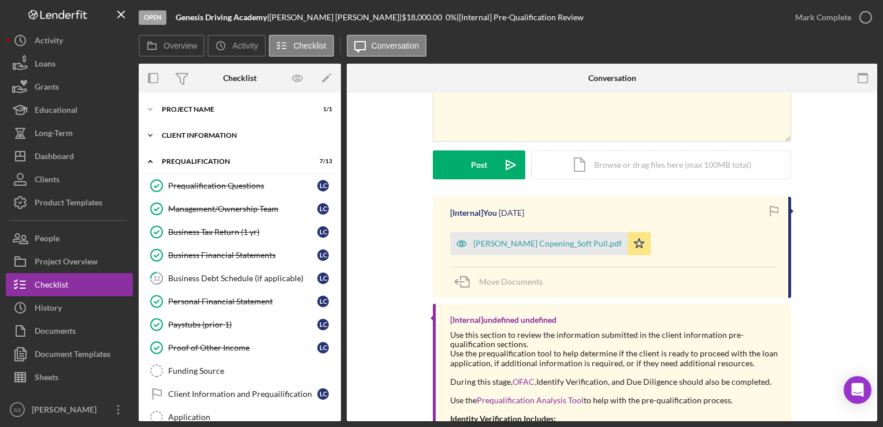
click at [259, 136] on div "Client Information" at bounding box center [244, 135] width 165 height 7
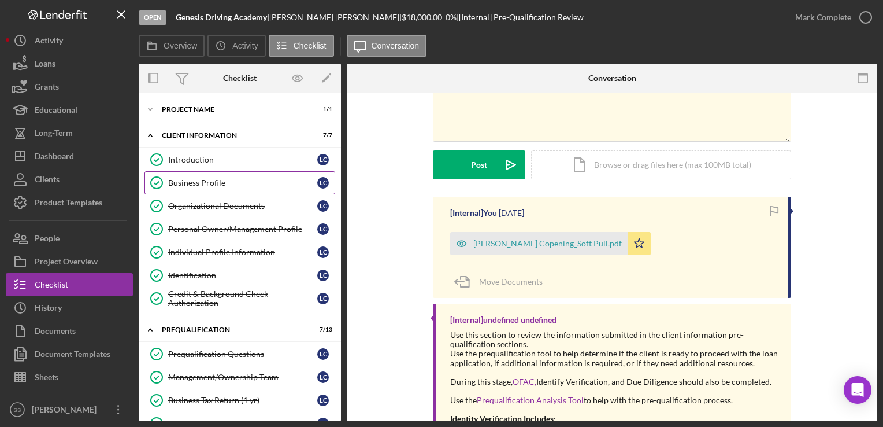
click at [217, 180] on div "Business Profile" at bounding box center [242, 182] width 149 height 9
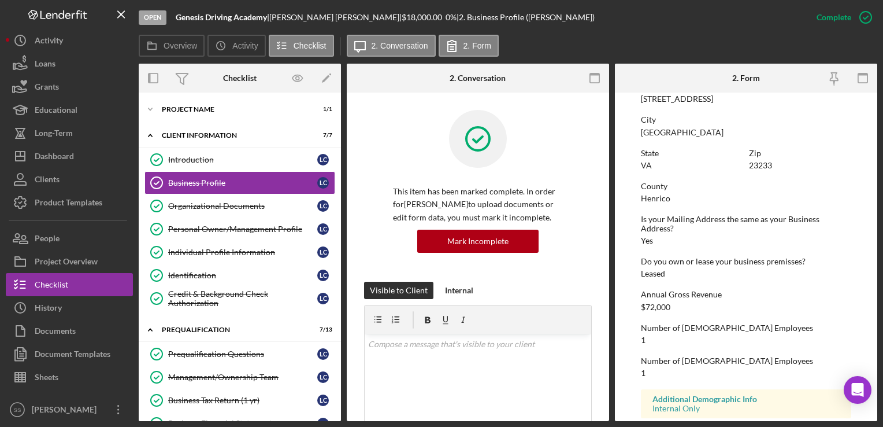
scroll to position [506, 0]
click at [187, 212] on link "Organizational Documents Organizational Documents L C" at bounding box center [240, 205] width 191 height 23
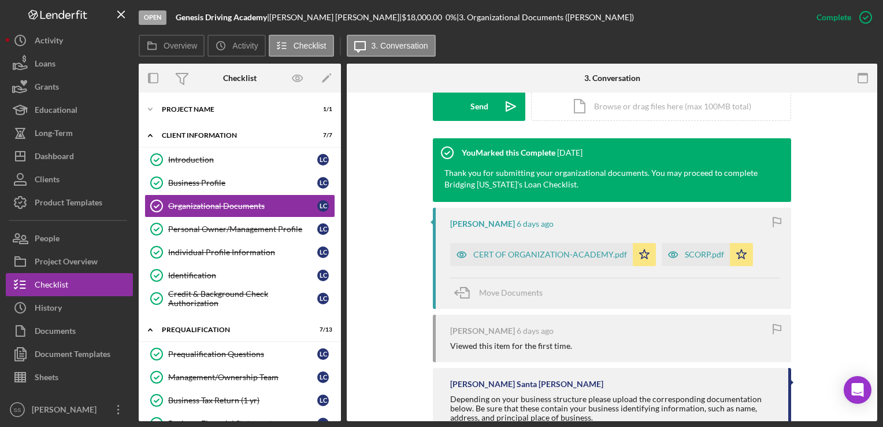
scroll to position [349, 0]
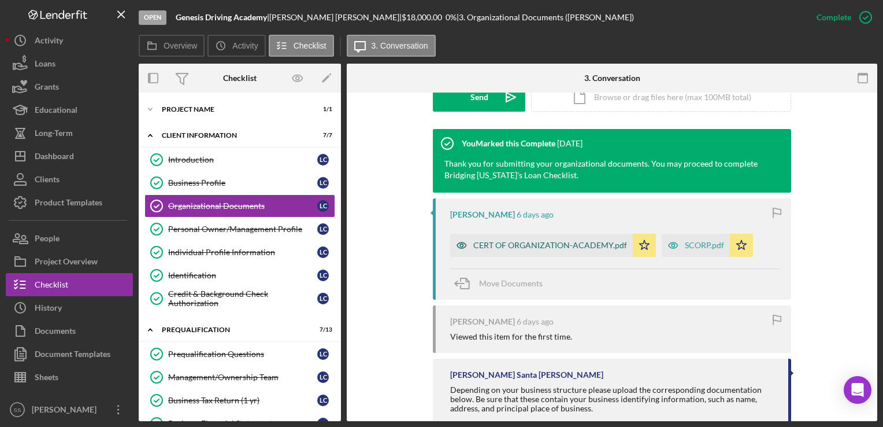
click at [575, 251] on div "CERT OF ORGANIZATION-ACADEMY.pdf" at bounding box center [541, 245] width 183 height 23
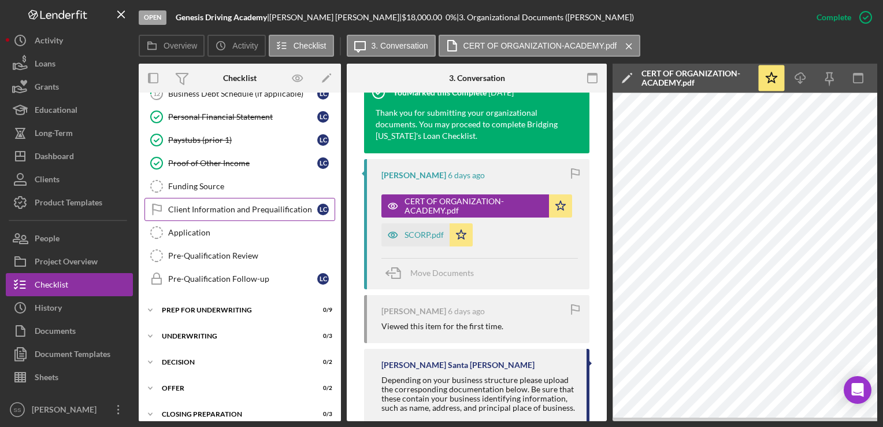
scroll to position [356, 0]
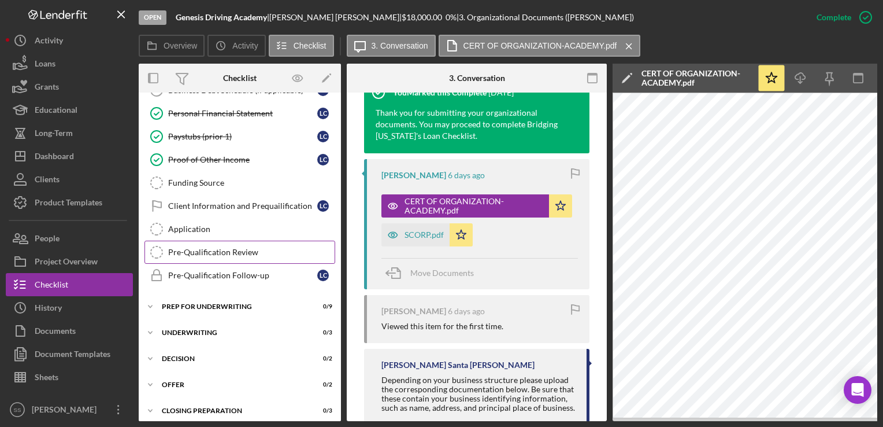
click at [210, 249] on div "Pre-Qualification Review" at bounding box center [251, 251] width 166 height 9
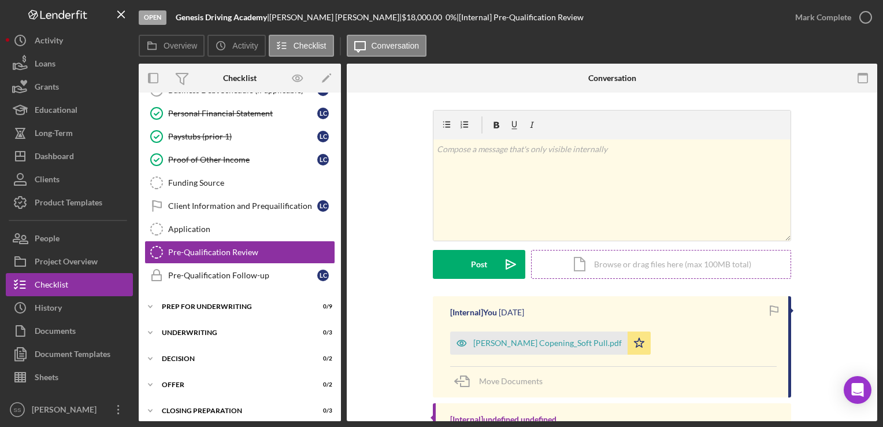
click at [580, 260] on div "Icon/Document Browse or drag files here (max 100MB total) Tap to choose files o…" at bounding box center [661, 264] width 260 height 29
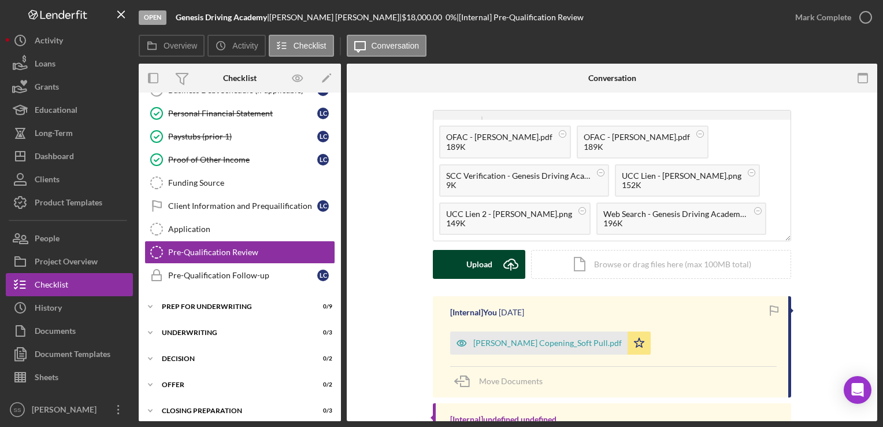
click at [475, 272] on div "Upload" at bounding box center [480, 264] width 26 height 29
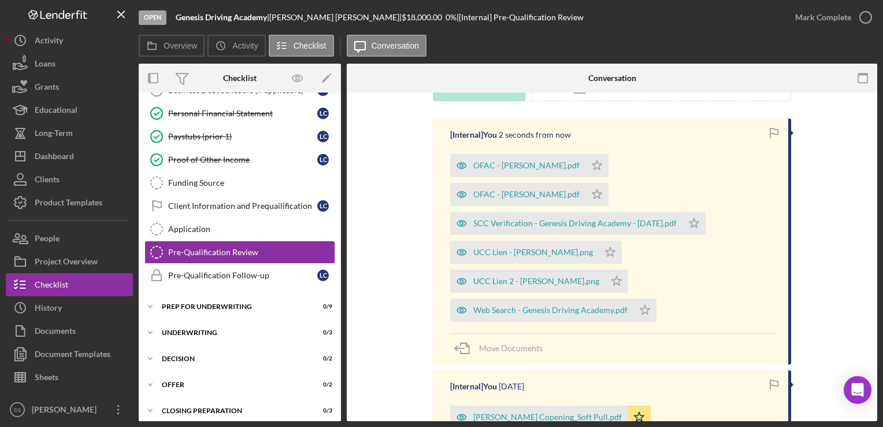
scroll to position [180, 0]
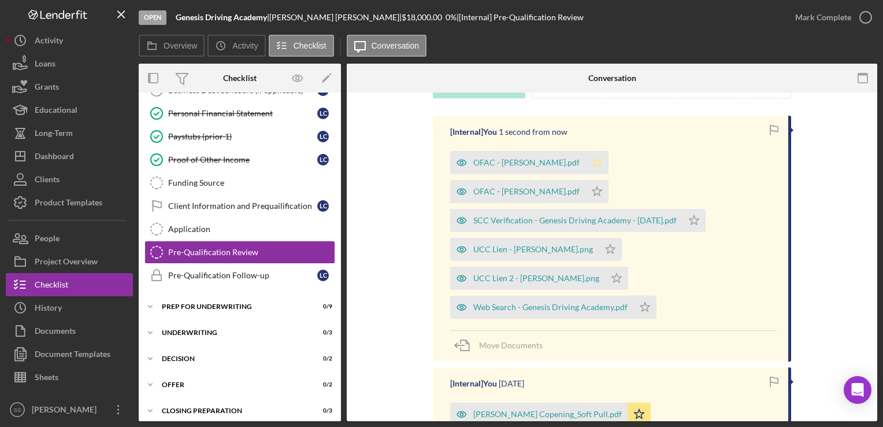
click at [586, 163] on icon "Icon/Star" at bounding box center [597, 162] width 23 height 23
click at [602, 186] on polygon "button" at bounding box center [598, 190] width 10 height 9
click at [694, 209] on icon "Icon/Star" at bounding box center [694, 220] width 23 height 23
click at [606, 238] on icon "Icon/Star" at bounding box center [610, 249] width 23 height 23
click at [614, 266] on icon "Icon/Star" at bounding box center [616, 277] width 23 height 23
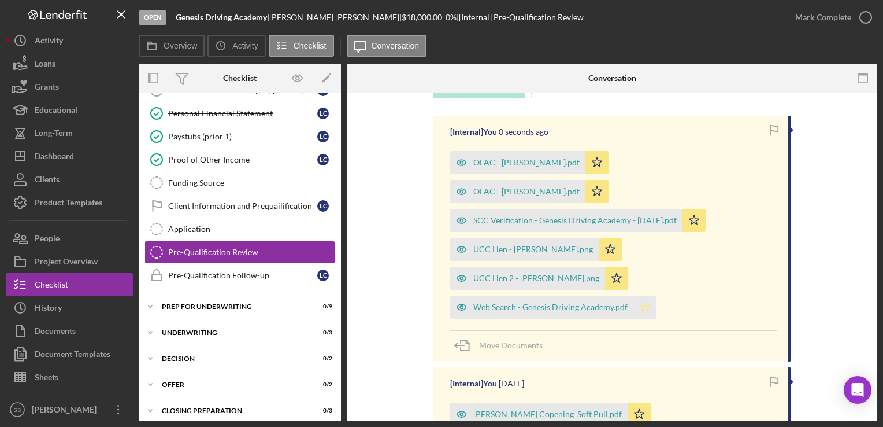
click at [646, 295] on icon "Icon/Star" at bounding box center [645, 306] width 23 height 23
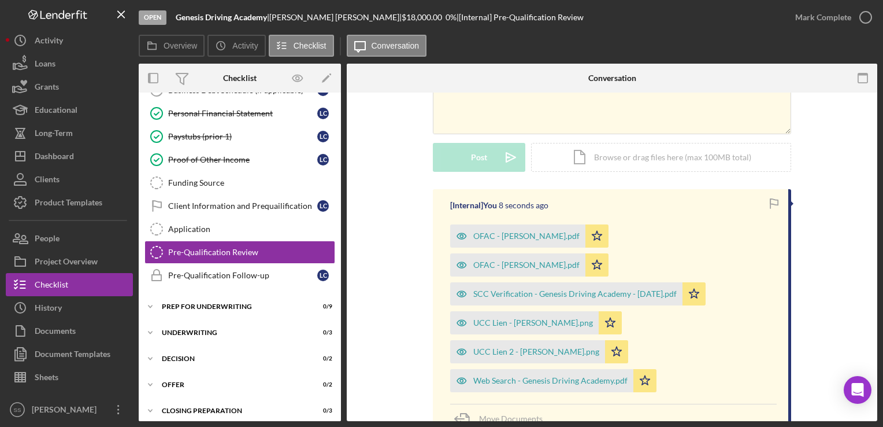
scroll to position [0, 0]
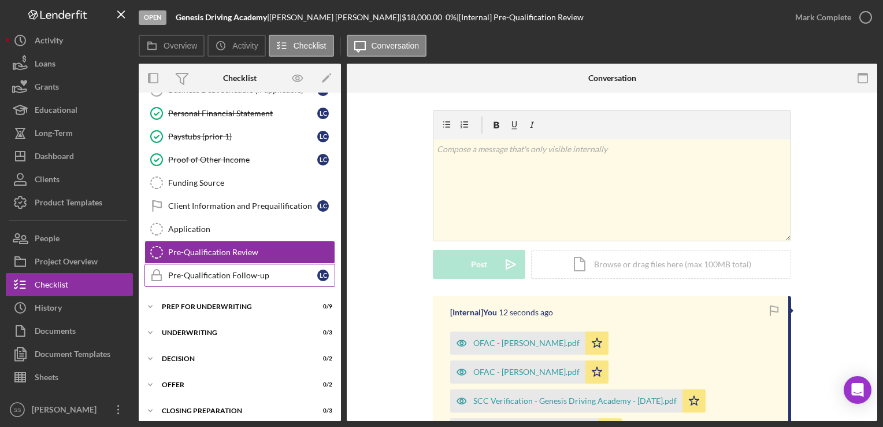
click at [224, 271] on div "Pre-Qualification Follow-up" at bounding box center [242, 275] width 149 height 9
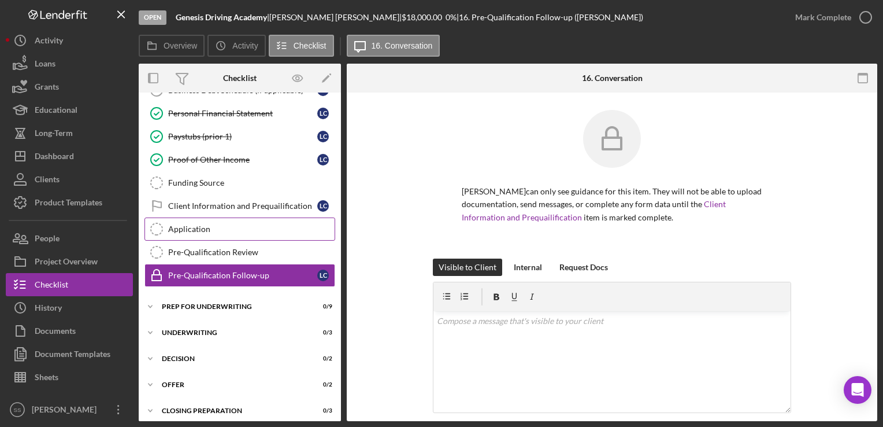
click at [214, 228] on div "Application" at bounding box center [251, 228] width 166 height 9
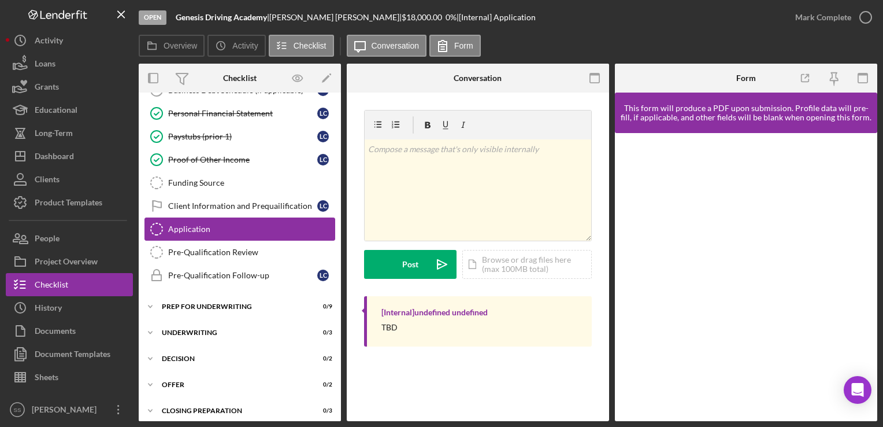
scroll to position [340, 0]
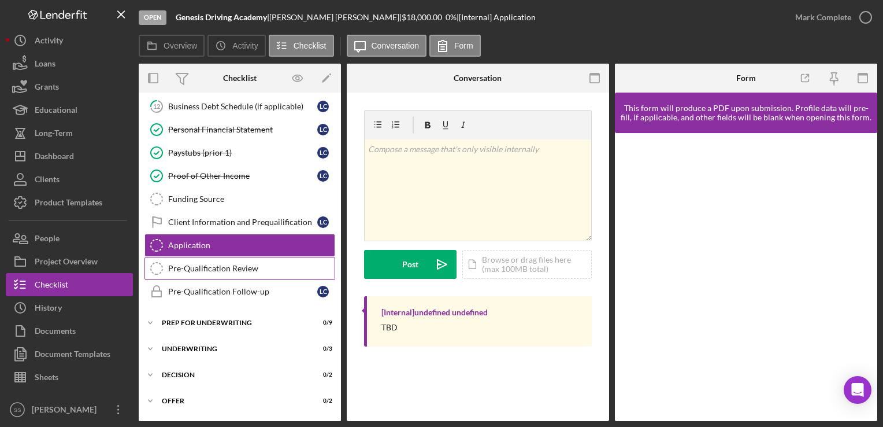
click at [215, 264] on div "Pre-Qualification Review" at bounding box center [251, 268] width 166 height 9
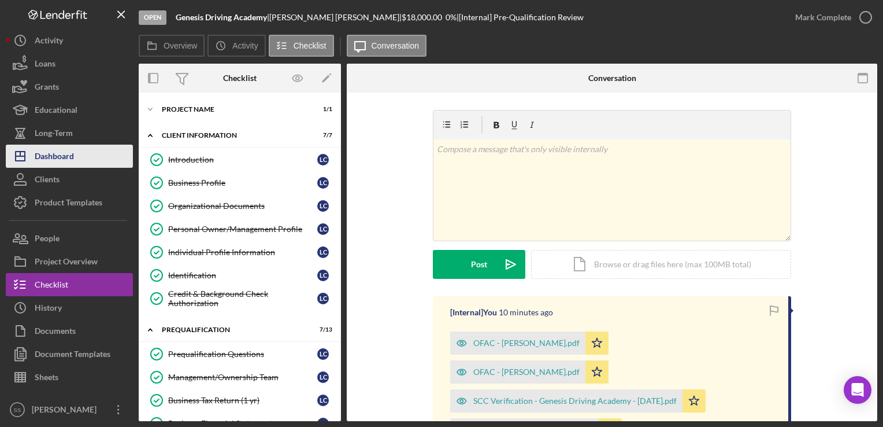
click at [61, 160] on div "Dashboard" at bounding box center [54, 158] width 39 height 26
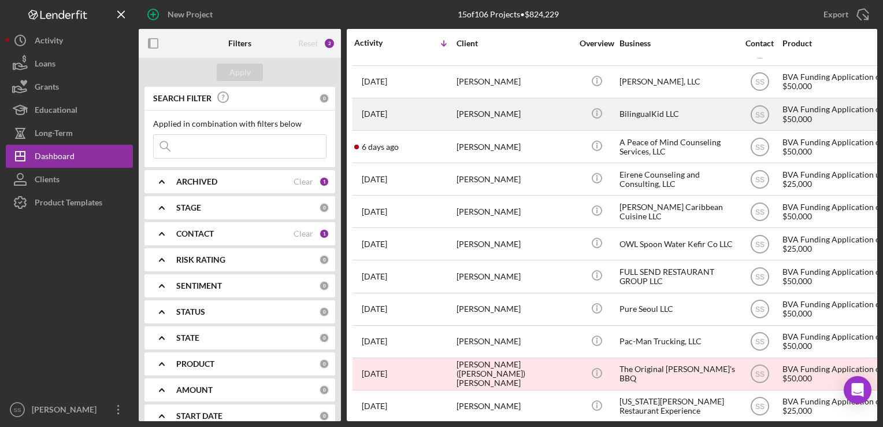
scroll to position [138, 0]
